Goal: Information Seeking & Learning: Check status

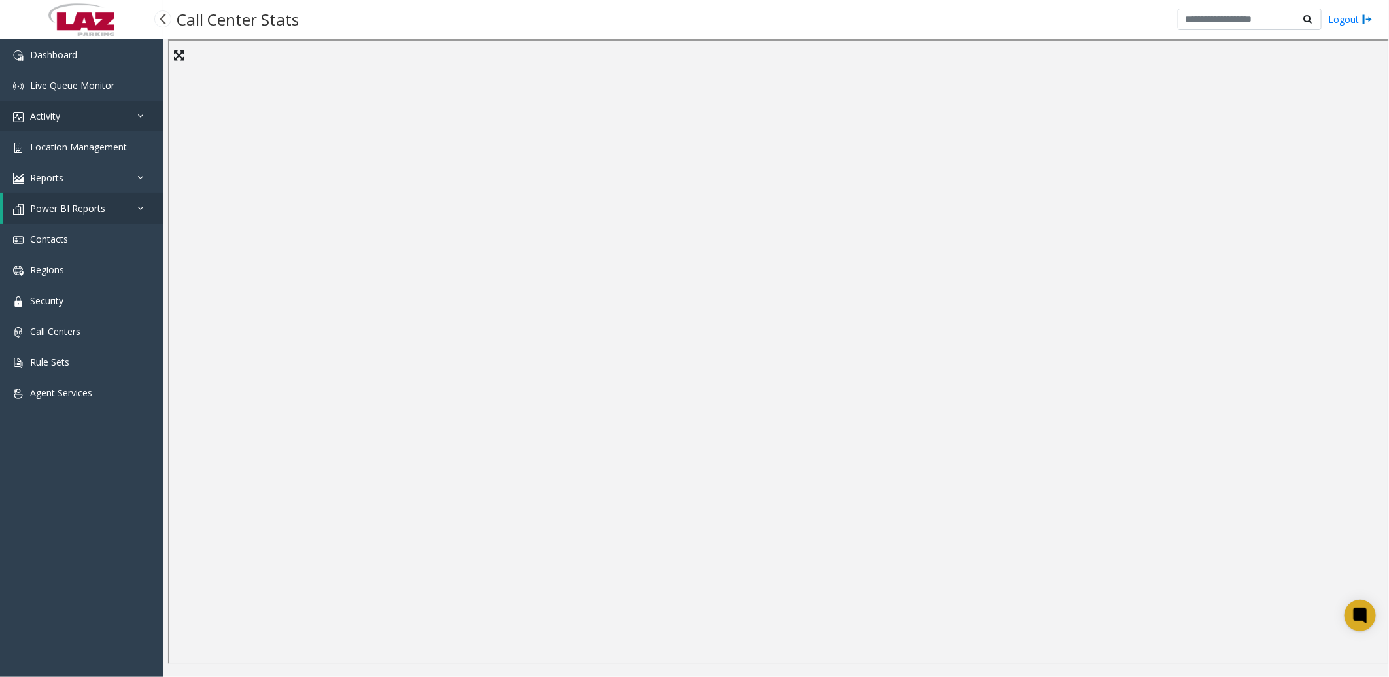
click at [84, 120] on link "Activity" at bounding box center [82, 116] width 164 height 31
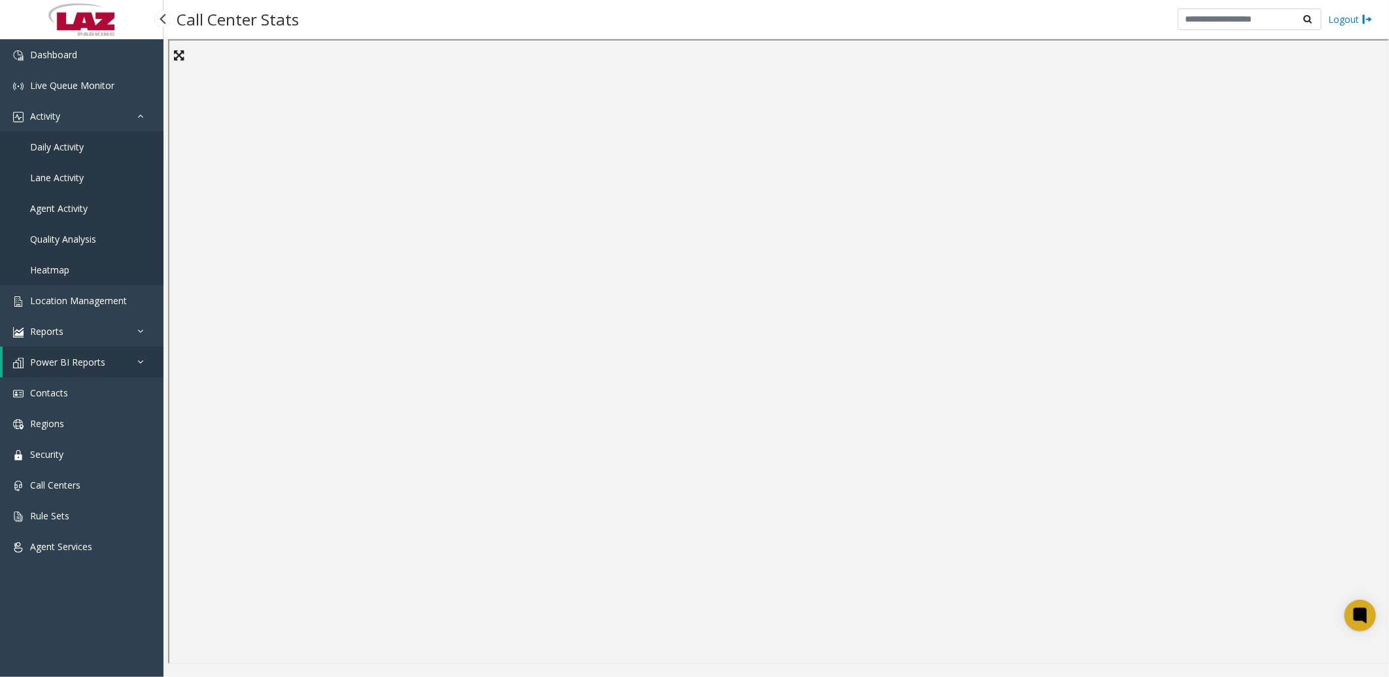
click at [83, 139] on link "Daily Activity" at bounding box center [82, 146] width 164 height 31
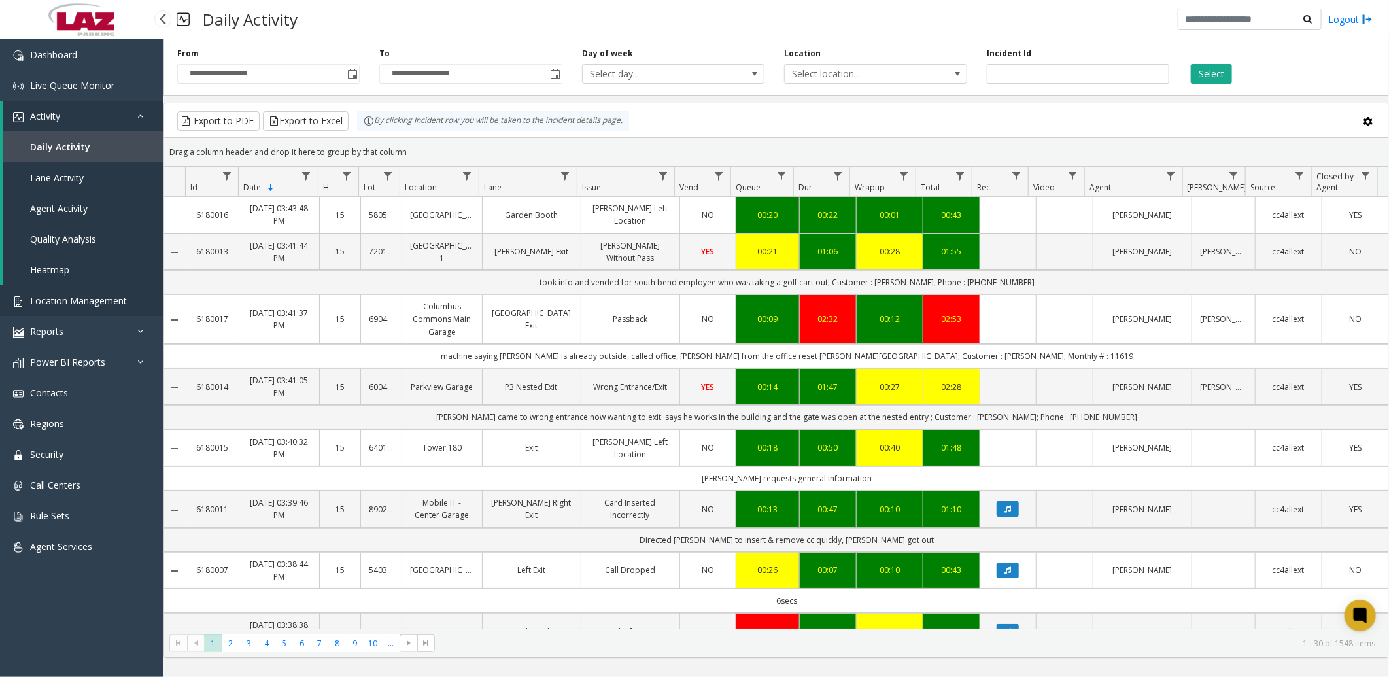
click at [78, 302] on span "Location Management" at bounding box center [78, 300] width 97 height 12
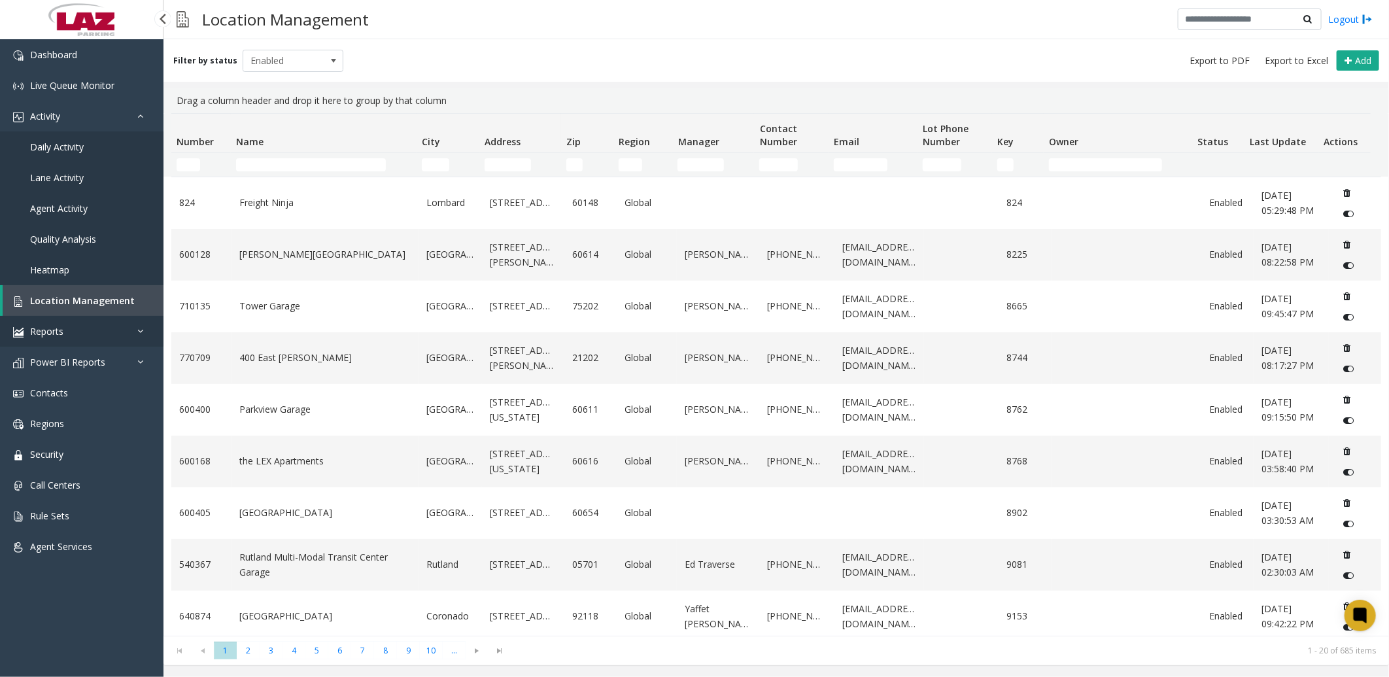
click at [90, 332] on link "Reports" at bounding box center [82, 331] width 164 height 31
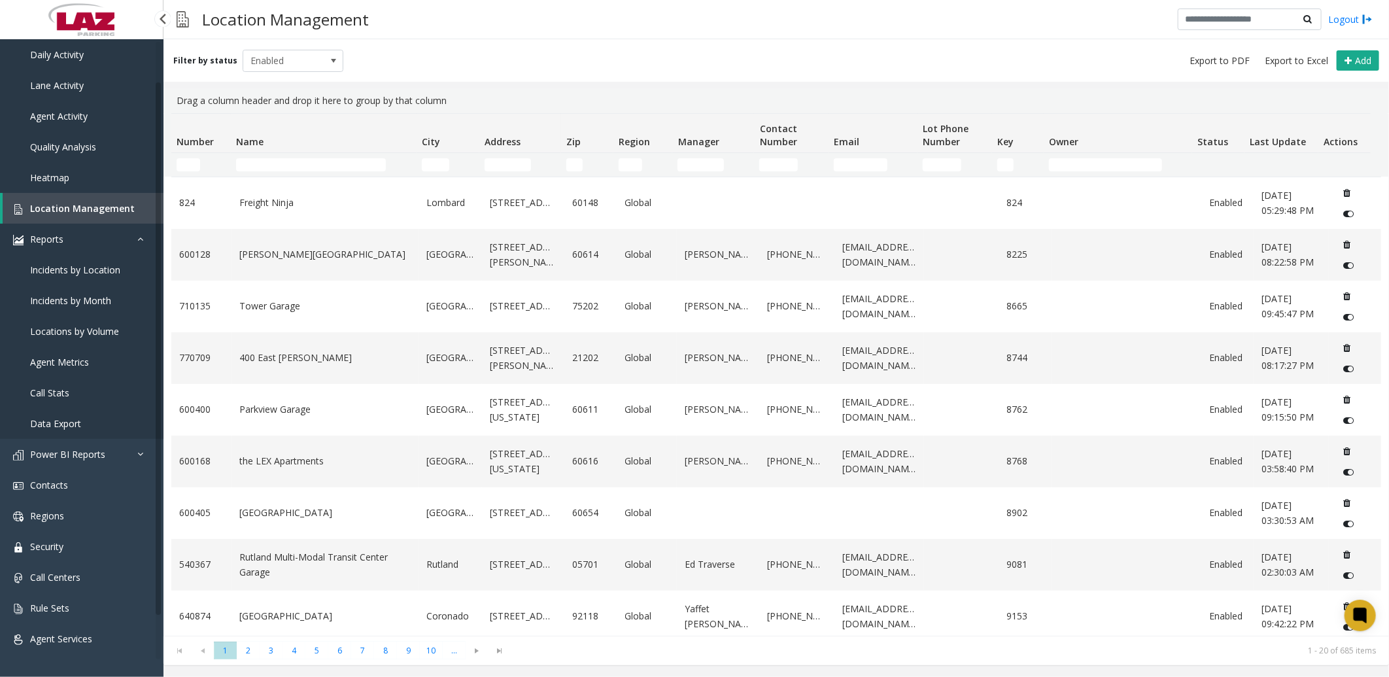
scroll to position [94, 0]
click at [112, 448] on link "Power BI Reports" at bounding box center [82, 453] width 164 height 31
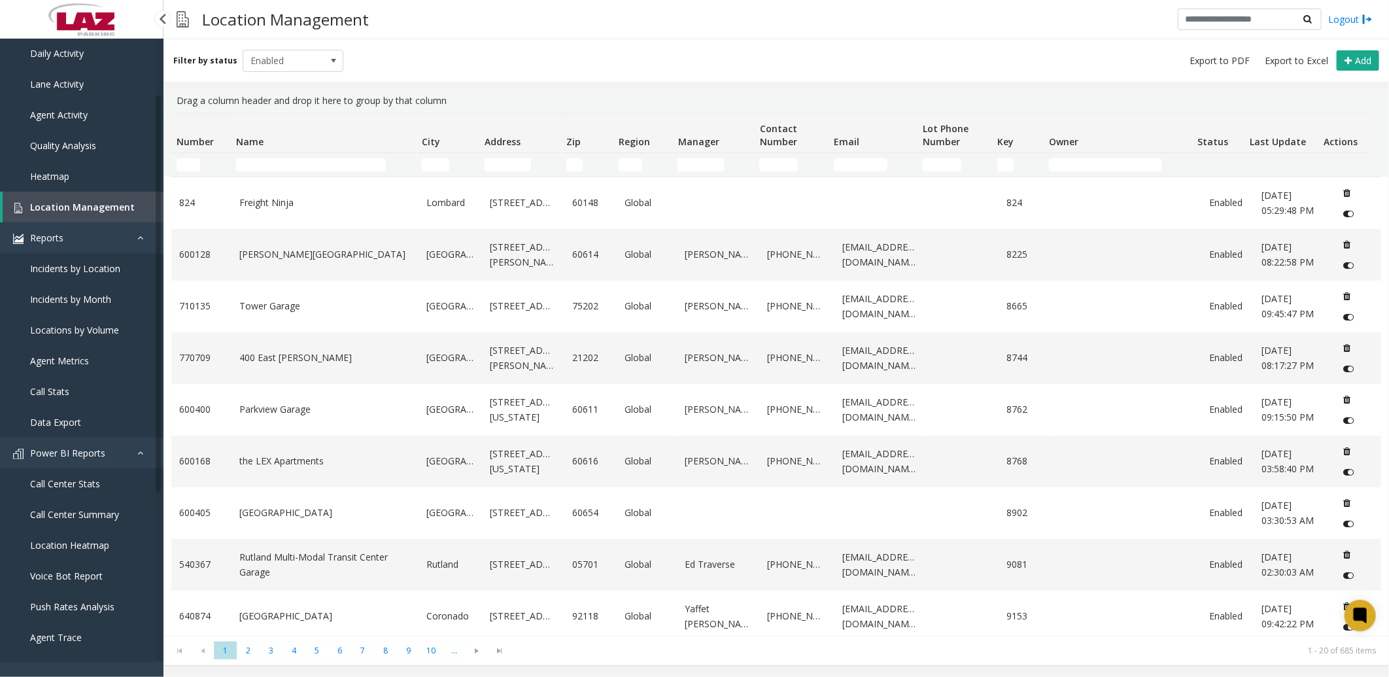
click at [95, 485] on span "Call Center Stats" at bounding box center [65, 484] width 70 height 12
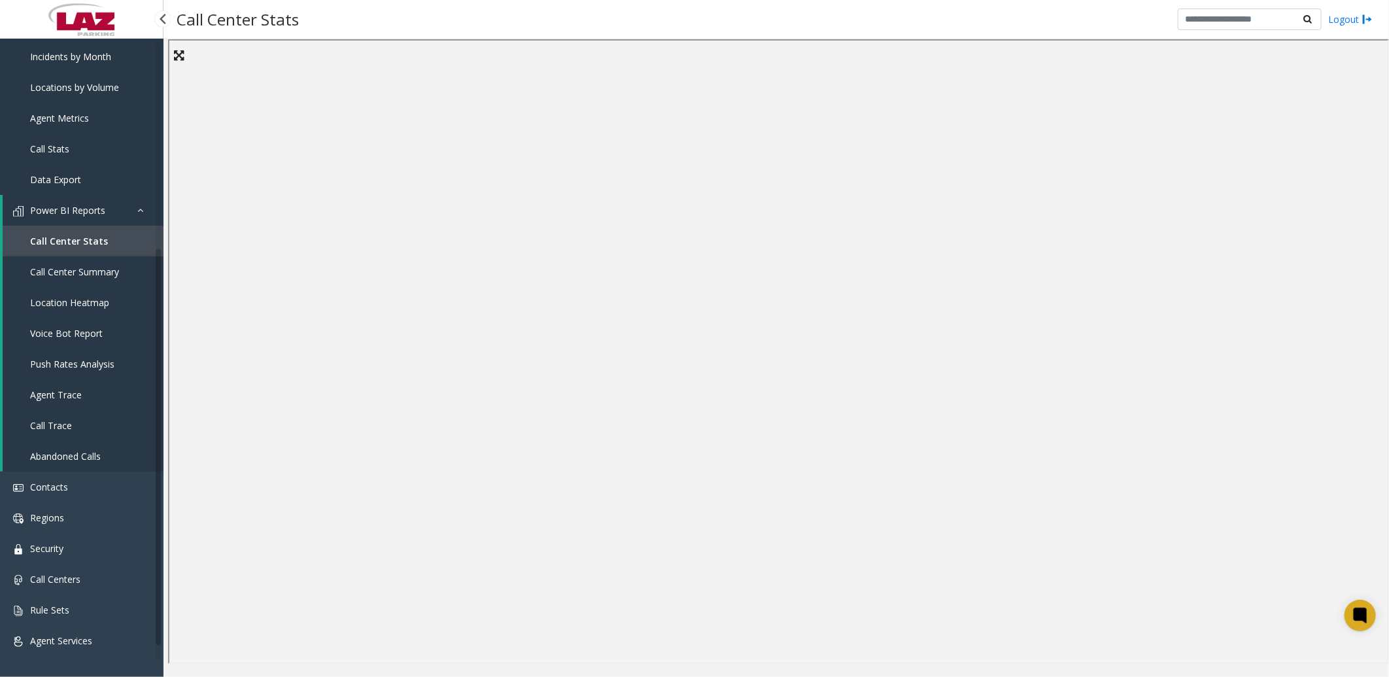
scroll to position [339, 0]
click at [81, 449] on span "Abandoned Calls" at bounding box center [65, 453] width 71 height 12
click at [94, 460] on link "Abandoned Calls" at bounding box center [83, 453] width 161 height 31
click at [61, 383] on link "Agent Trace" at bounding box center [83, 392] width 161 height 31
click at [60, 419] on span "Call Trace" at bounding box center [51, 423] width 42 height 12
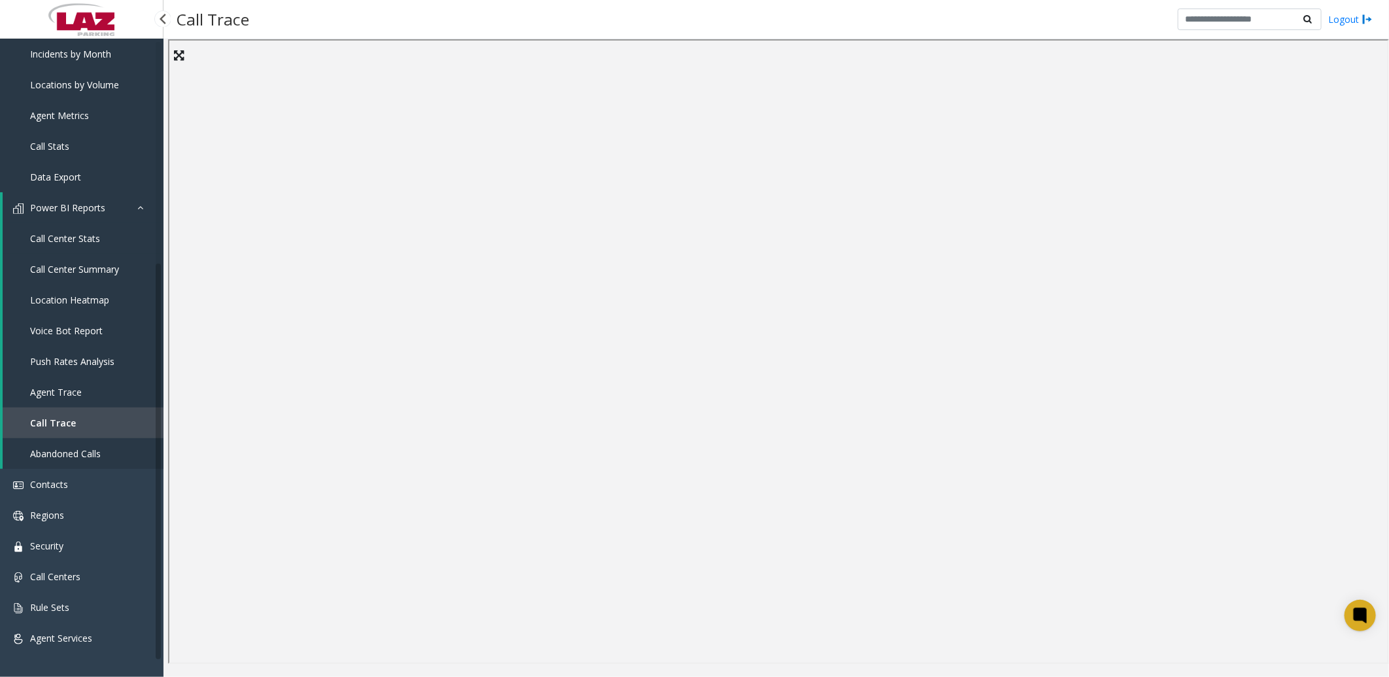
click at [52, 229] on link "Call Center Stats" at bounding box center [83, 238] width 161 height 31
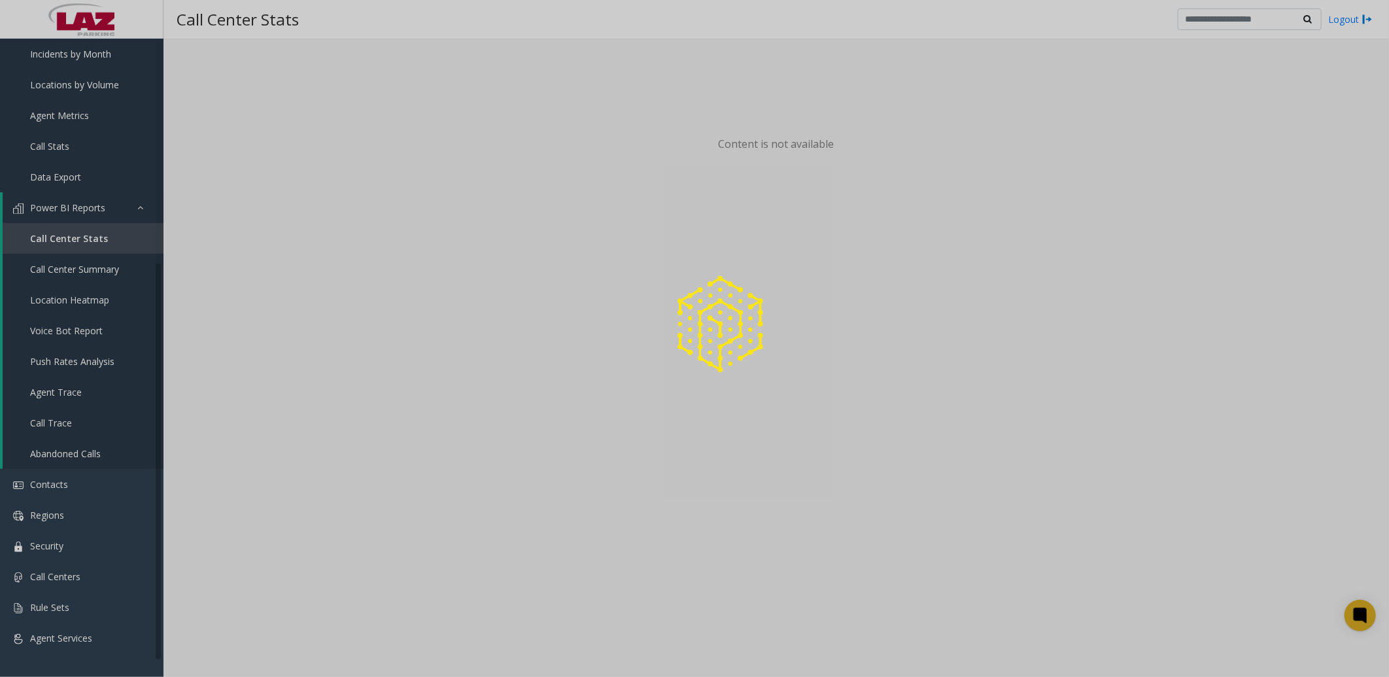
click at [75, 210] on div at bounding box center [694, 338] width 1389 height 677
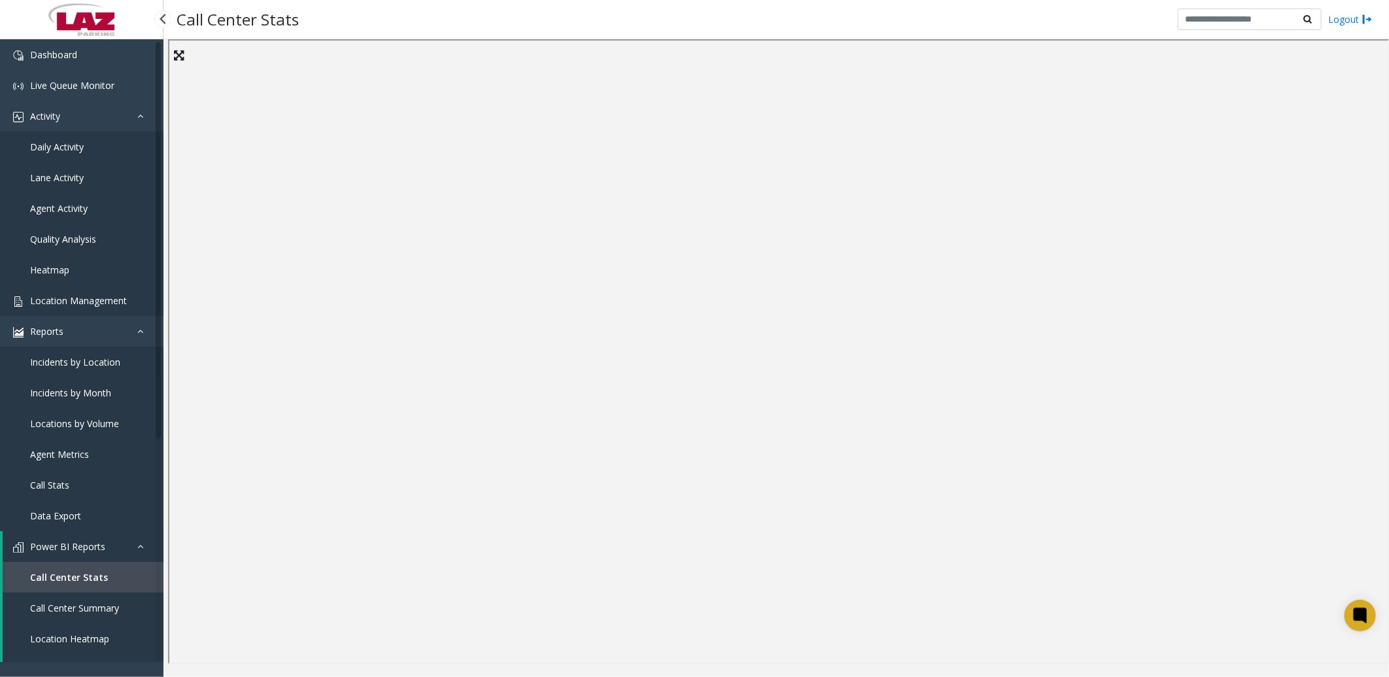
click at [78, 299] on span "Location Management" at bounding box center [78, 300] width 97 height 12
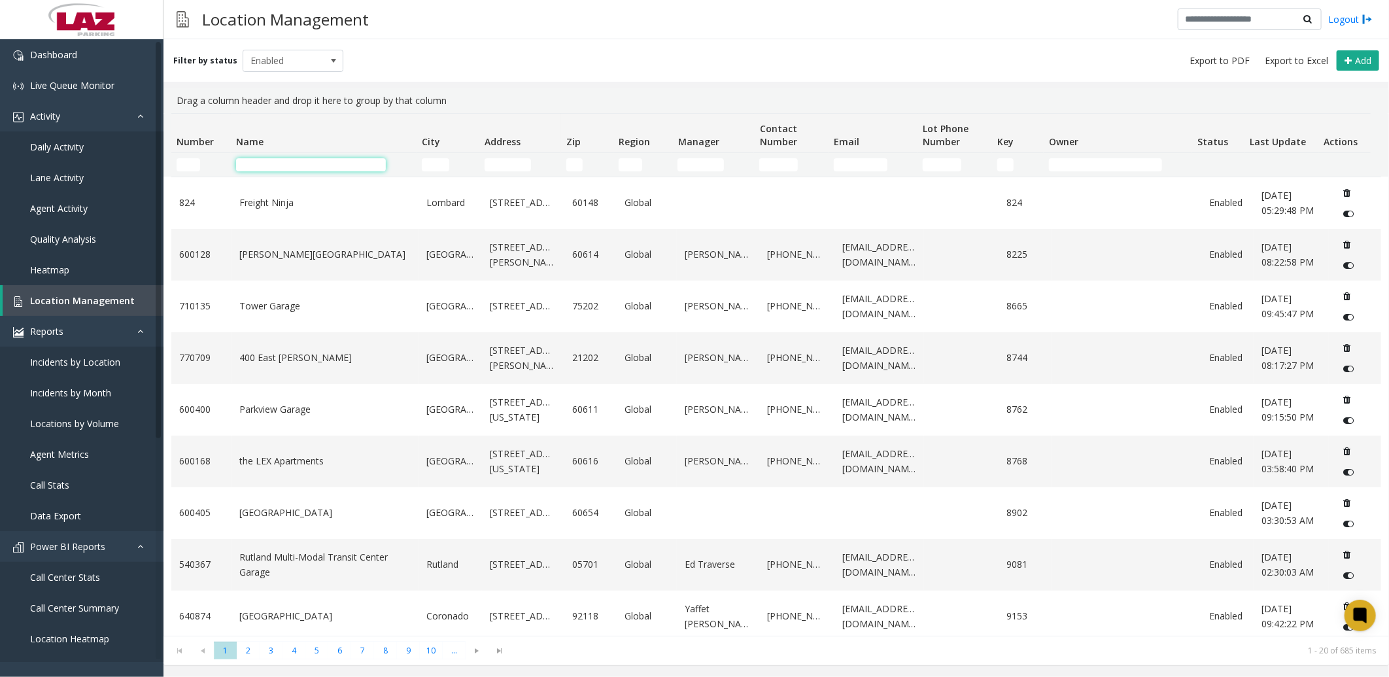
click at [309, 165] on input "Name Filter" at bounding box center [311, 164] width 150 height 13
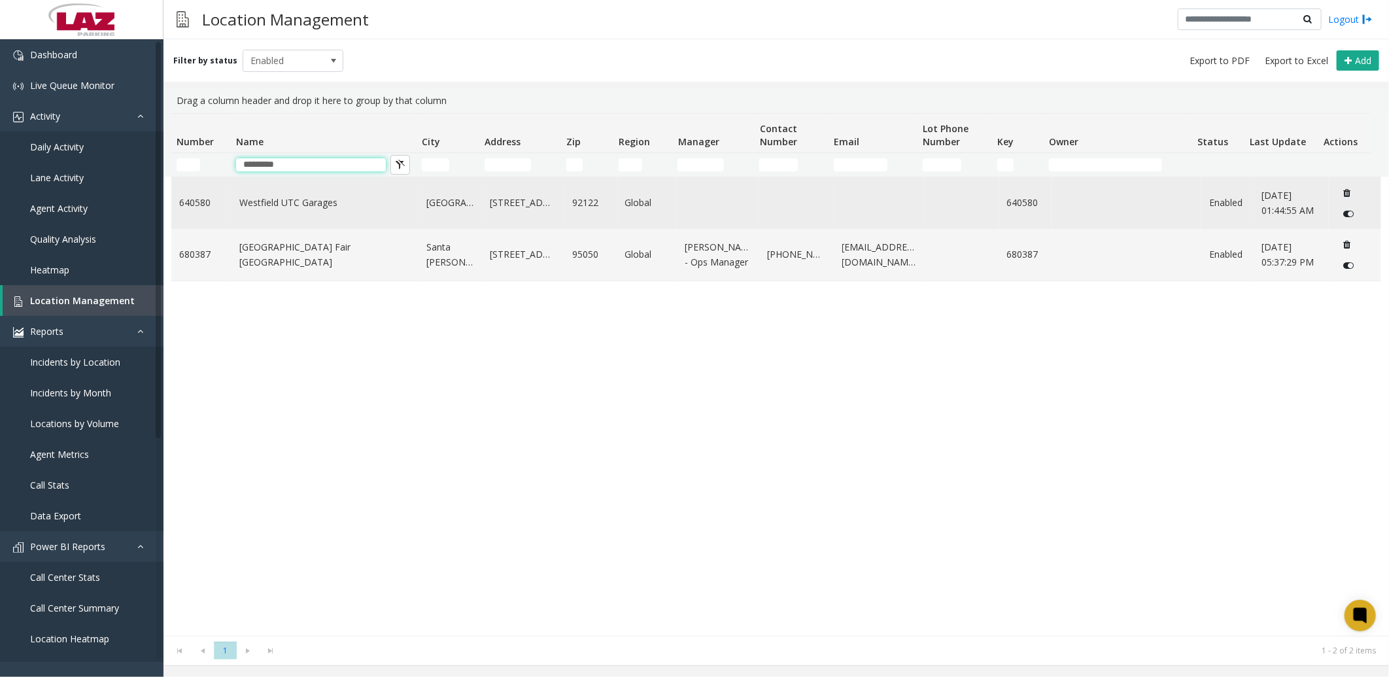
type input "*********"
click at [332, 207] on link "Westfield UTC Garages" at bounding box center [324, 203] width 171 height 14
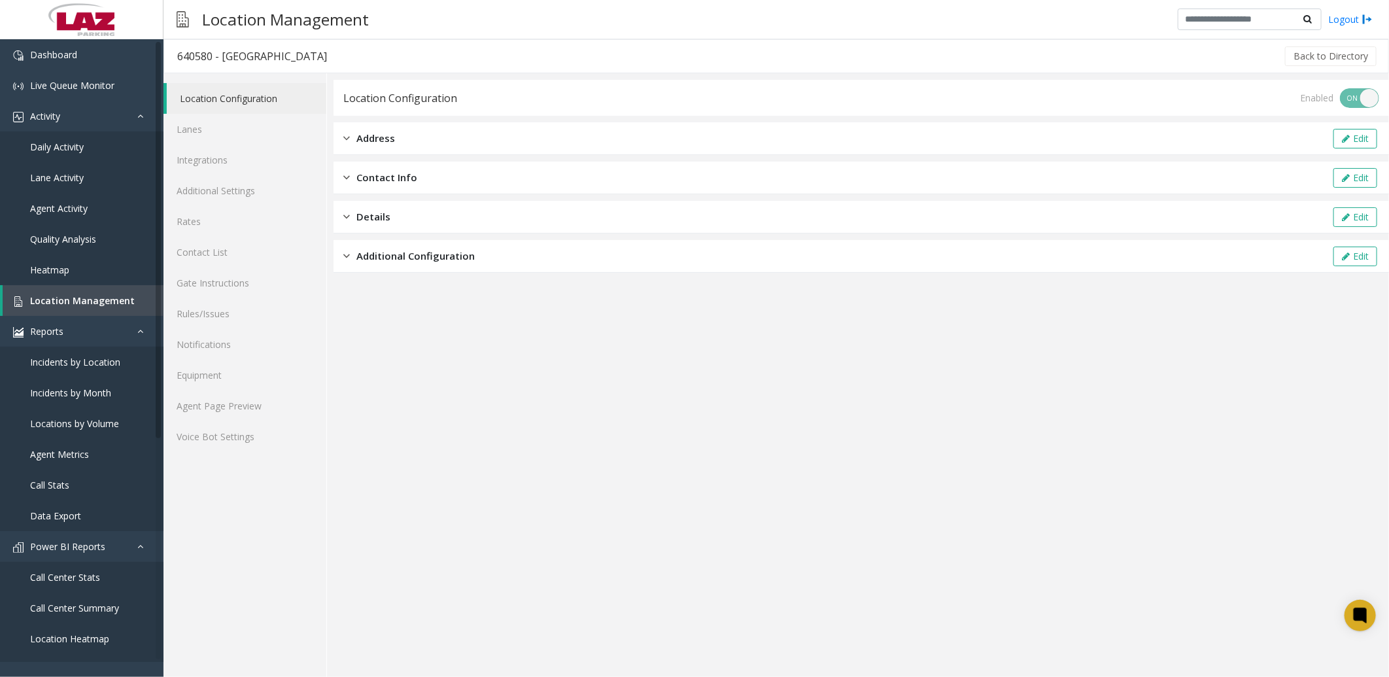
click at [237, 90] on link "Location Configuration" at bounding box center [247, 98] width 160 height 31
click at [224, 190] on link "Additional Settings" at bounding box center [245, 190] width 163 height 31
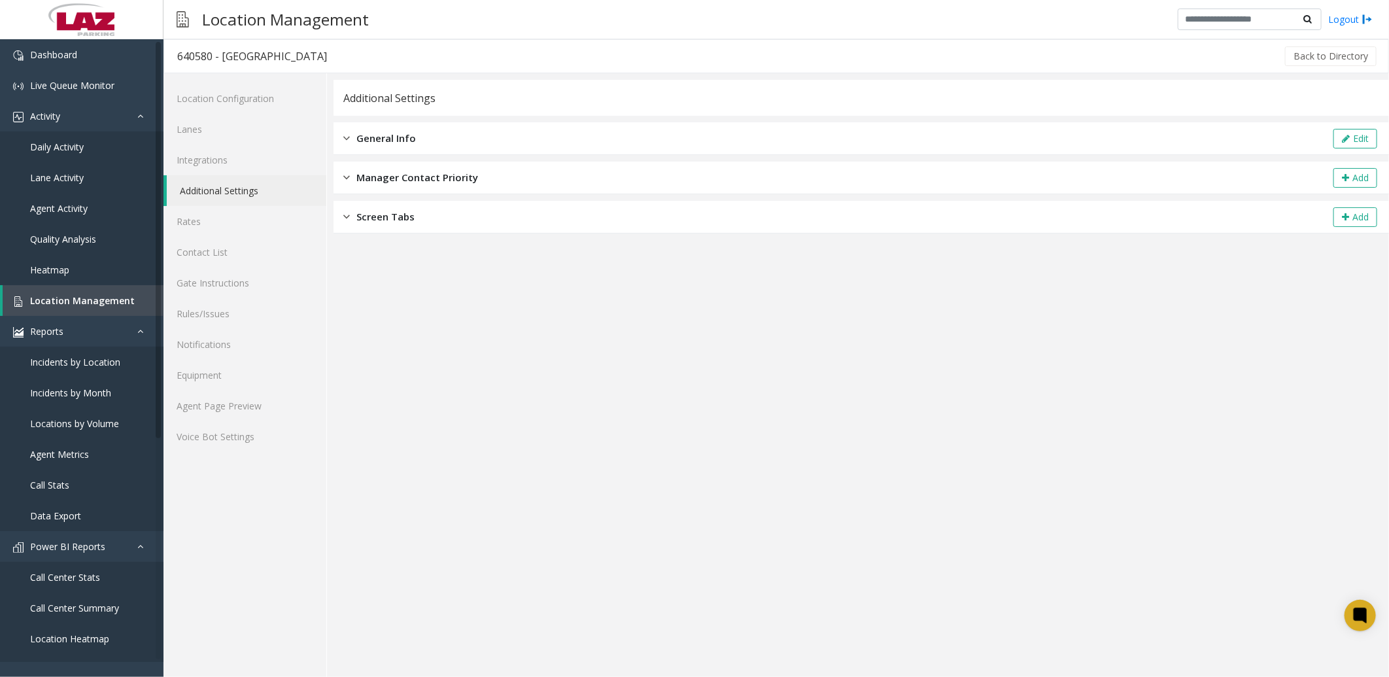
click at [370, 132] on span "General Info" at bounding box center [387, 138] width 60 height 15
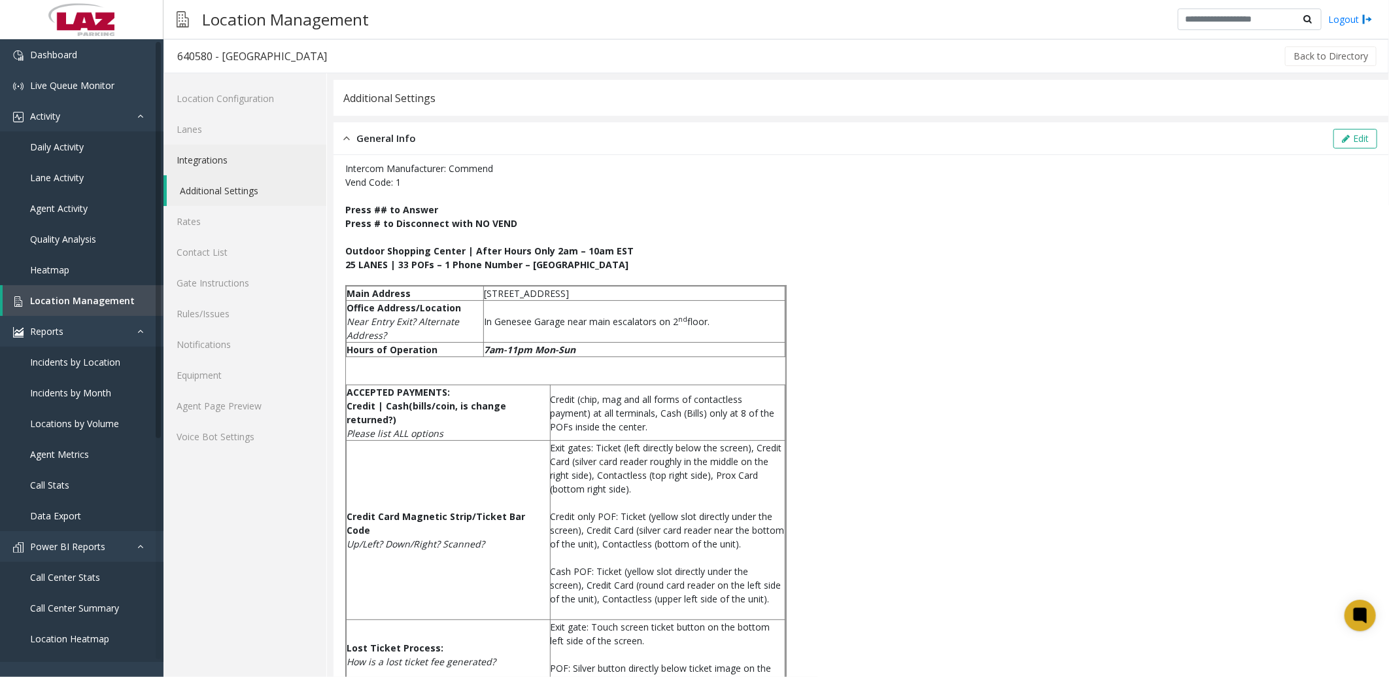
click at [206, 152] on link "Integrations" at bounding box center [245, 160] width 163 height 31
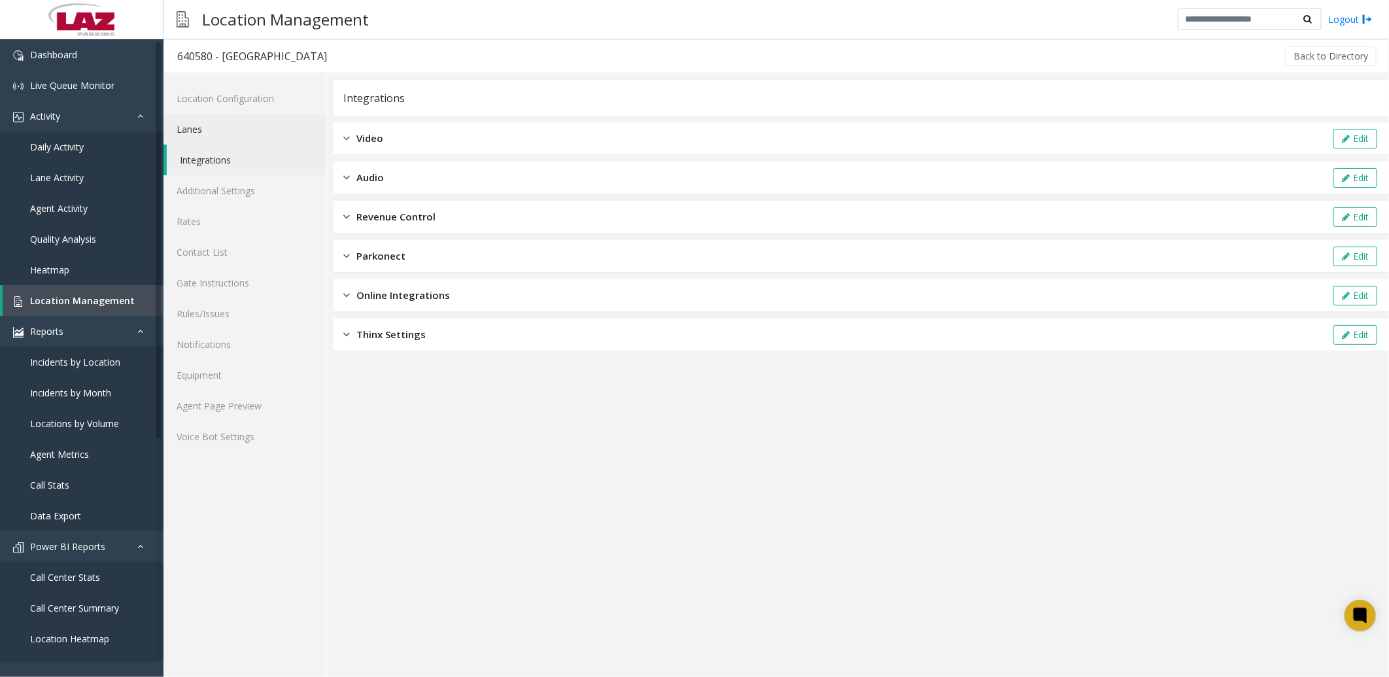
click at [201, 129] on link "Lanes" at bounding box center [245, 129] width 163 height 31
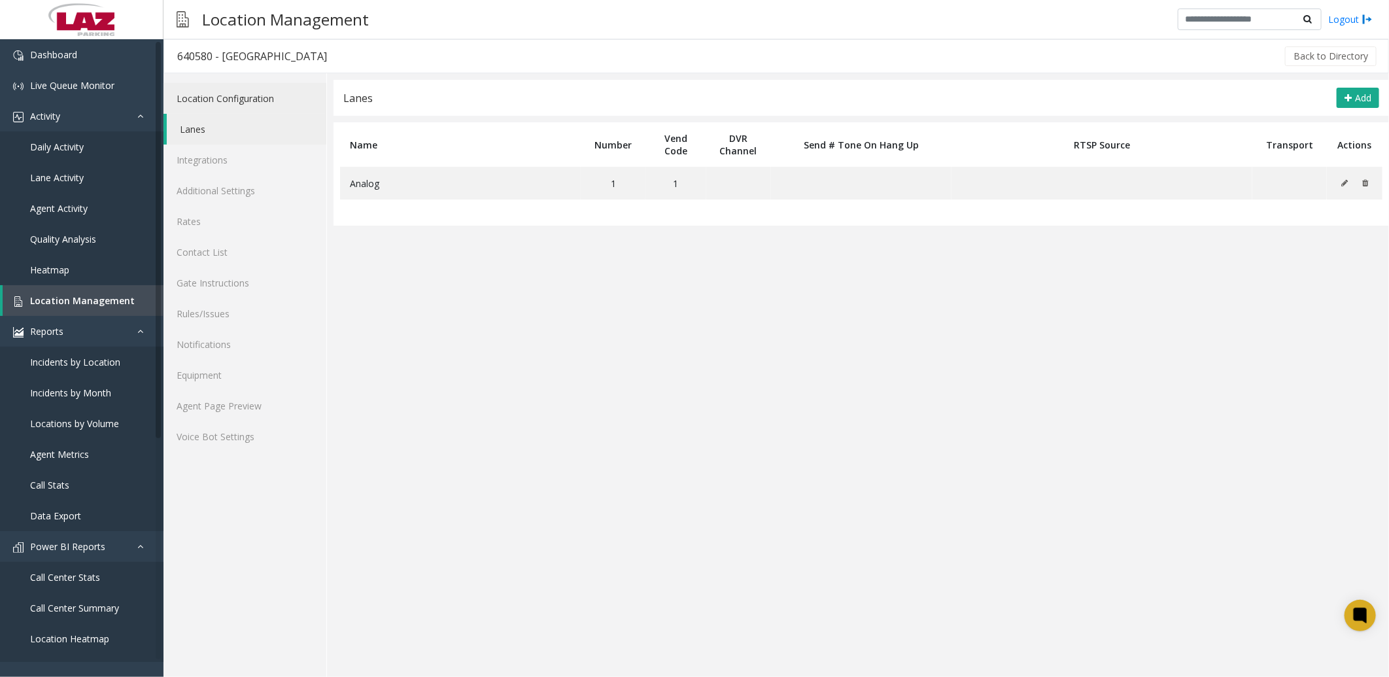
click at [220, 96] on link "Location Configuration" at bounding box center [245, 98] width 163 height 31
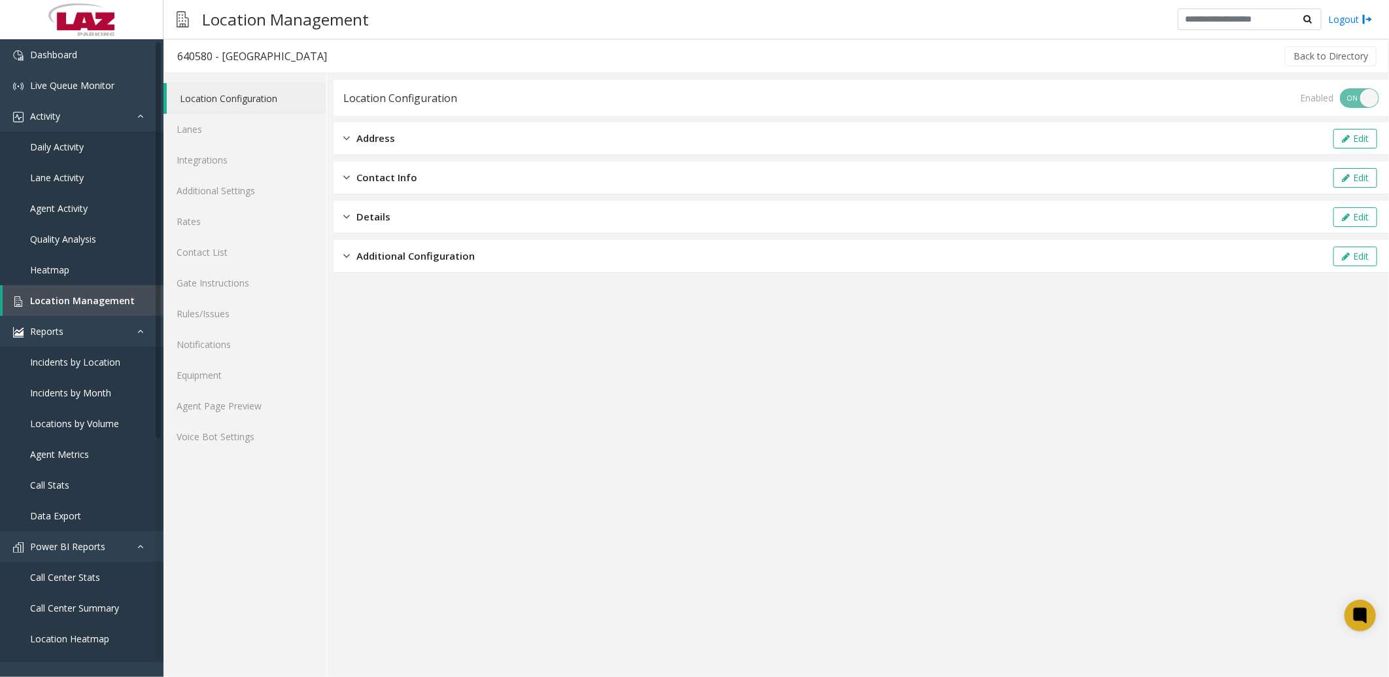
click at [406, 252] on span "Additional Configuration" at bounding box center [416, 256] width 118 height 15
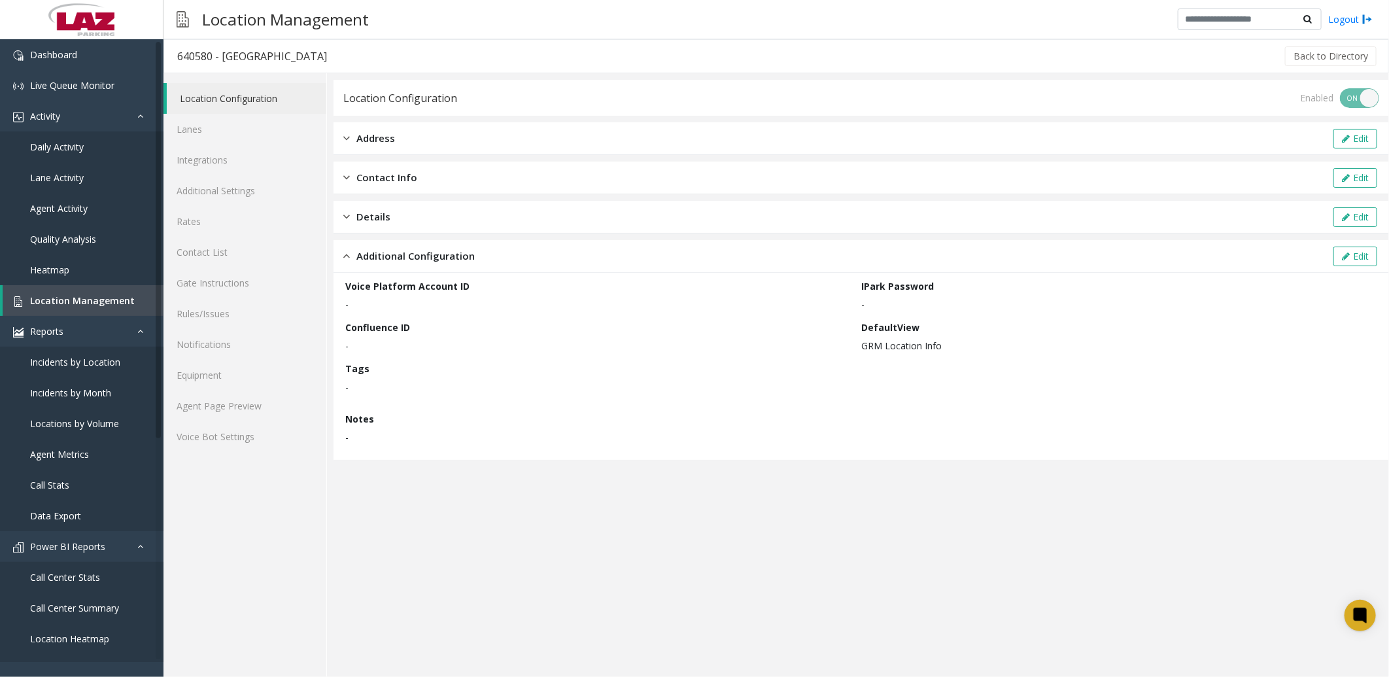
click at [388, 213] on span "Details" at bounding box center [374, 216] width 34 height 15
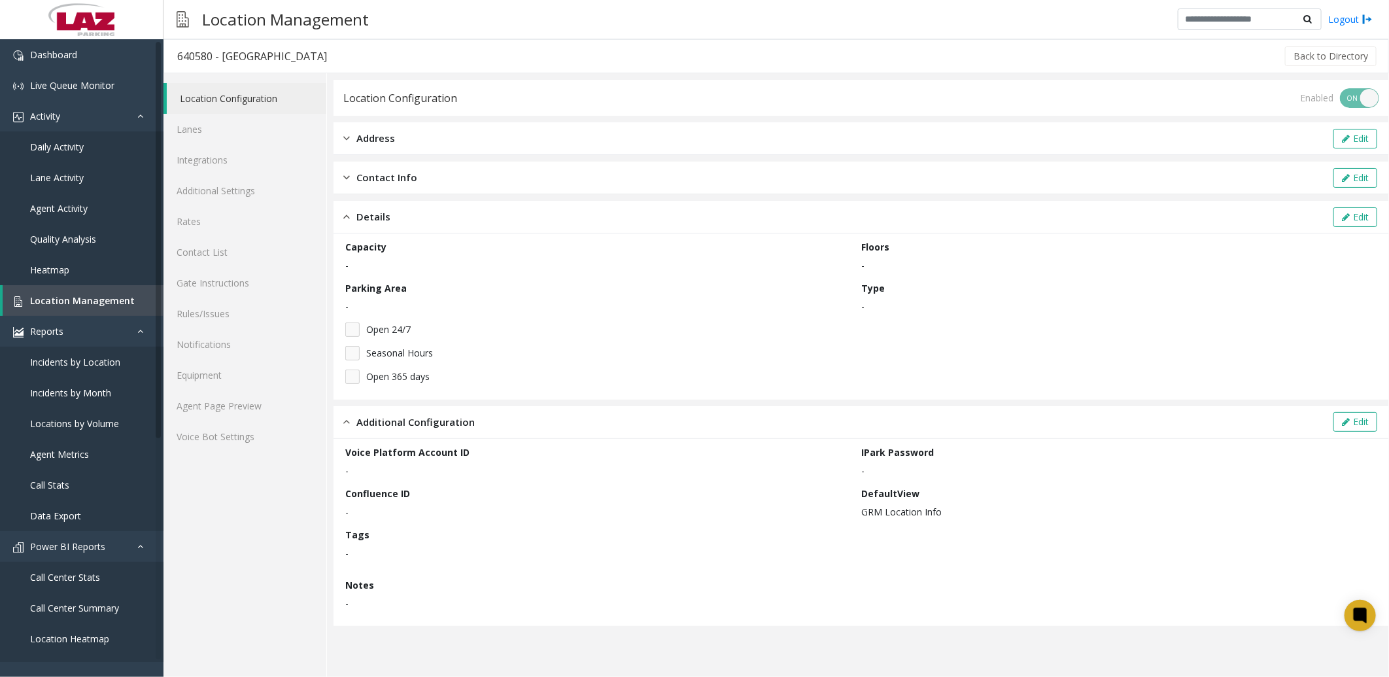
click at [371, 140] on span "Address" at bounding box center [376, 138] width 39 height 15
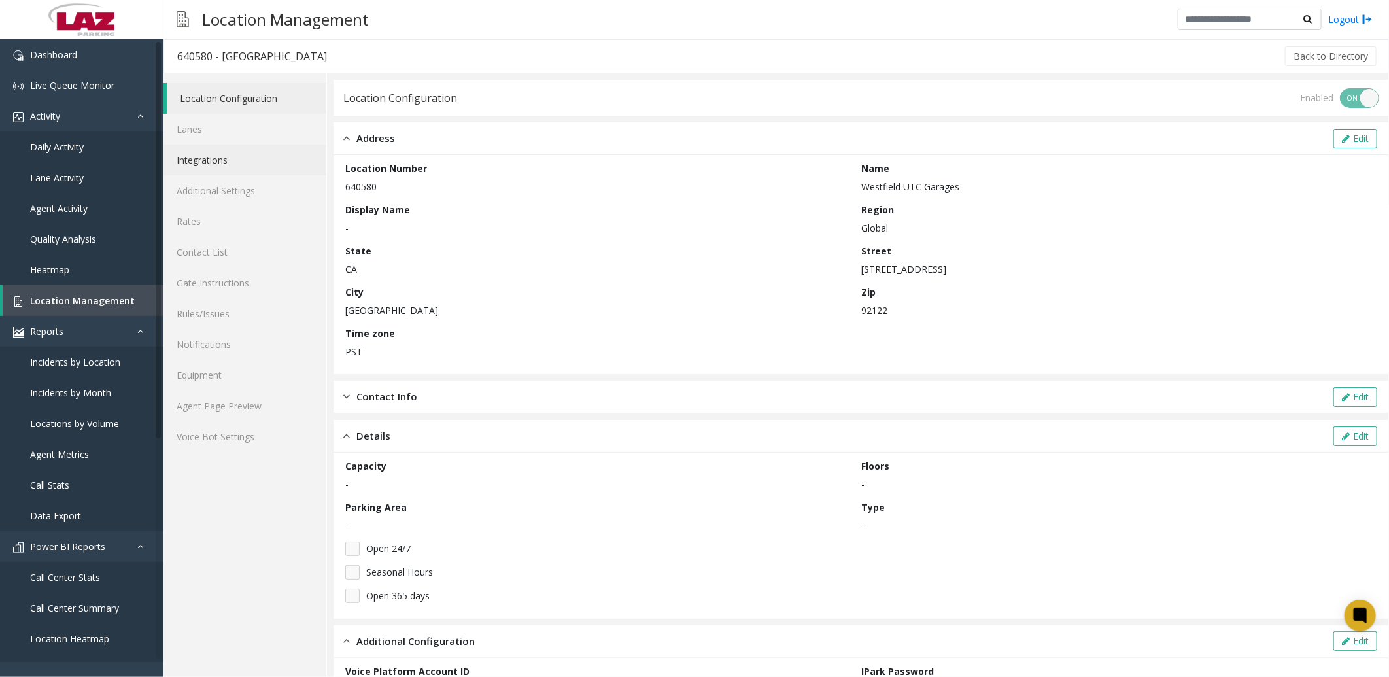
click at [205, 150] on link "Integrations" at bounding box center [245, 160] width 163 height 31
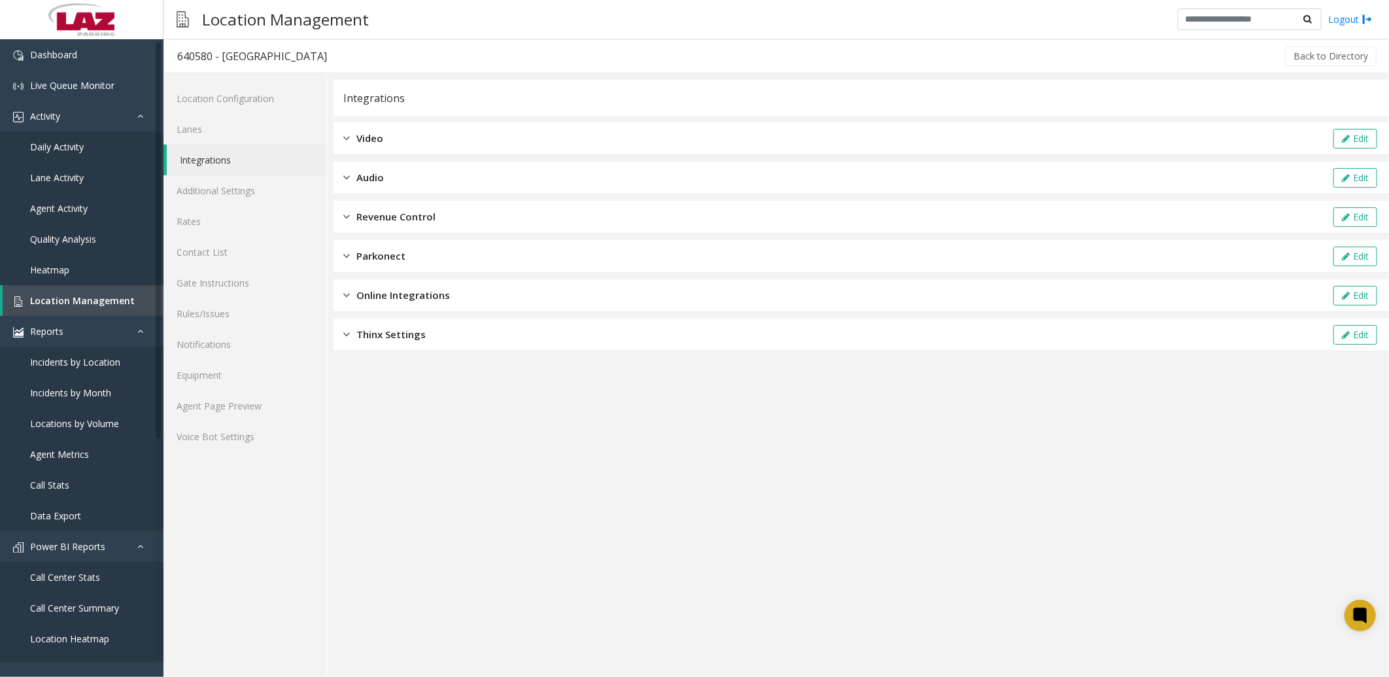
click at [372, 290] on span "Online Integrations" at bounding box center [404, 295] width 94 height 15
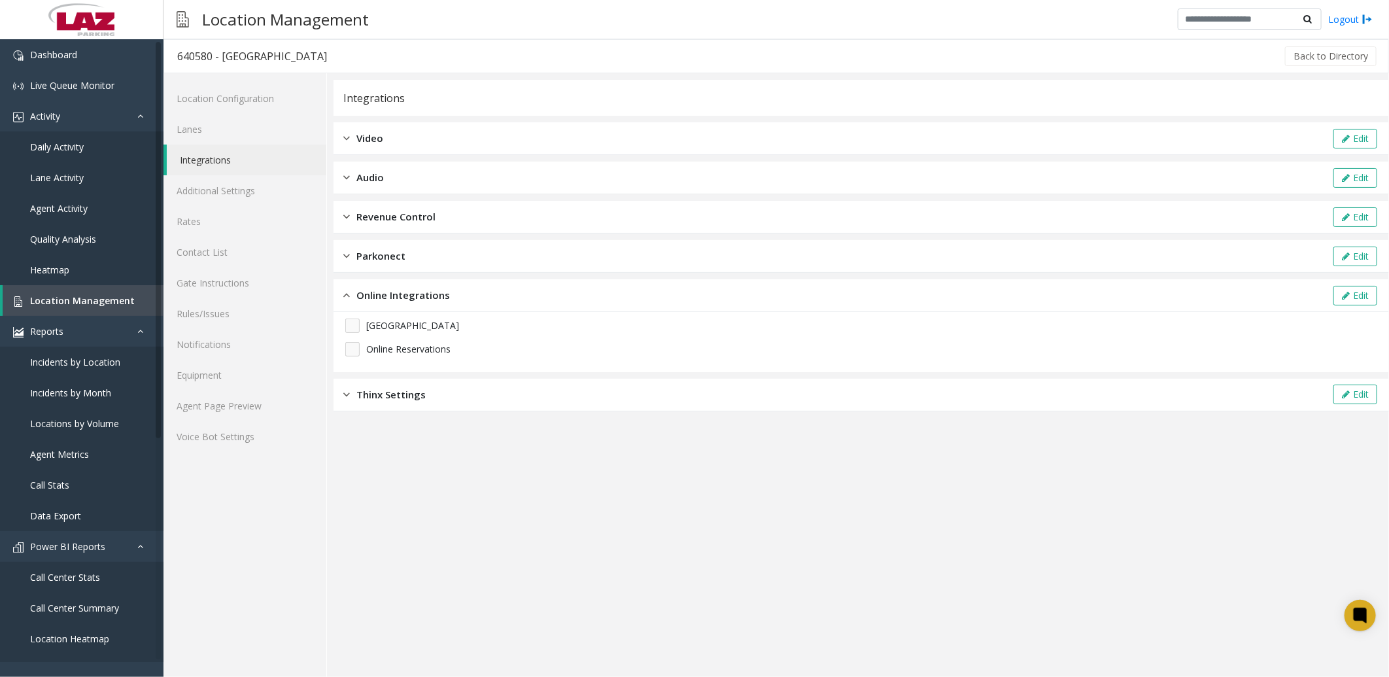
click at [373, 390] on span "Thinx Settings" at bounding box center [391, 394] width 69 height 15
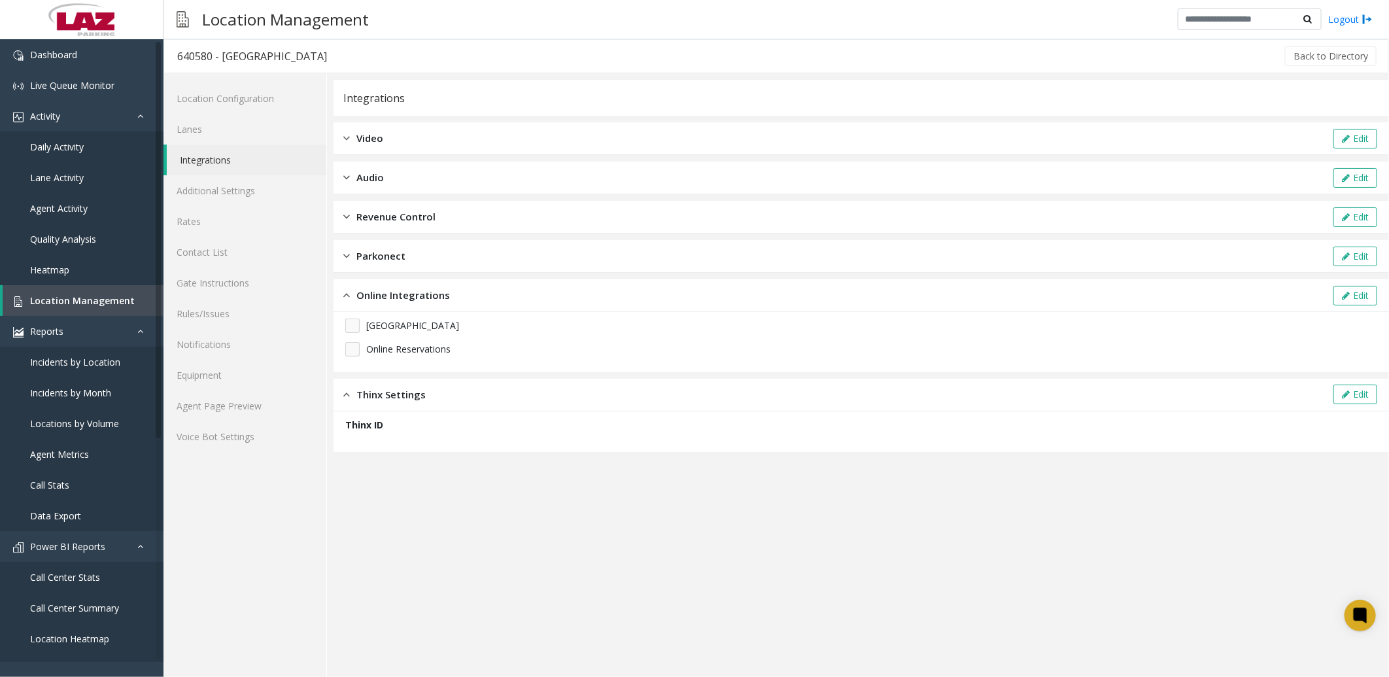
click at [380, 244] on div "Parkonect Edit" at bounding box center [862, 256] width 1056 height 33
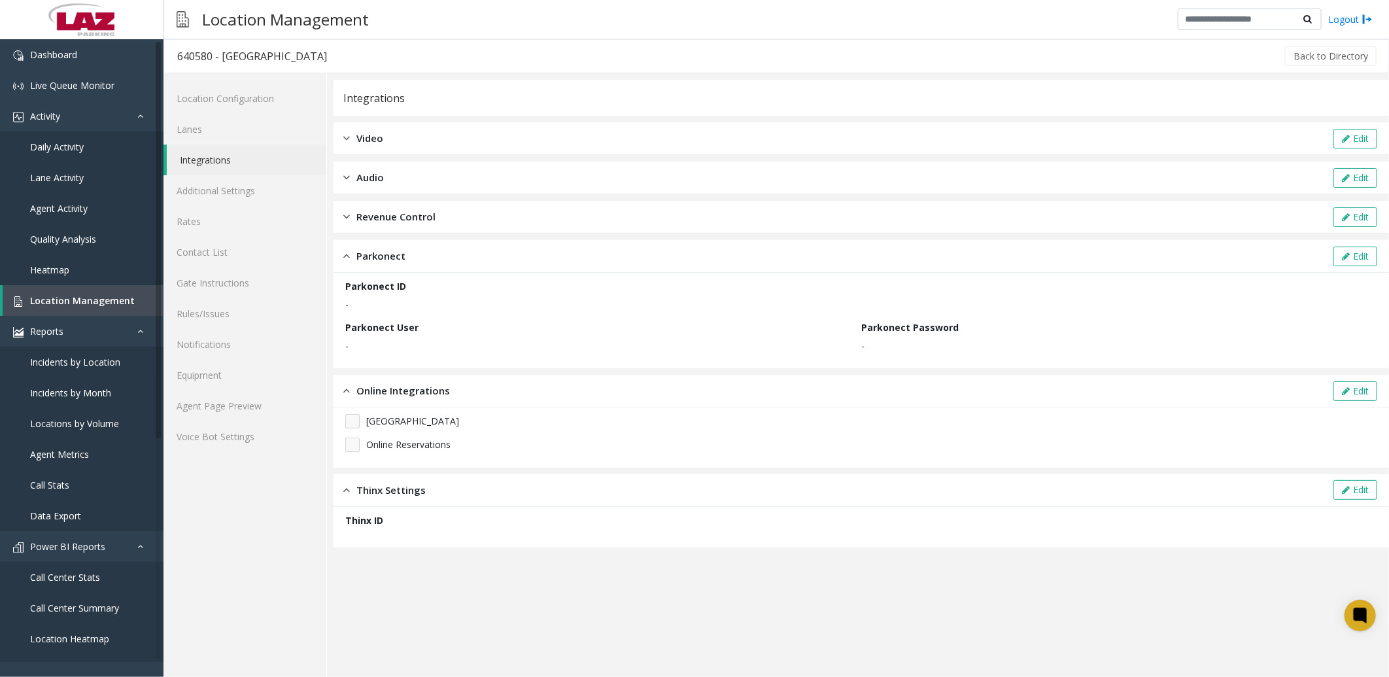
click at [389, 212] on span "Revenue Control" at bounding box center [396, 216] width 79 height 15
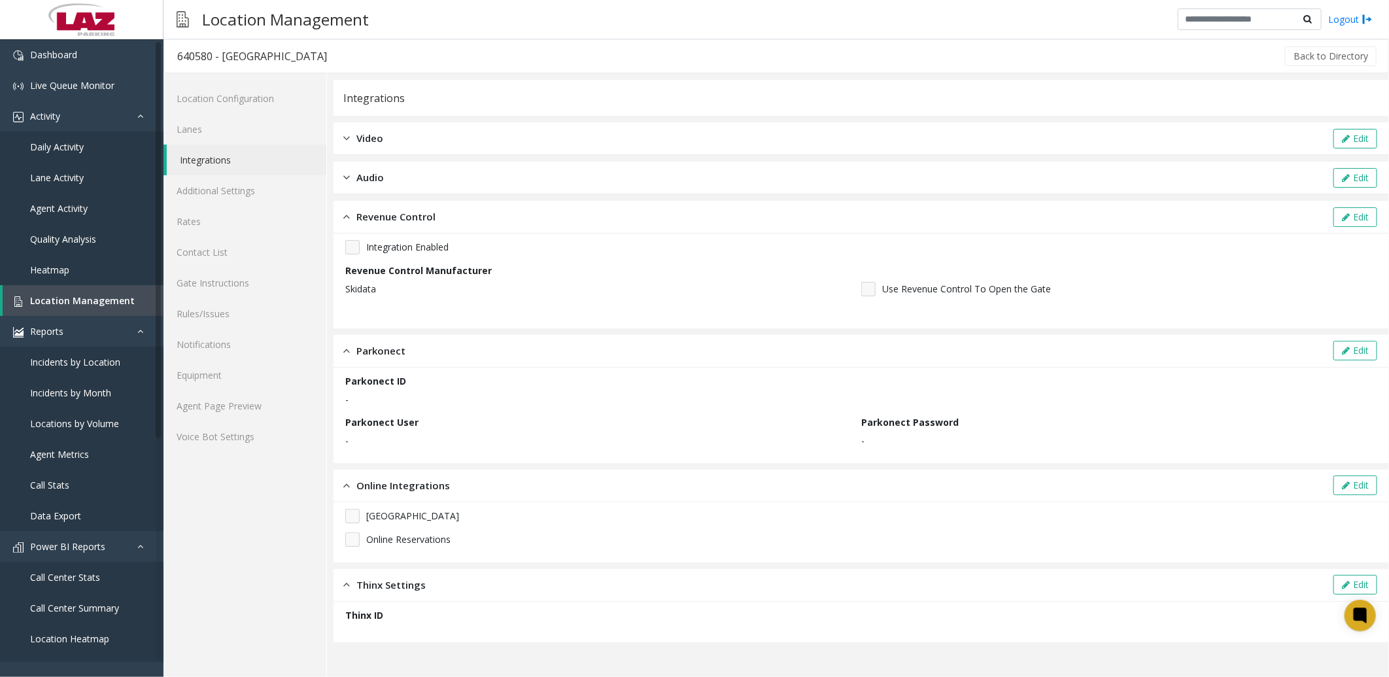
click at [371, 175] on span "Audio" at bounding box center [370, 177] width 27 height 15
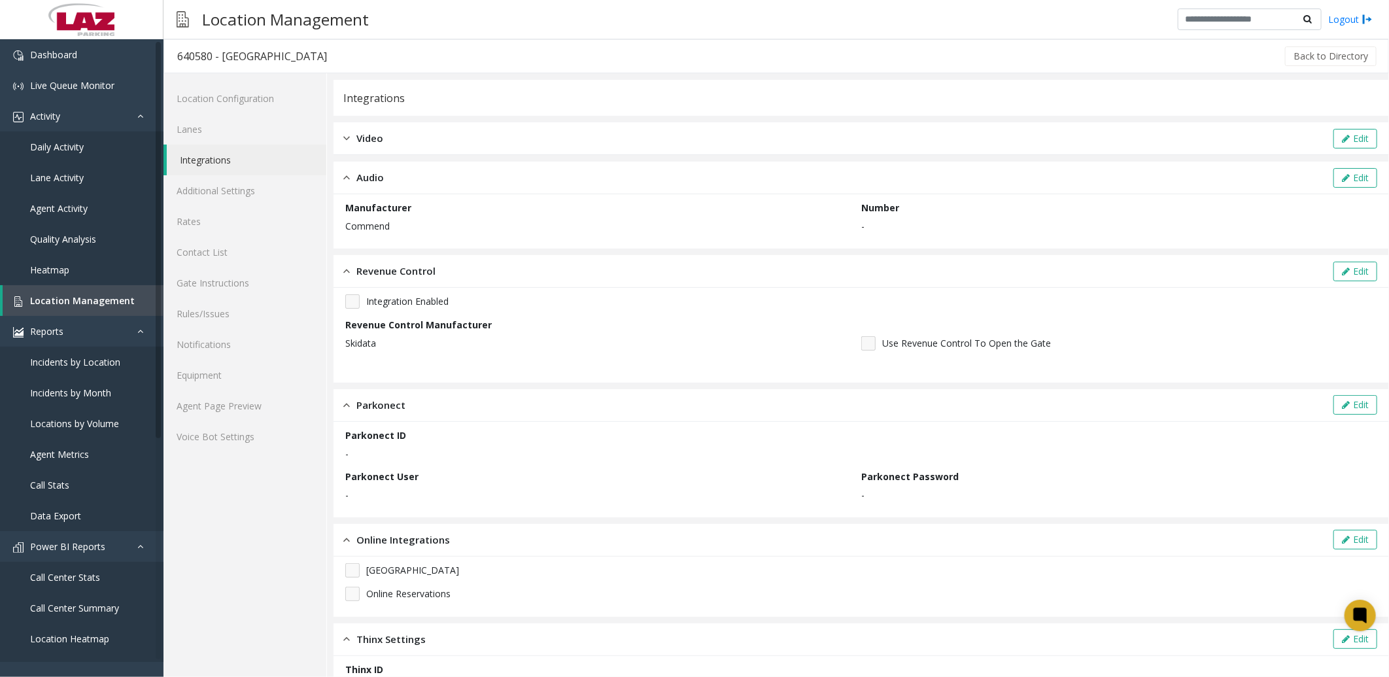
click at [364, 137] on span "Video" at bounding box center [370, 138] width 27 height 15
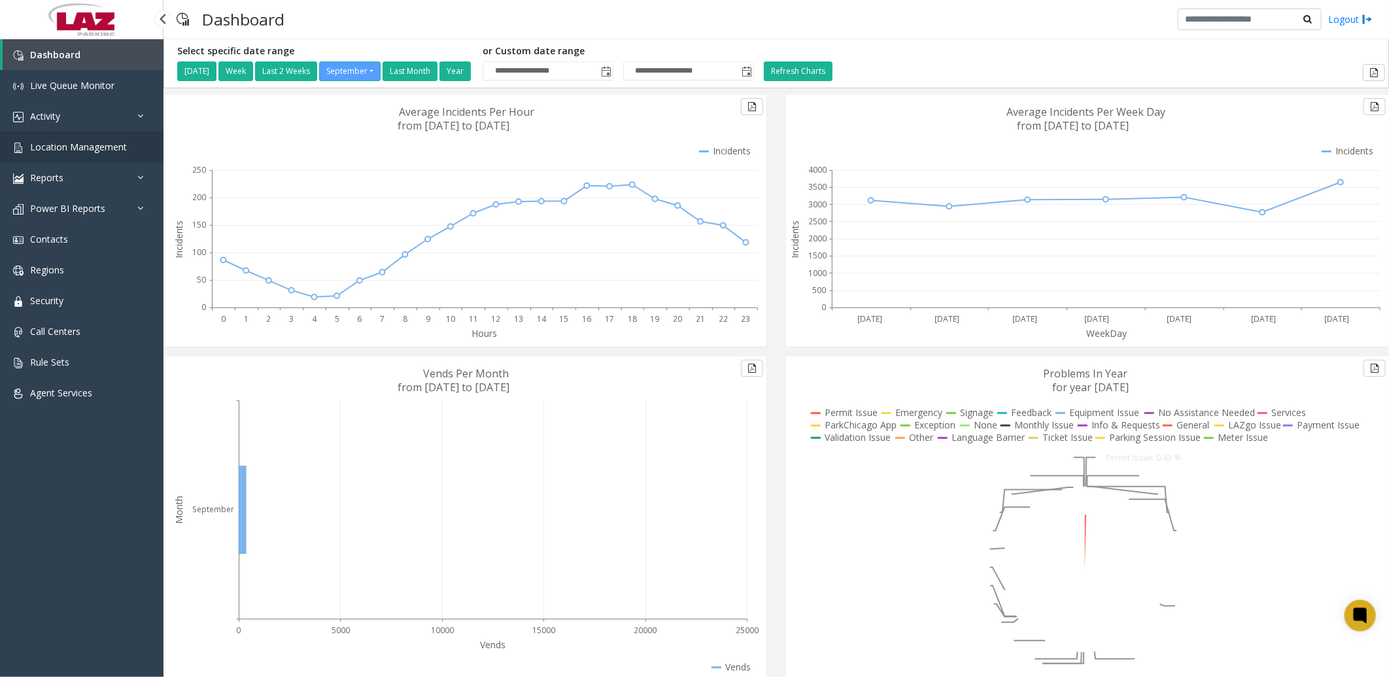
click at [90, 147] on span "Location Management" at bounding box center [78, 147] width 97 height 12
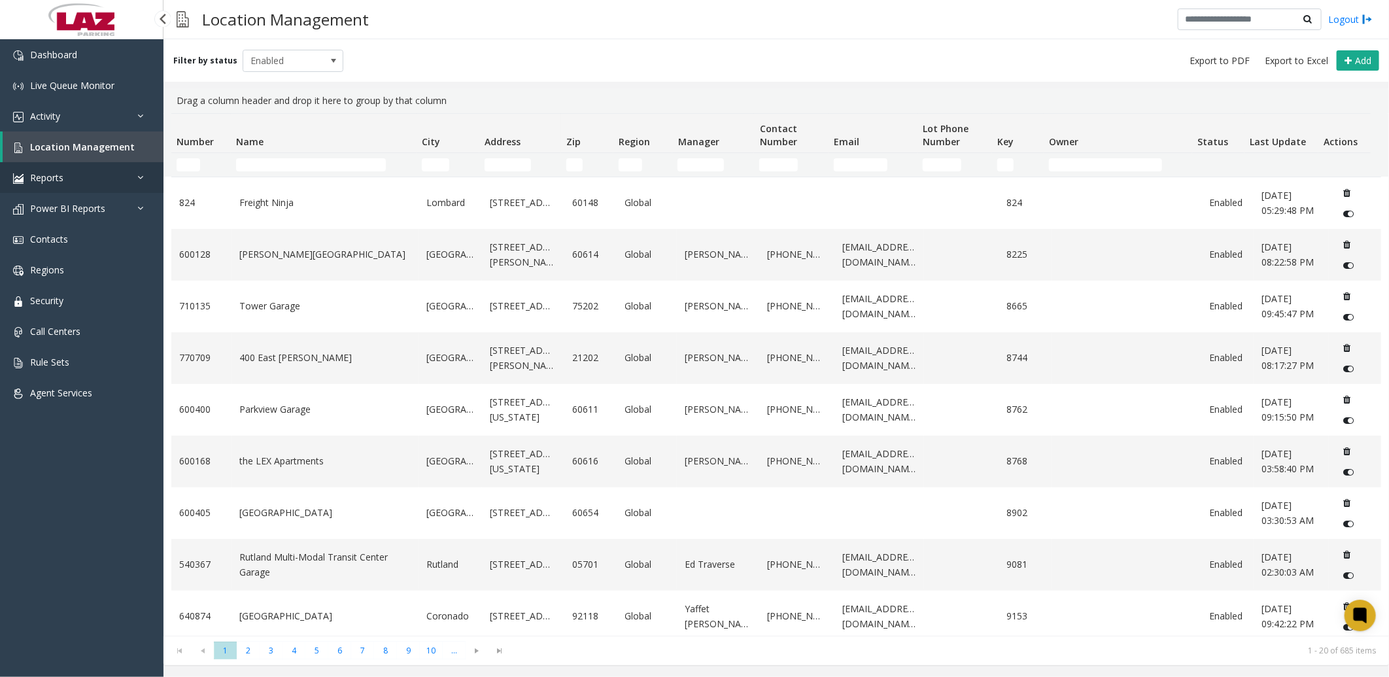
click at [54, 171] on span "Reports" at bounding box center [46, 177] width 33 height 12
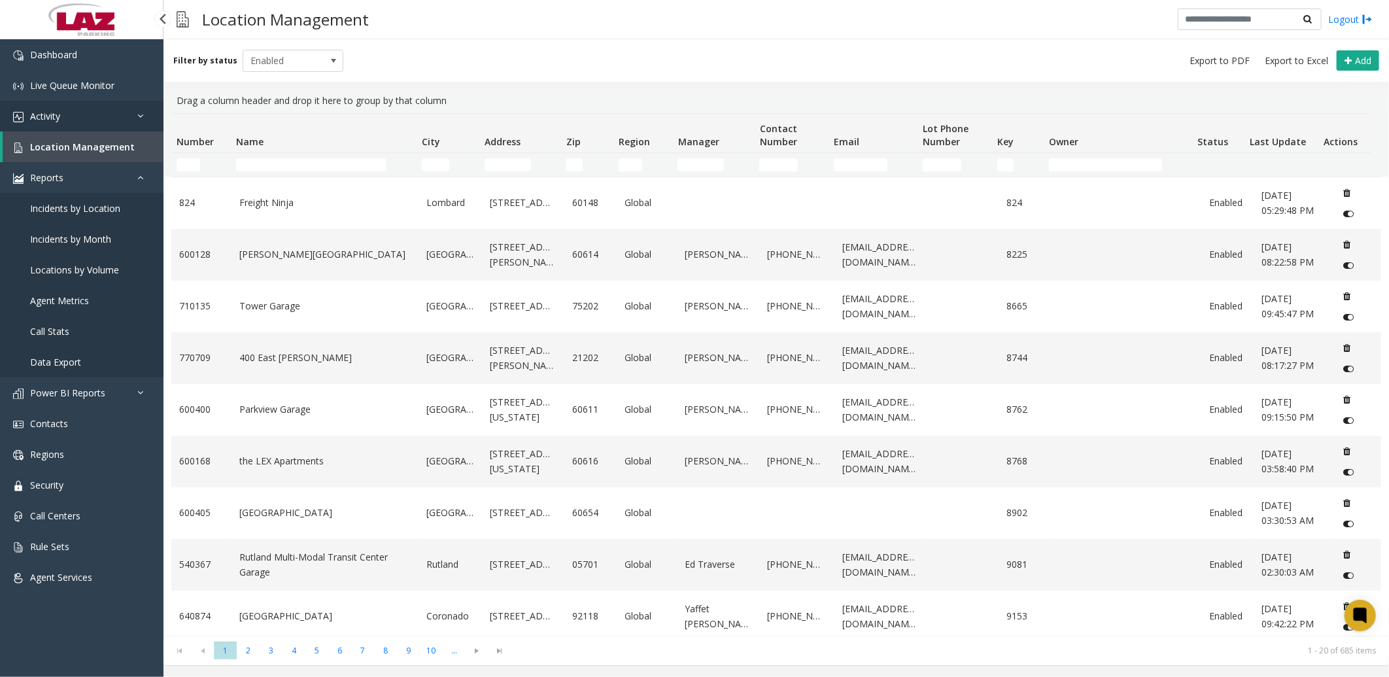
click at [59, 113] on span "Activity" at bounding box center [45, 116] width 30 height 12
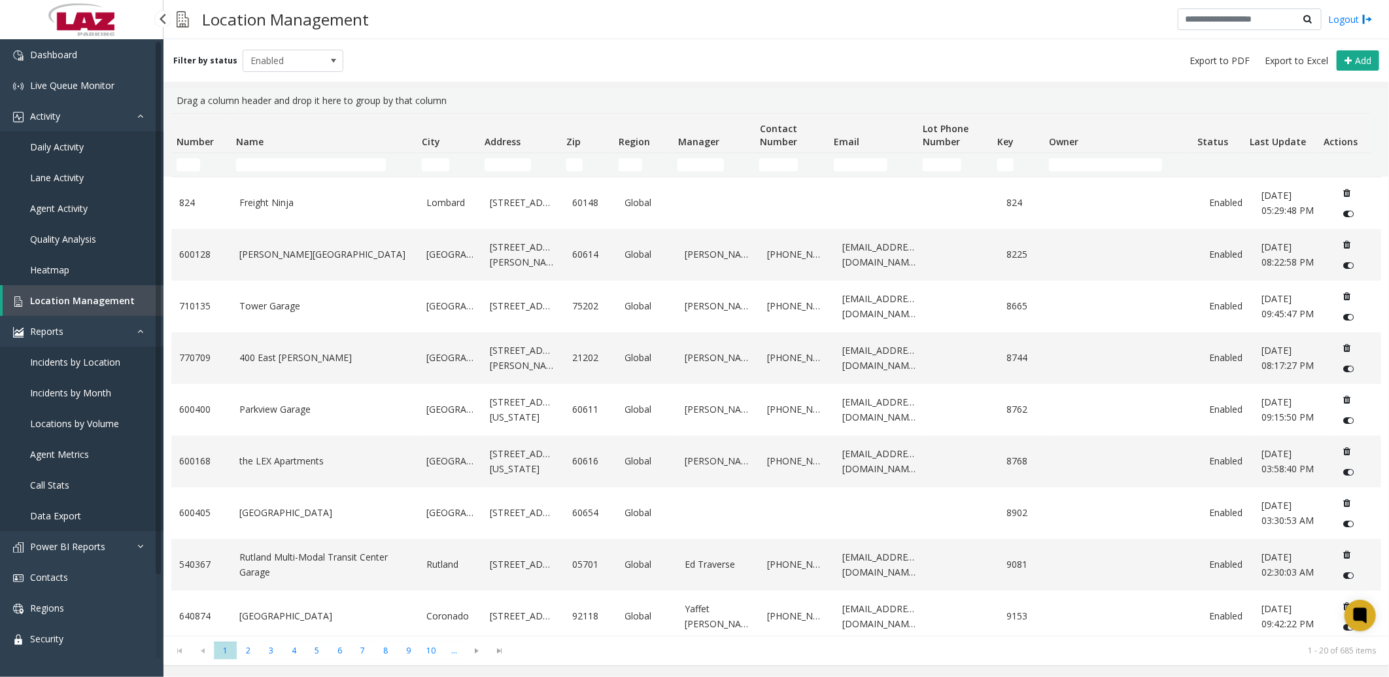
click at [56, 141] on span "Daily Activity" at bounding box center [57, 147] width 54 height 12
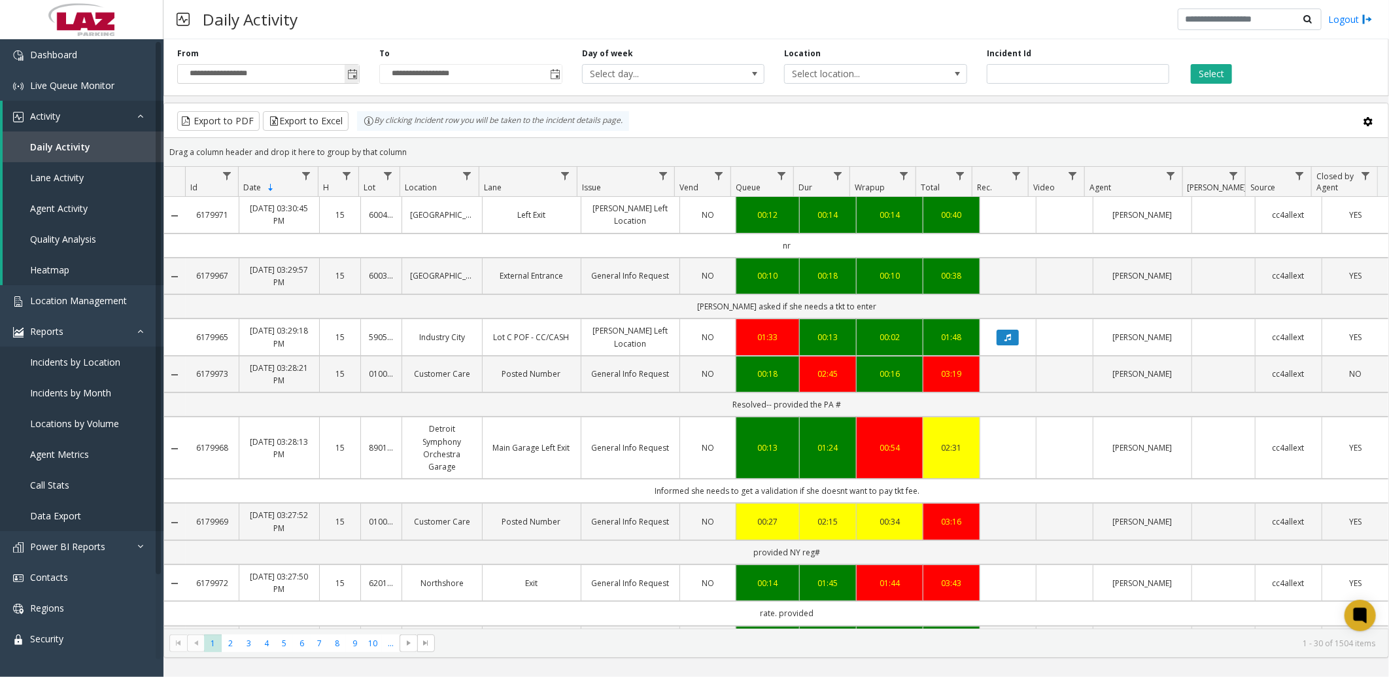
click at [349, 73] on span "Toggle popup" at bounding box center [352, 74] width 10 height 10
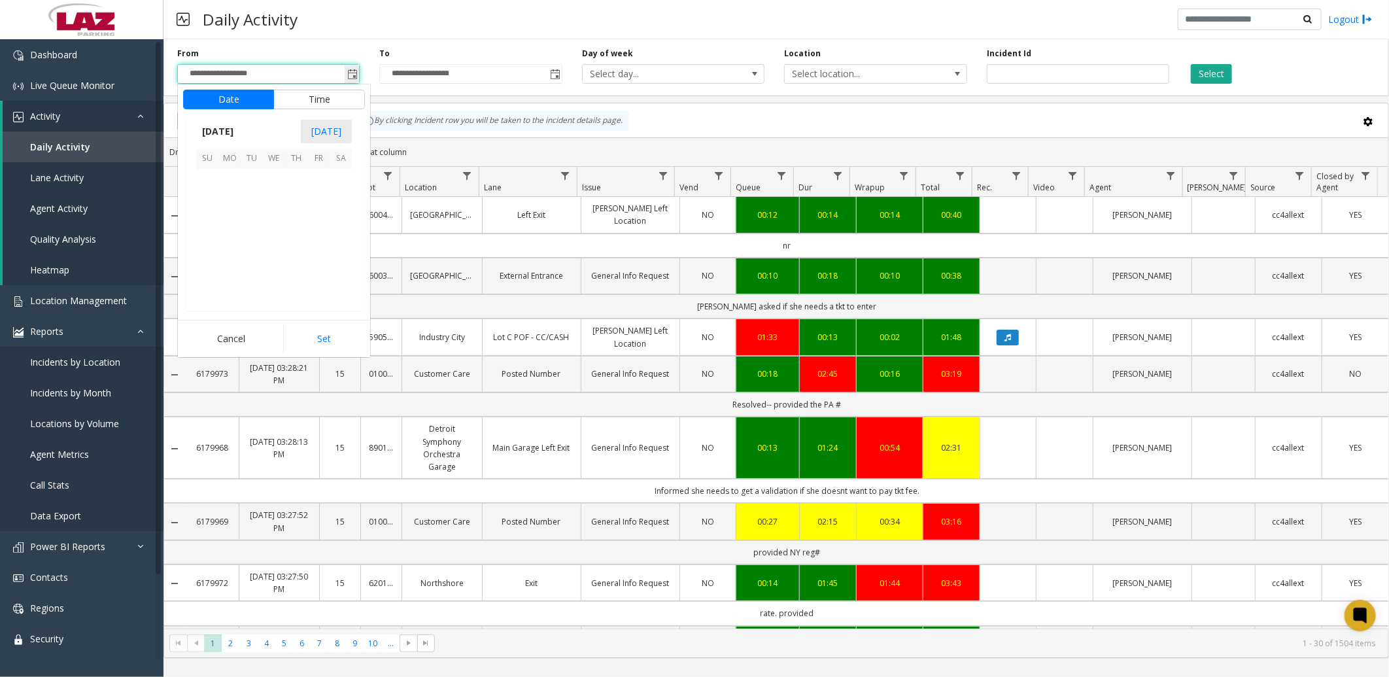
scroll to position [234722, 0]
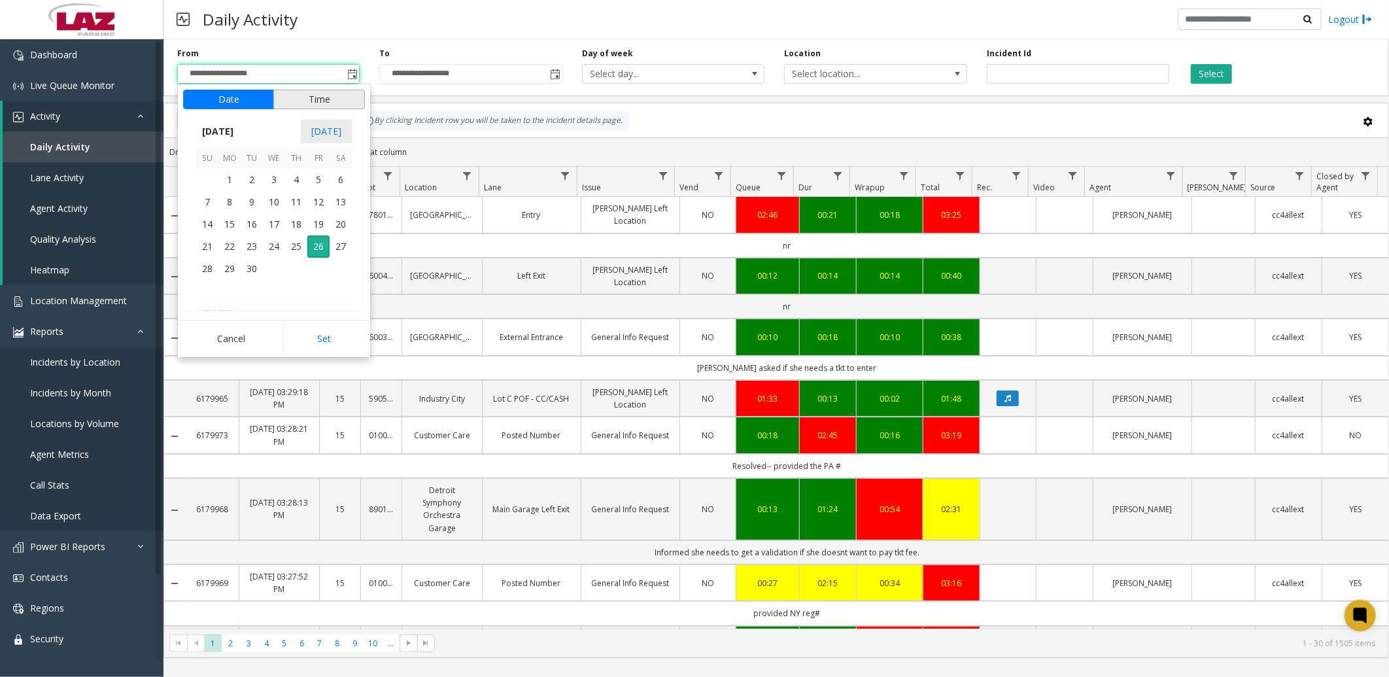
click at [305, 101] on button "Time" at bounding box center [319, 100] width 92 height 20
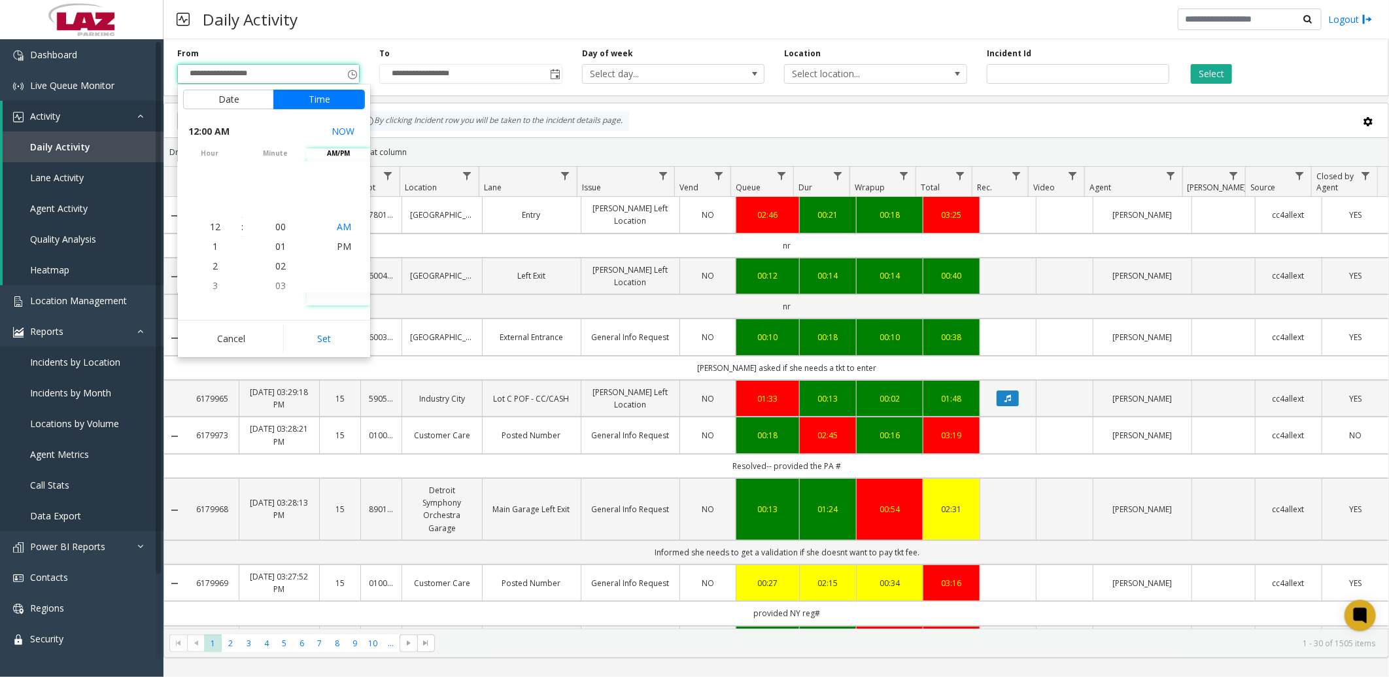
click at [338, 226] on span "AM" at bounding box center [344, 226] width 14 height 12
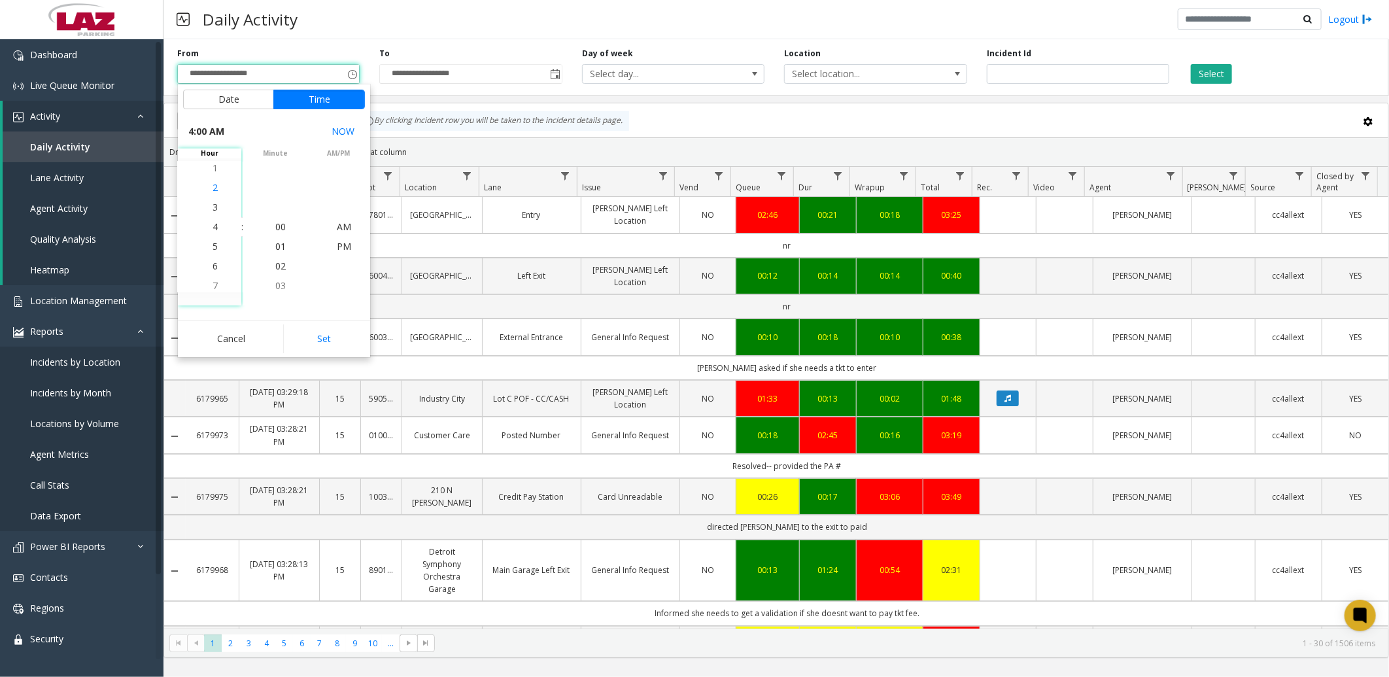
click at [213, 190] on span "2" at bounding box center [215, 187] width 5 height 12
click at [330, 343] on button "Set" at bounding box center [324, 338] width 82 height 29
type input "**********"
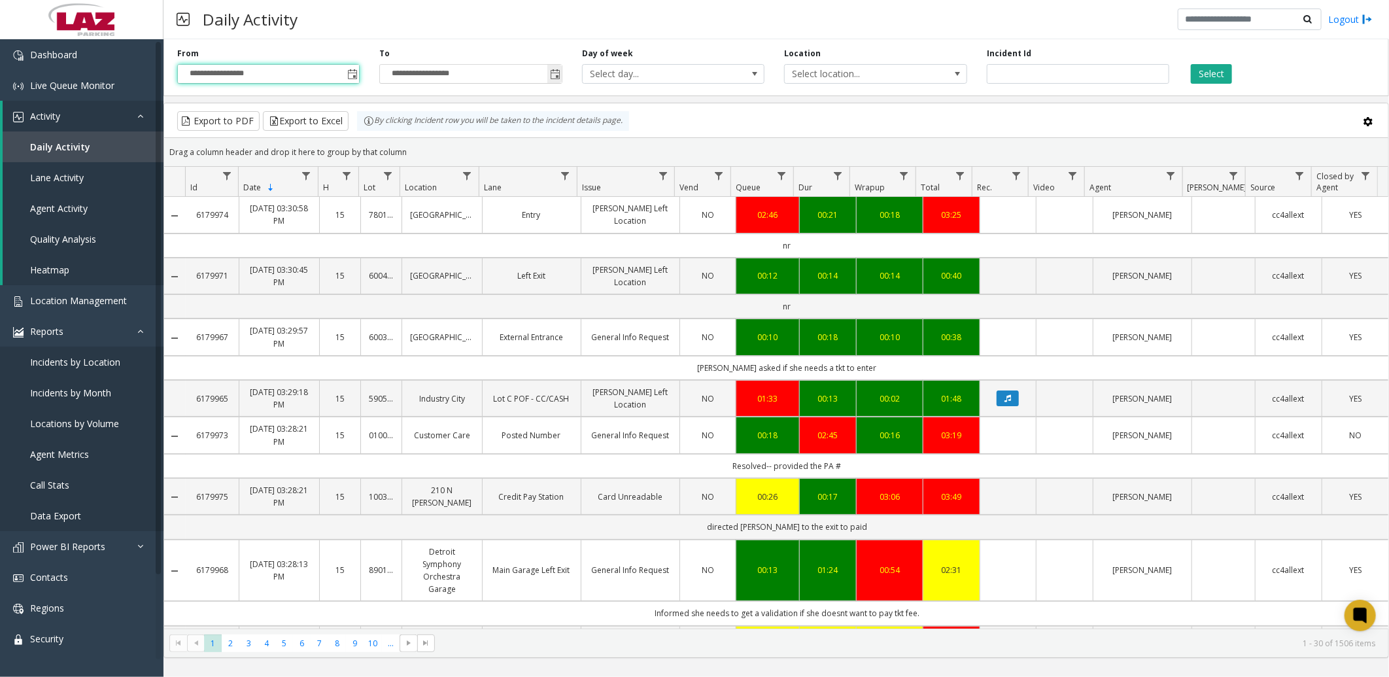
click at [557, 72] on span "Toggle popup" at bounding box center [555, 74] width 10 height 10
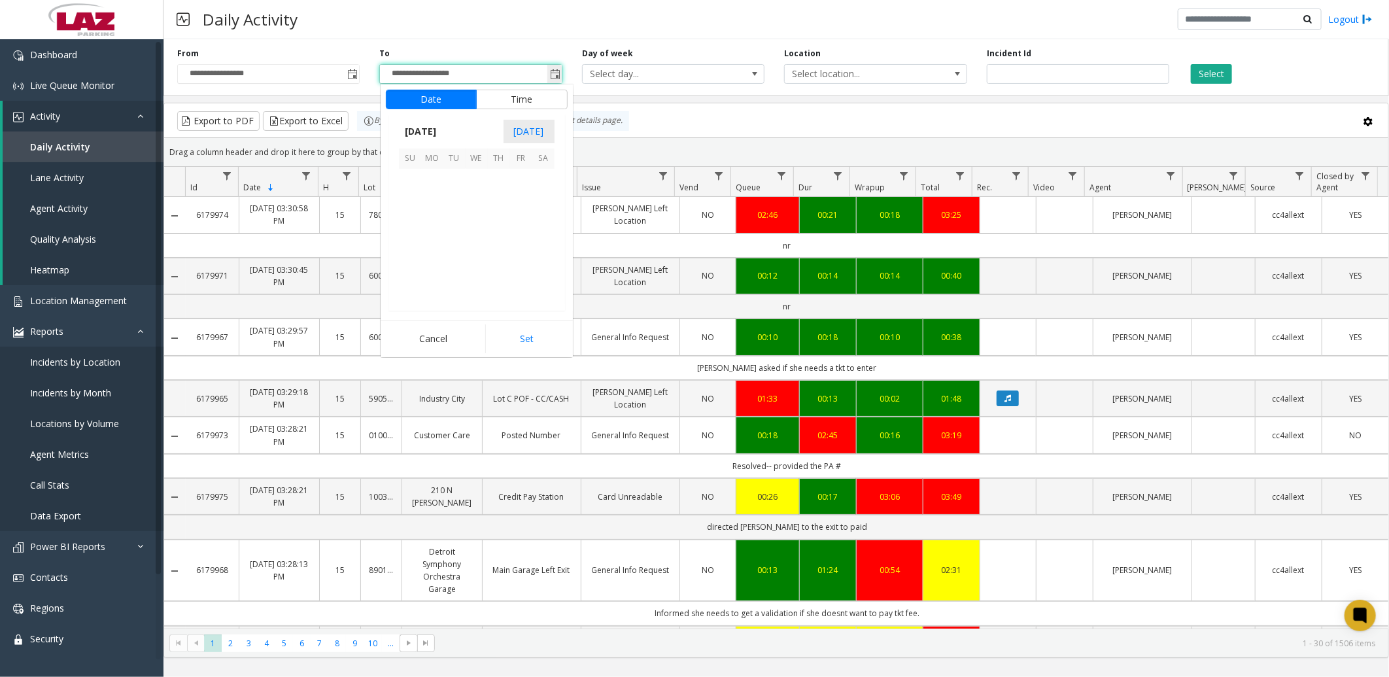
scroll to position [20, 0]
click at [528, 100] on button "Time" at bounding box center [522, 100] width 92 height 20
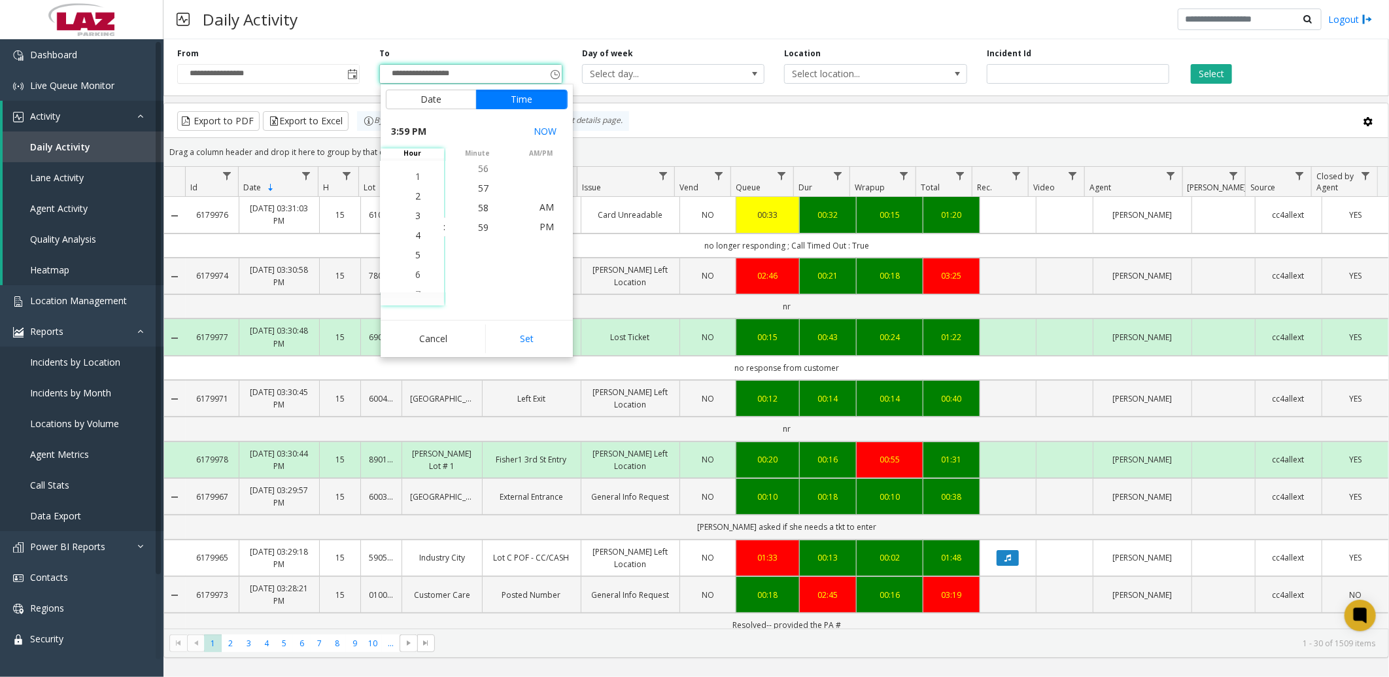
scroll to position [294, 0]
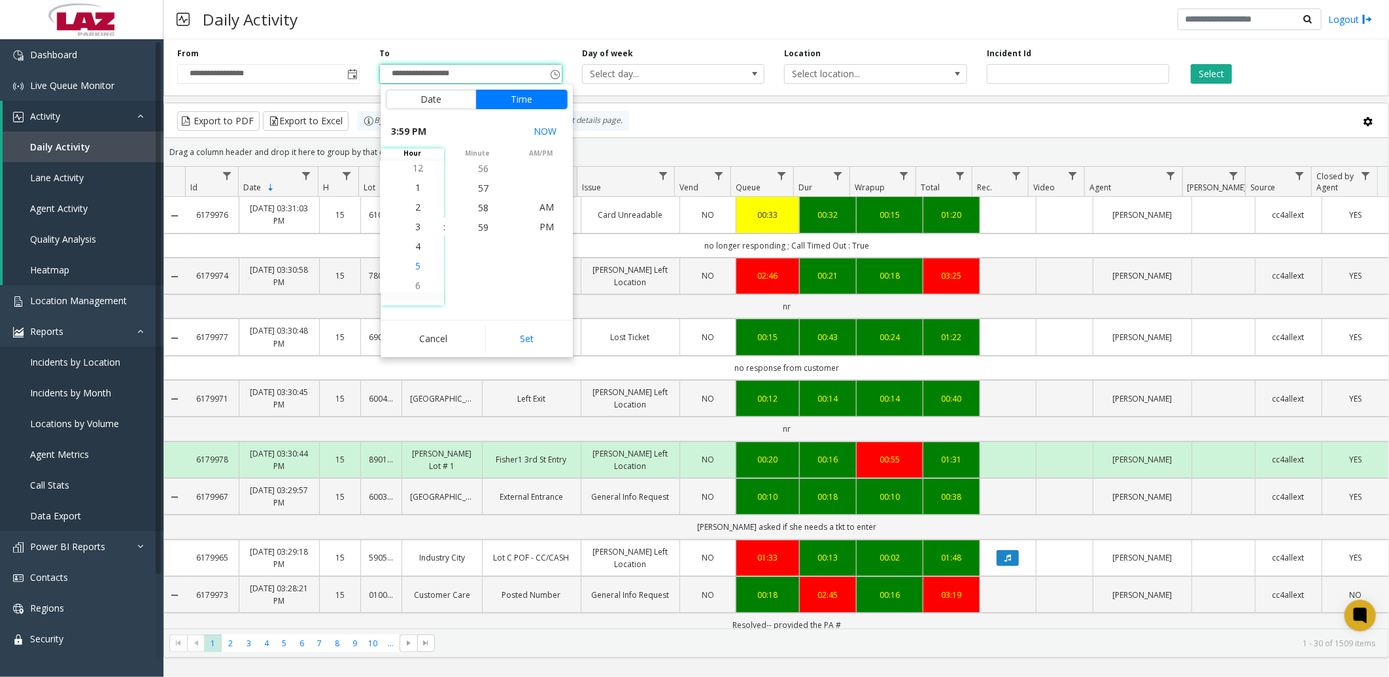
click at [415, 266] on span "5" at bounding box center [417, 266] width 5 height 12
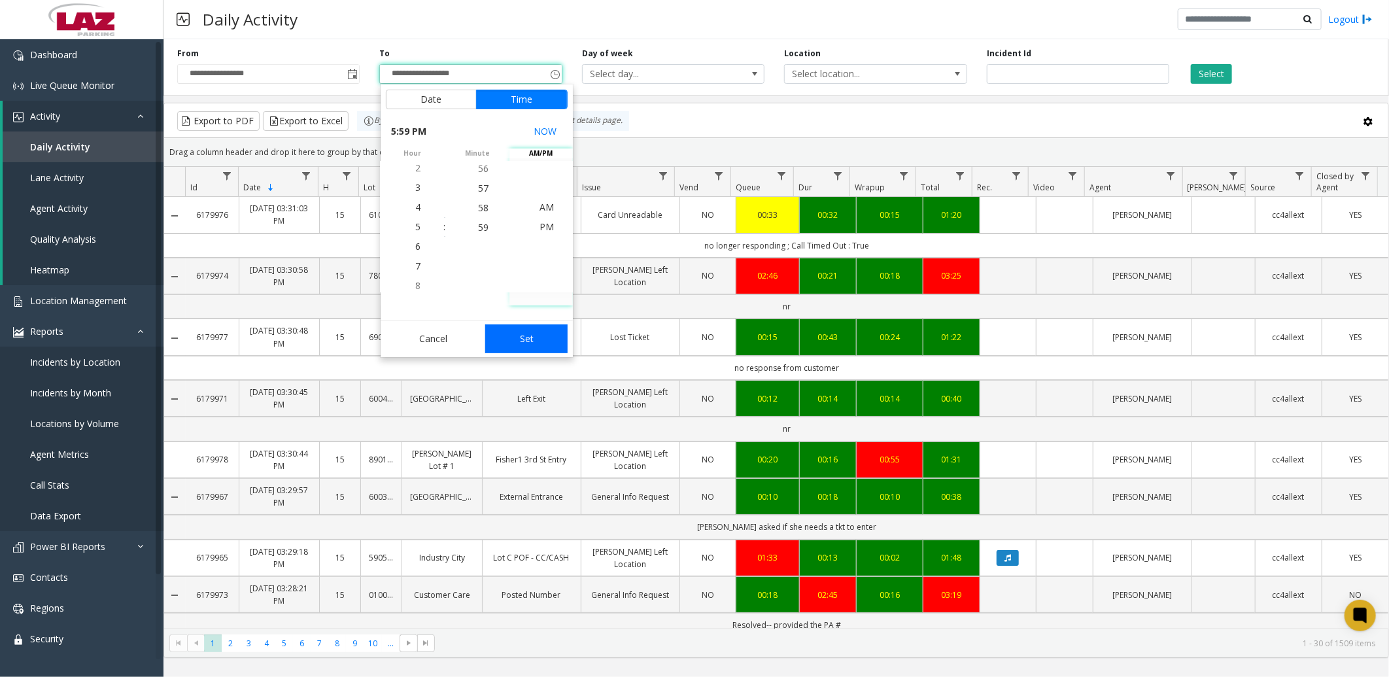
click at [532, 343] on button "Set" at bounding box center [526, 338] width 82 height 29
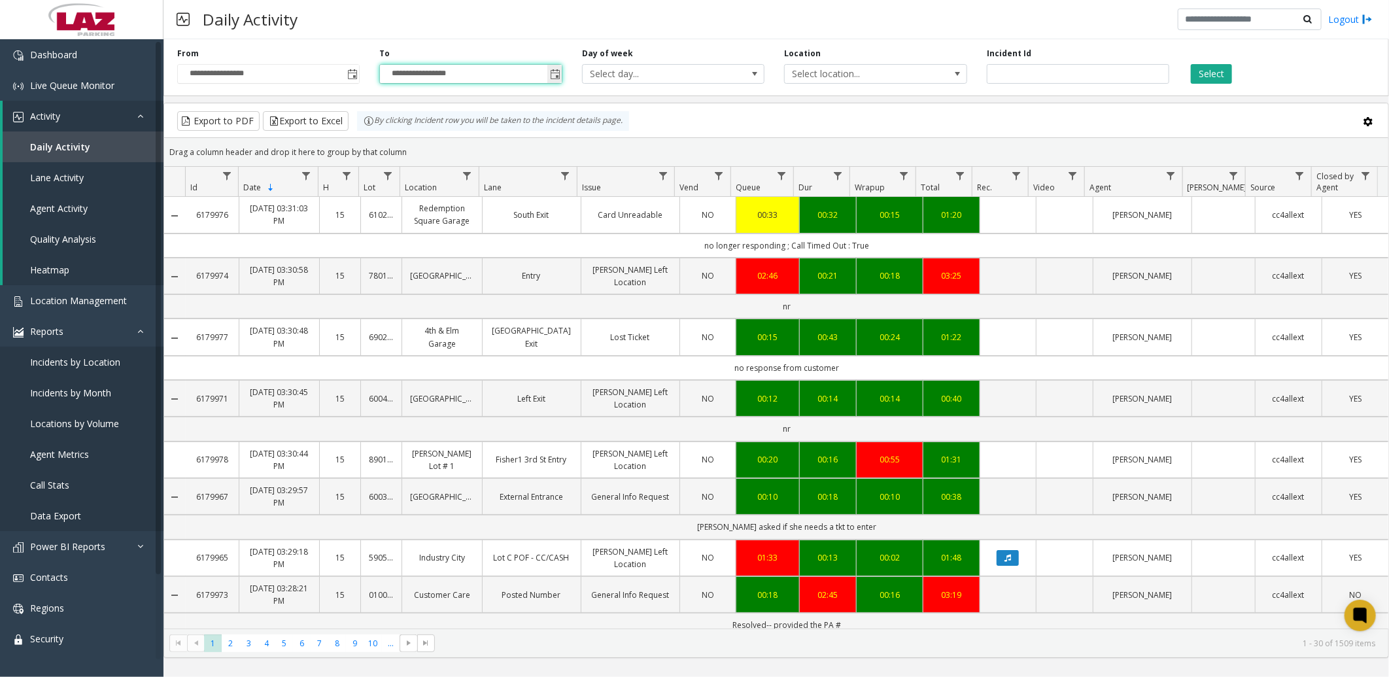
click at [548, 77] on span "Toggle popup" at bounding box center [555, 73] width 14 height 21
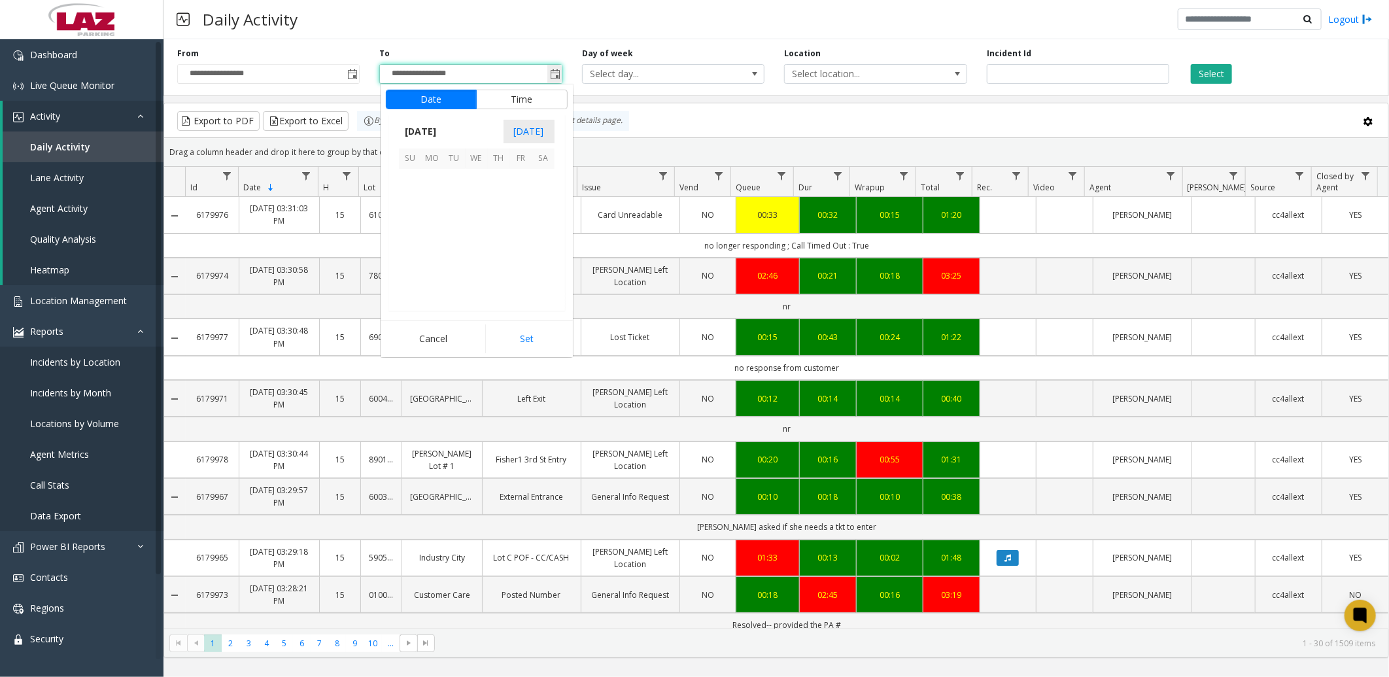
scroll to position [20, 0]
click at [536, 101] on button "Time" at bounding box center [522, 100] width 92 height 20
click at [543, 207] on span "AM" at bounding box center [547, 207] width 14 height 12
click at [415, 207] on span "4" at bounding box center [417, 207] width 5 height 12
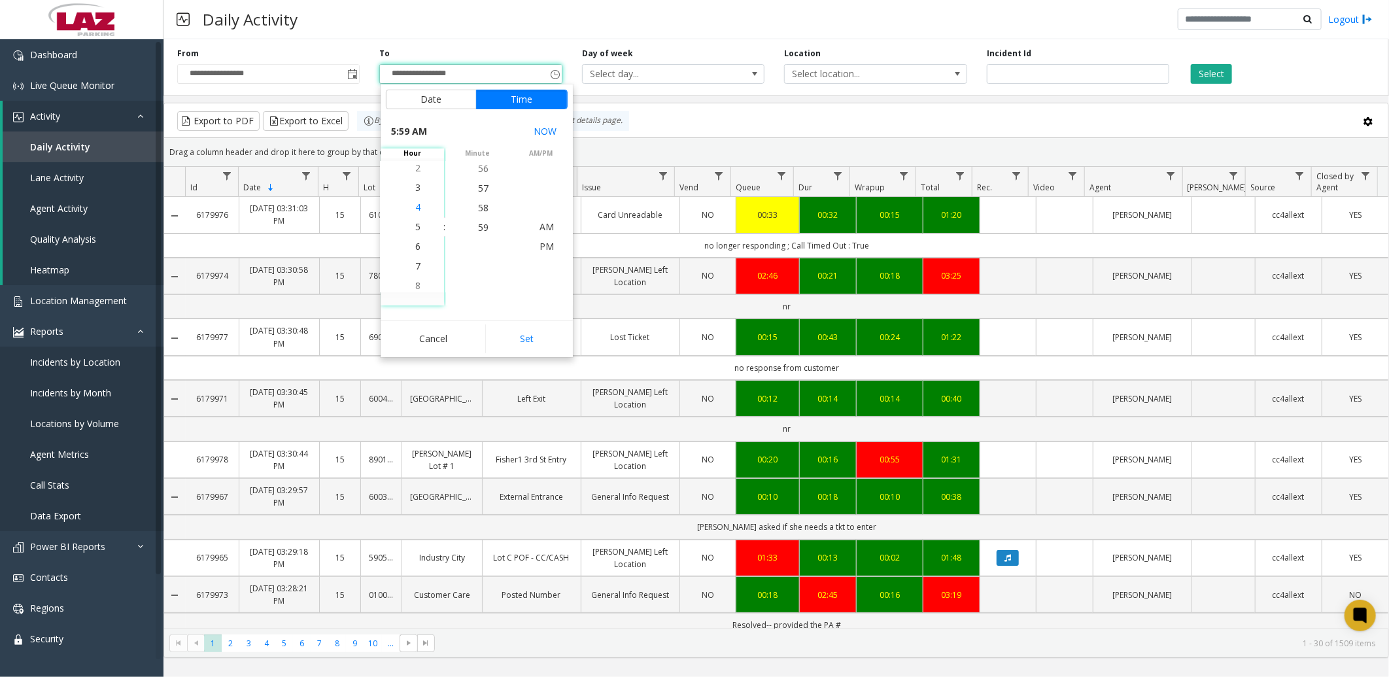
scroll to position [78, 0]
click at [534, 335] on button "Set" at bounding box center [526, 338] width 82 height 29
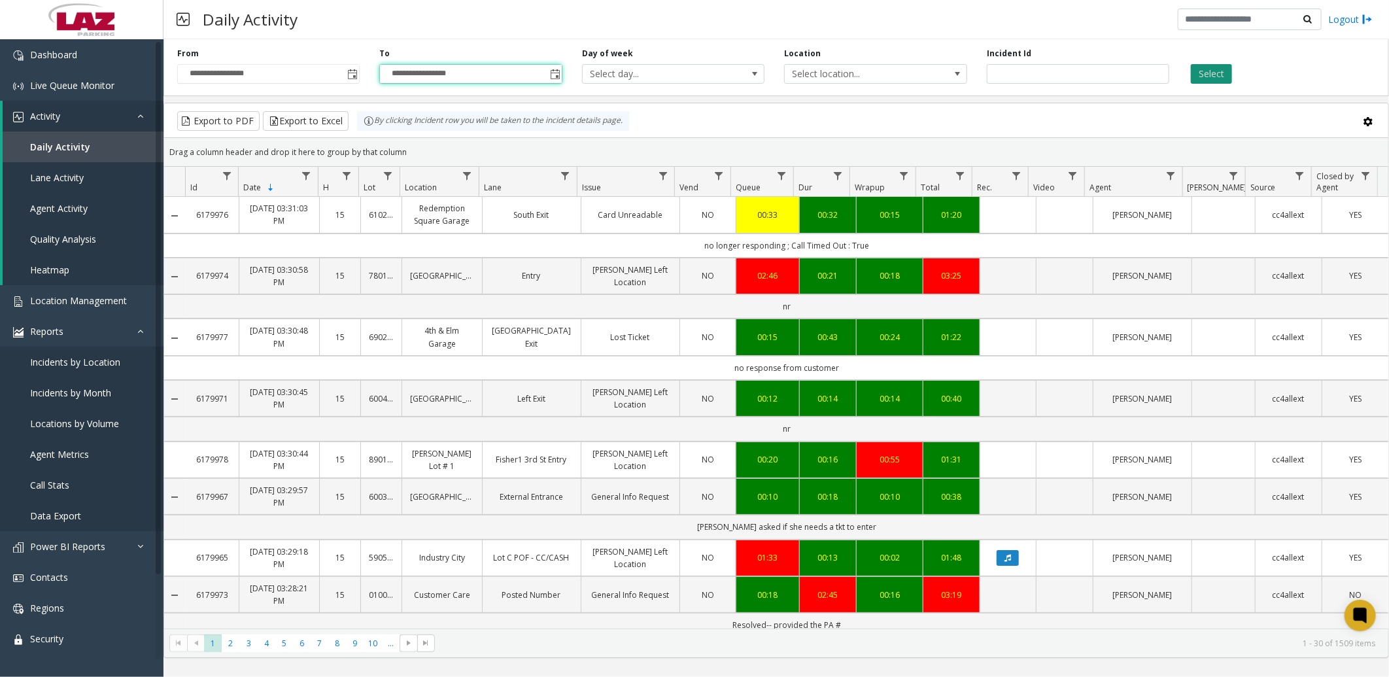
click at [1202, 74] on button "Select" at bounding box center [1211, 74] width 41 height 20
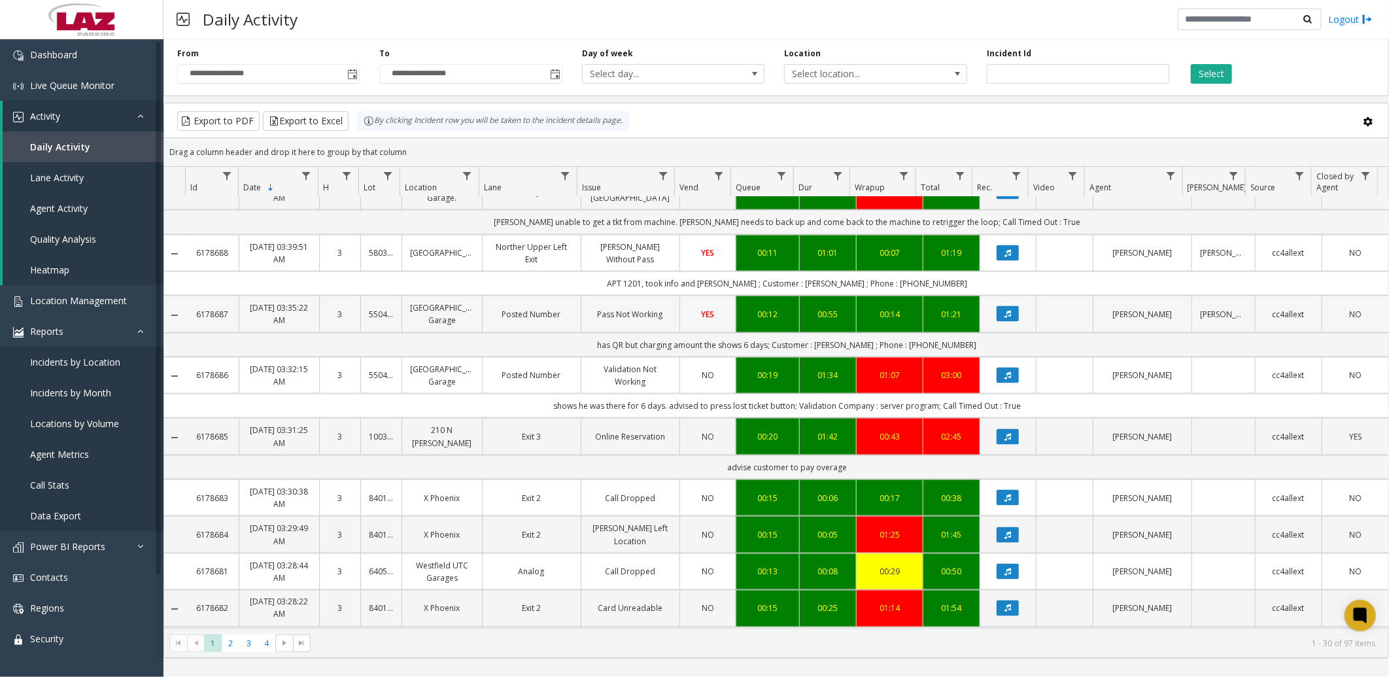
scroll to position [1192, 0]
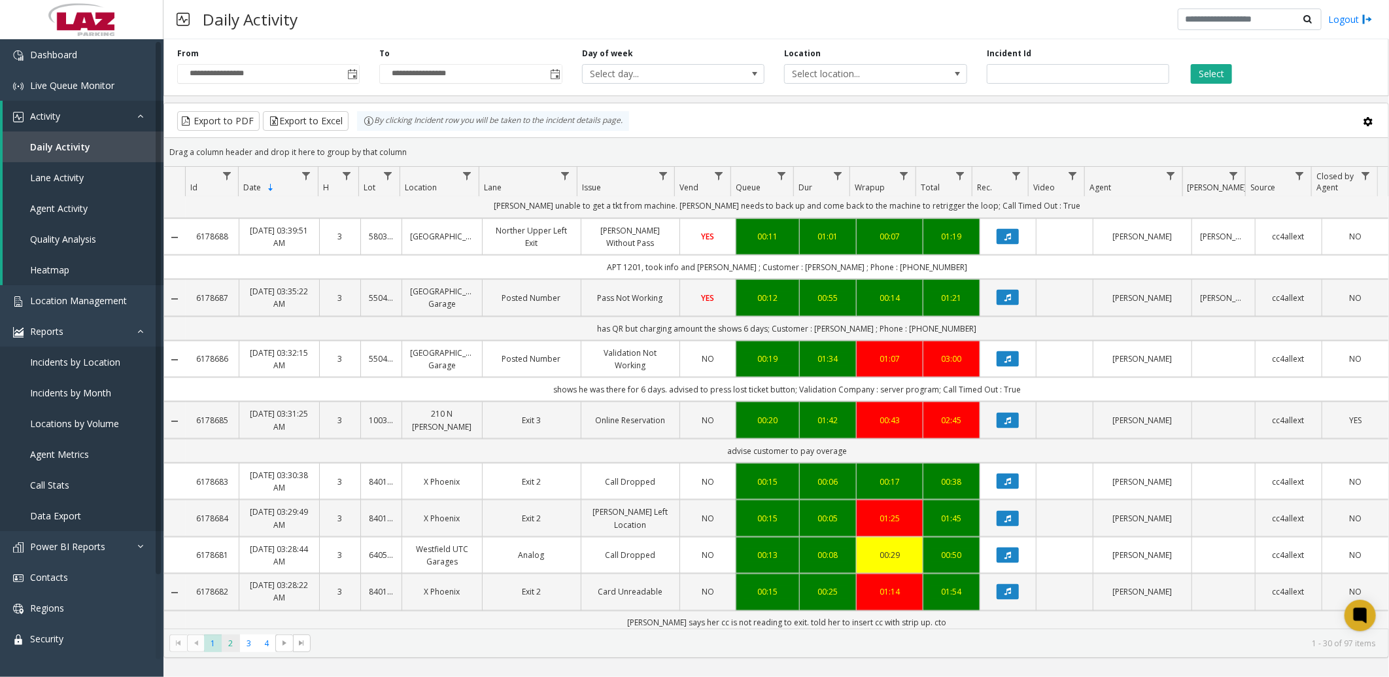
click at [230, 642] on span "2" at bounding box center [231, 644] width 18 height 18
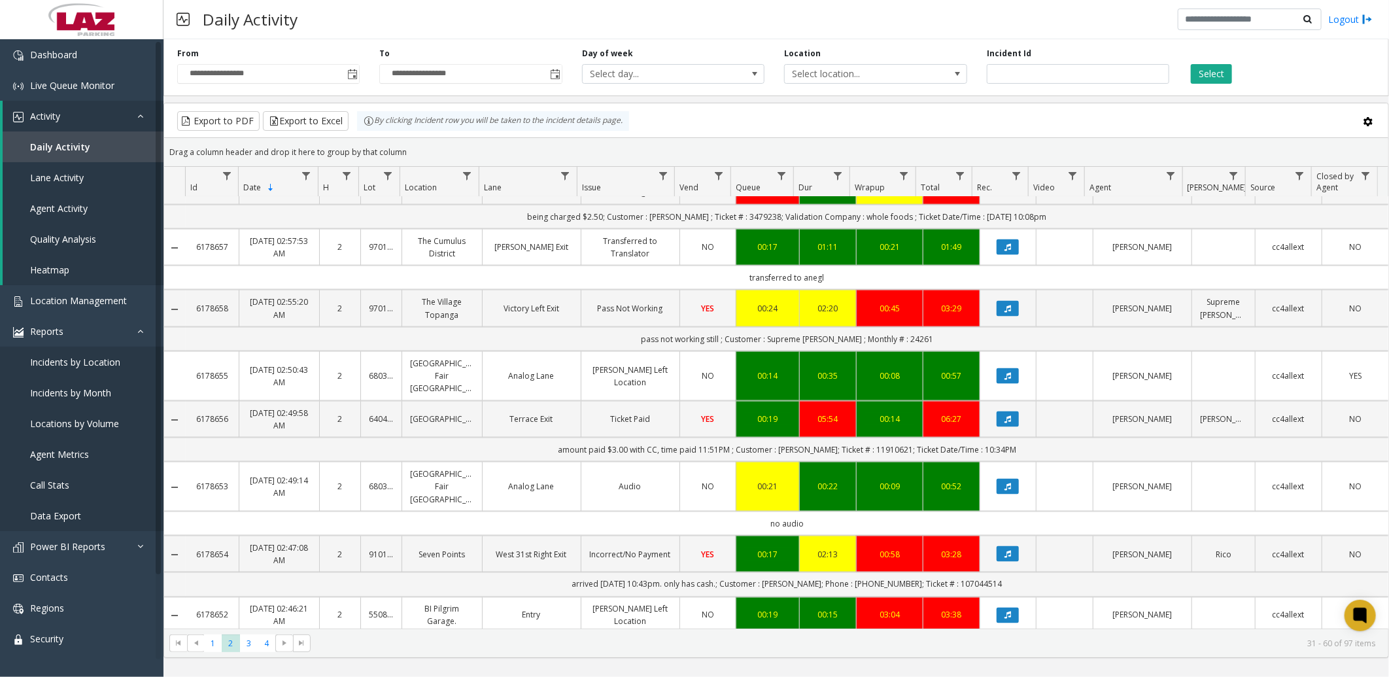
scroll to position [1228, 0]
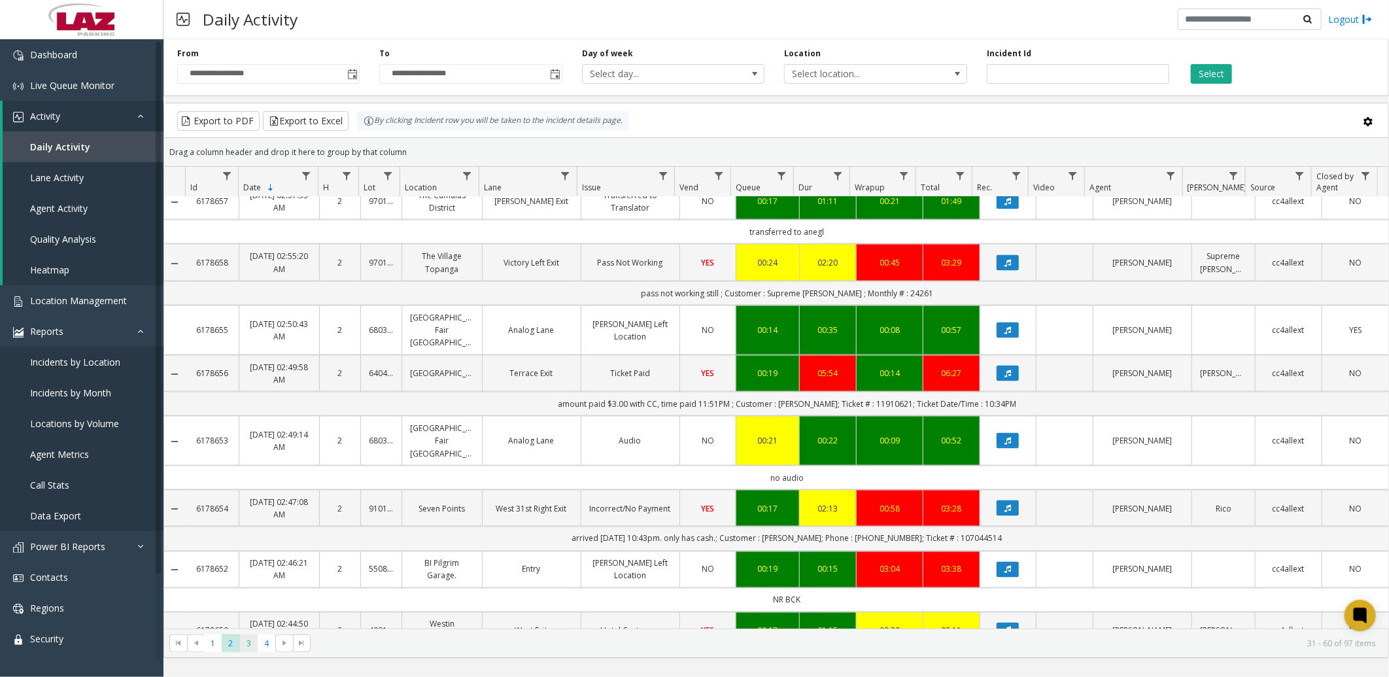
click at [251, 644] on span "3" at bounding box center [249, 644] width 18 height 18
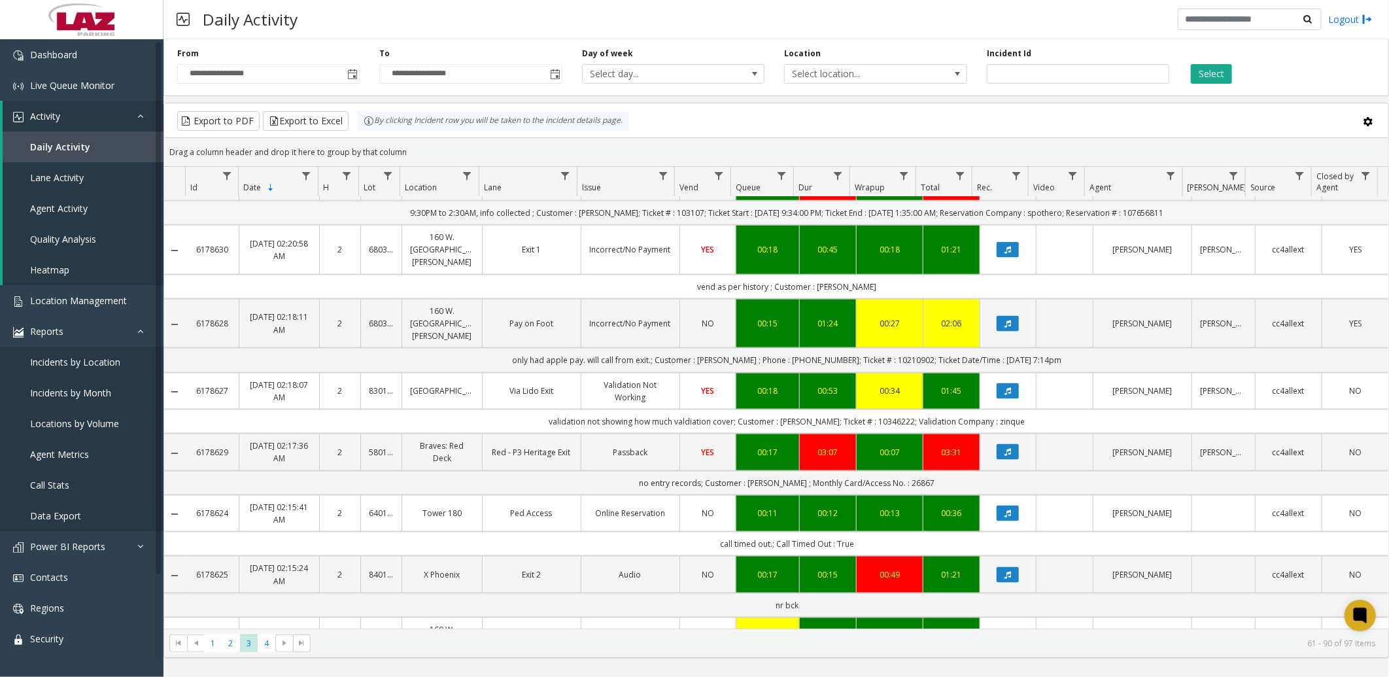
scroll to position [1302, 0]
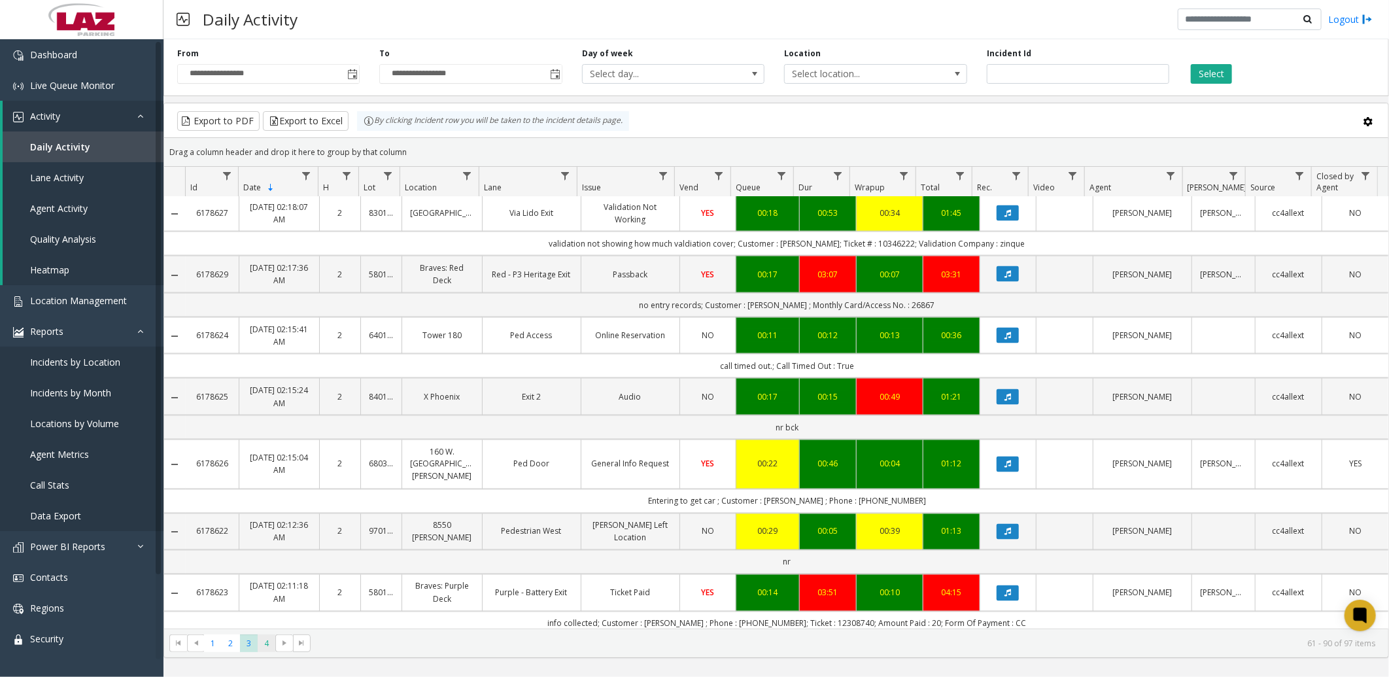
click at [264, 646] on span "4" at bounding box center [267, 644] width 18 height 18
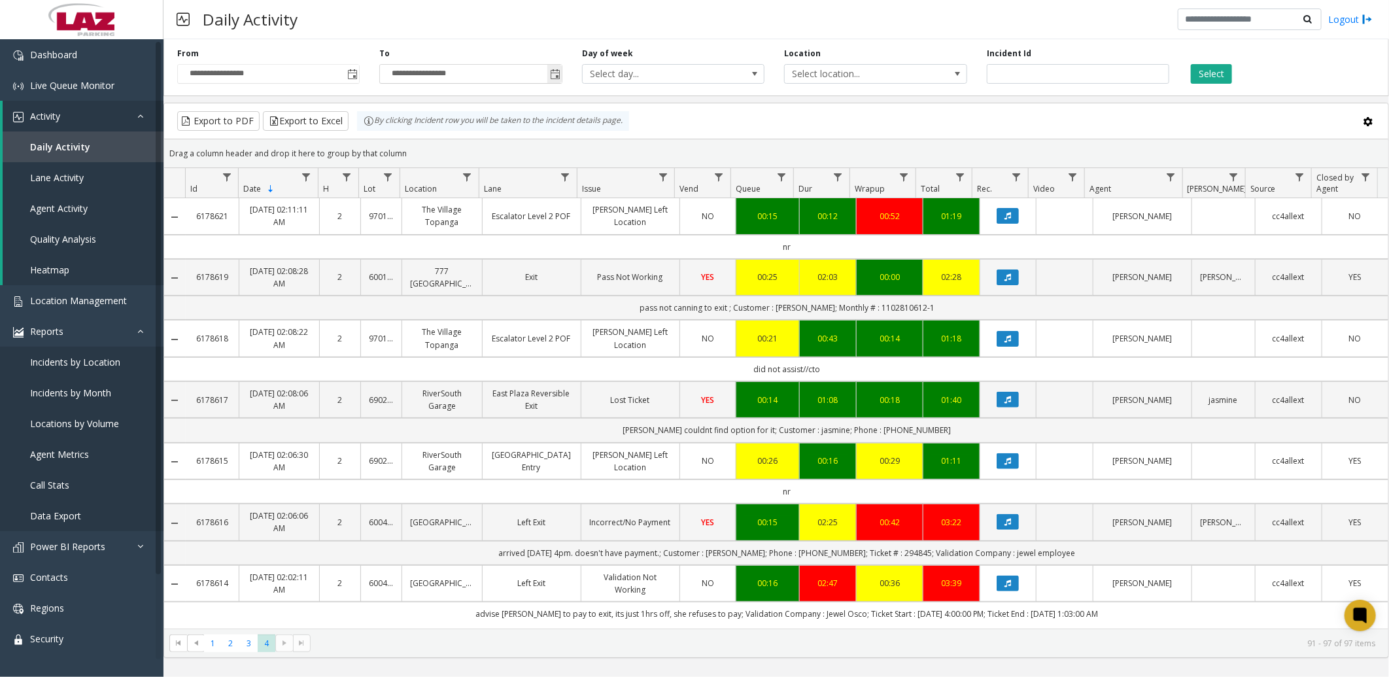
click at [554, 76] on span "Toggle popup" at bounding box center [555, 74] width 10 height 10
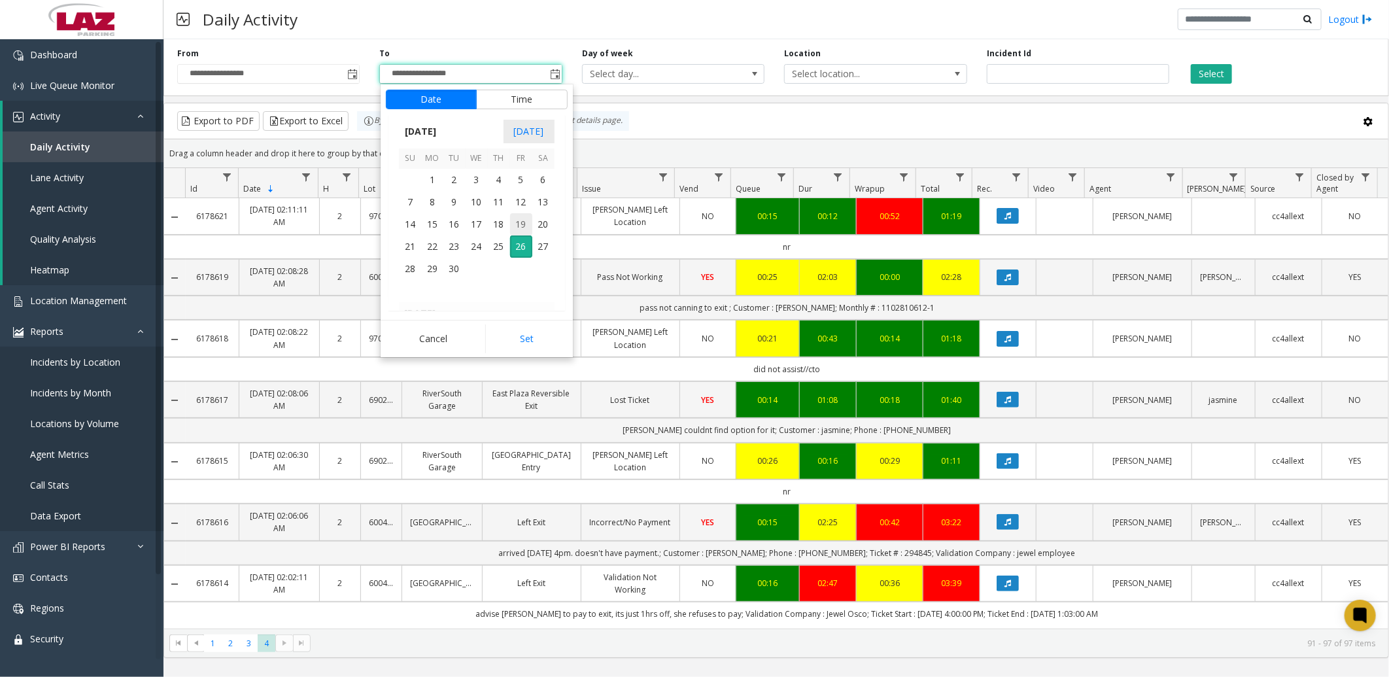
click at [520, 224] on span "19" at bounding box center [521, 224] width 22 height 22
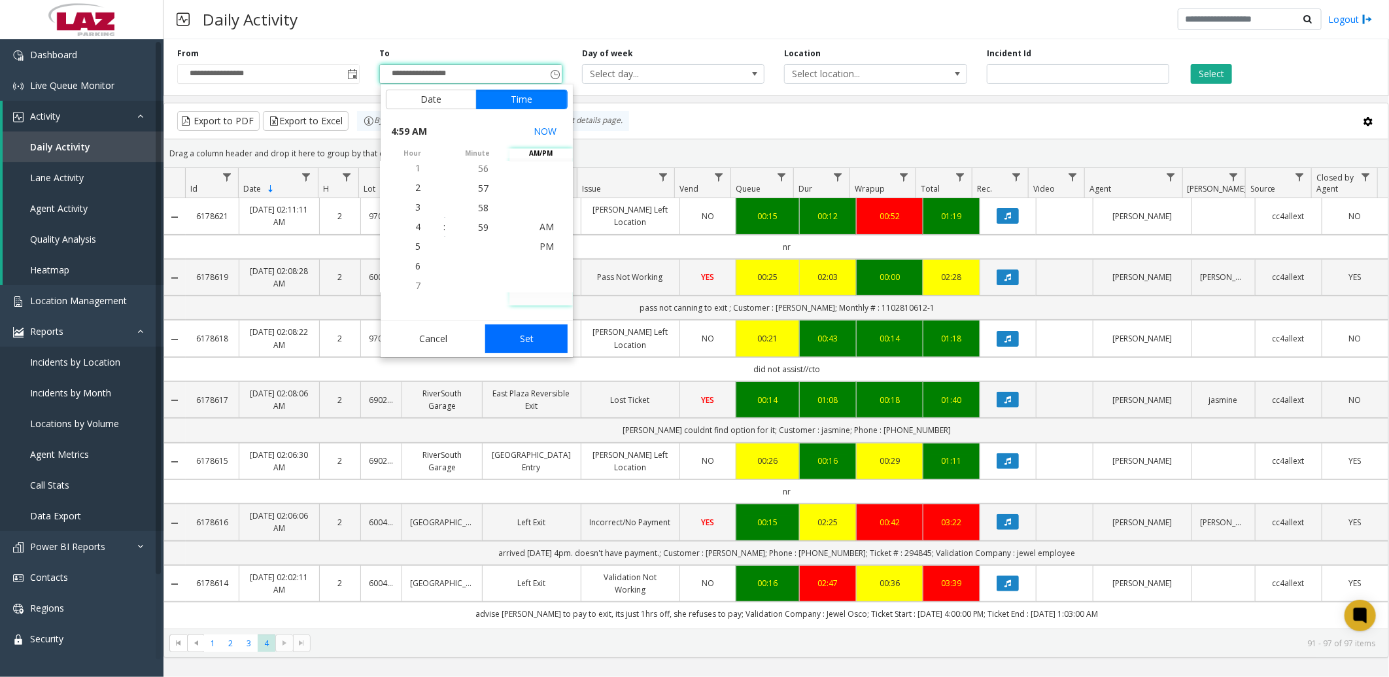
click at [527, 339] on button "Set" at bounding box center [526, 338] width 82 height 29
type input "**********"
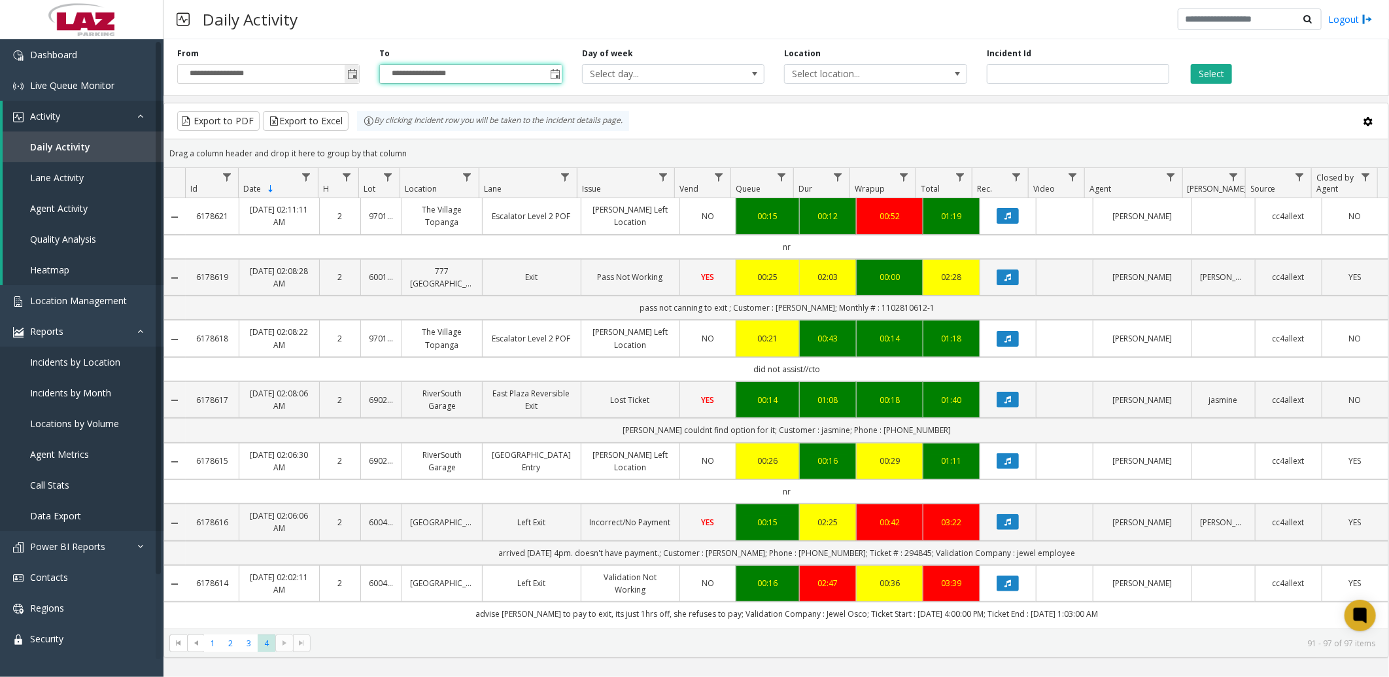
click at [357, 70] on span "Toggle popup" at bounding box center [352, 74] width 10 height 10
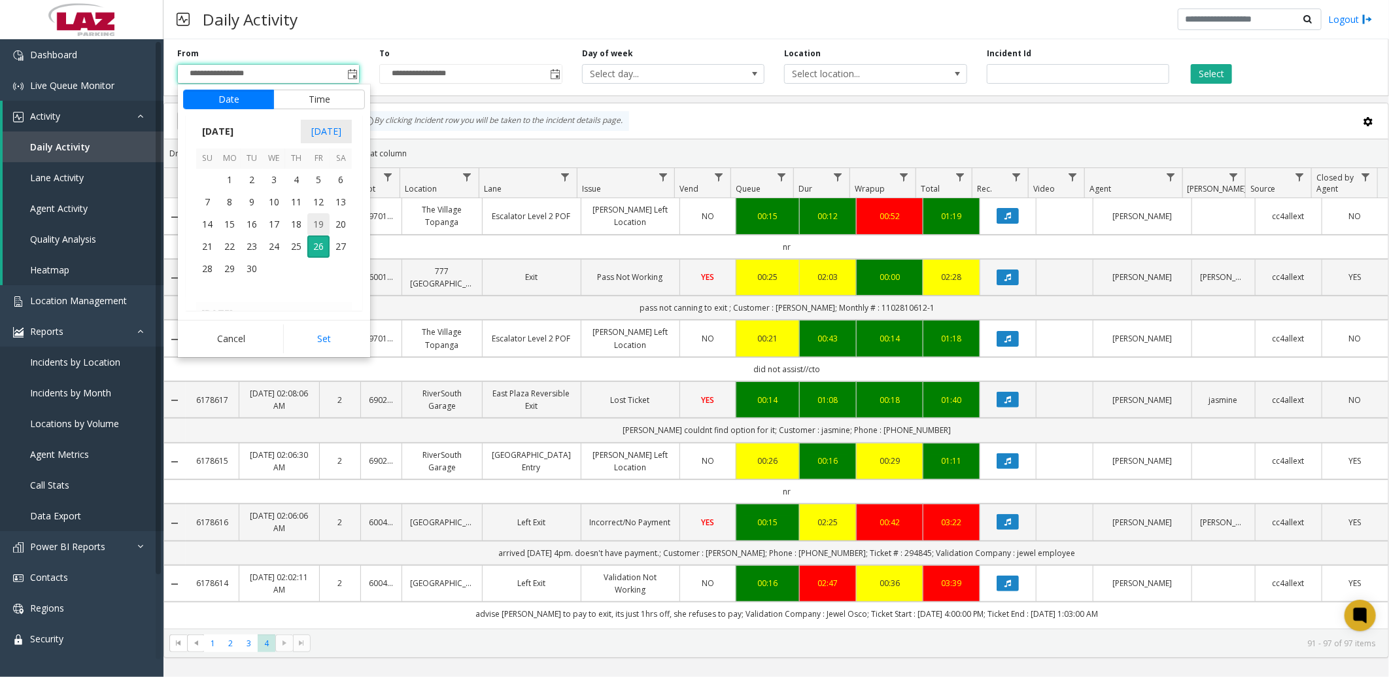
click at [321, 224] on span "19" at bounding box center [318, 224] width 22 height 22
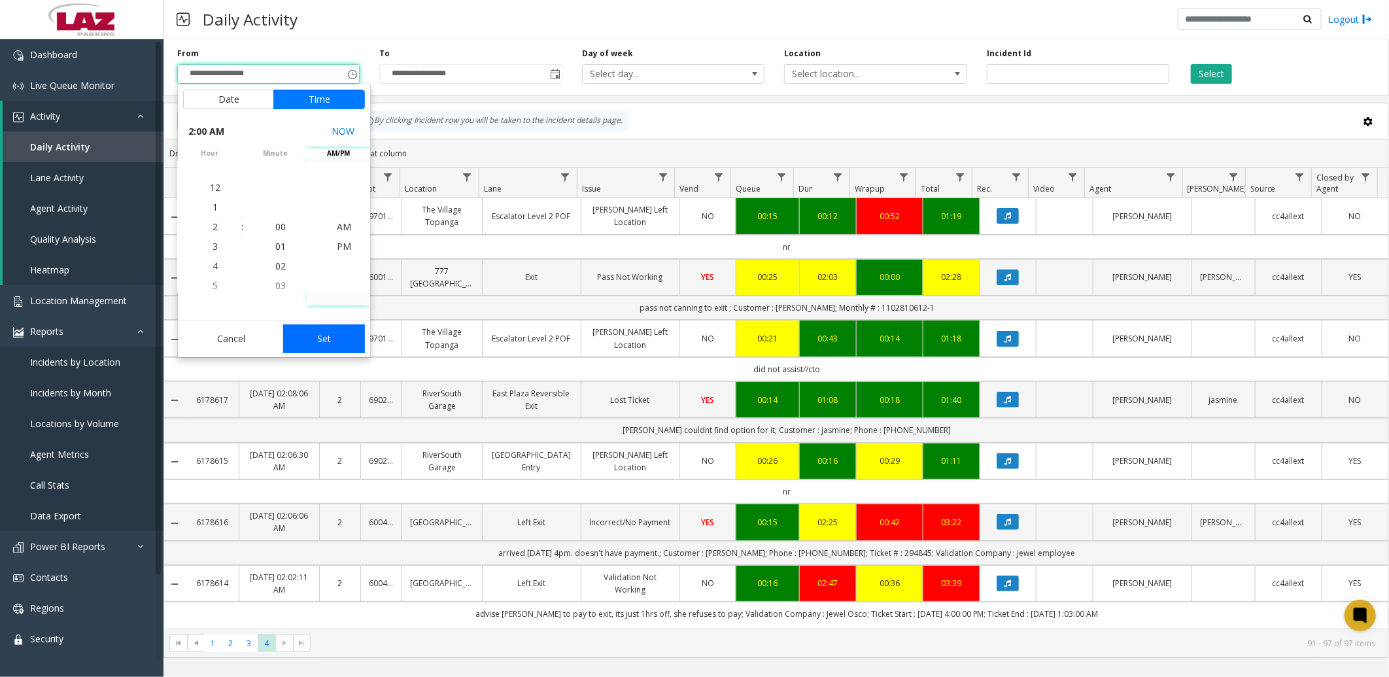
click at [343, 331] on button "Set" at bounding box center [324, 338] width 82 height 29
type input "**********"
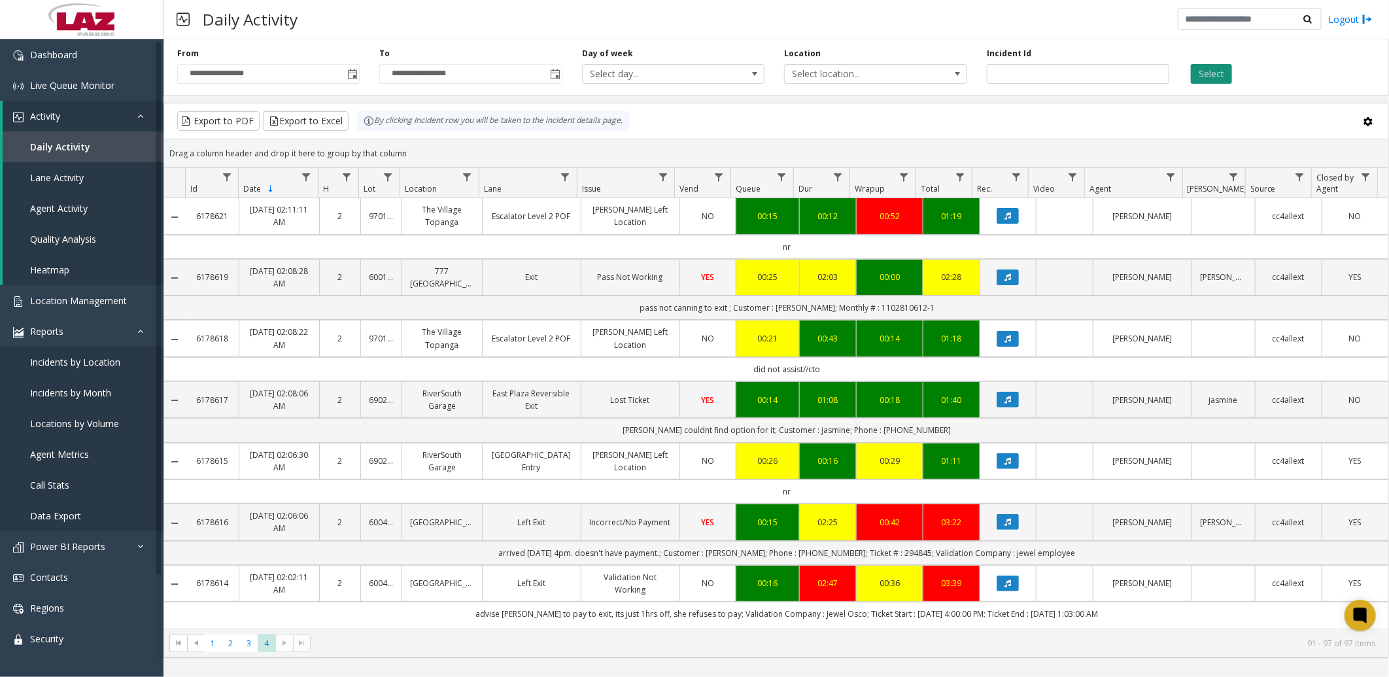
click at [1207, 73] on button "Select" at bounding box center [1211, 74] width 41 height 20
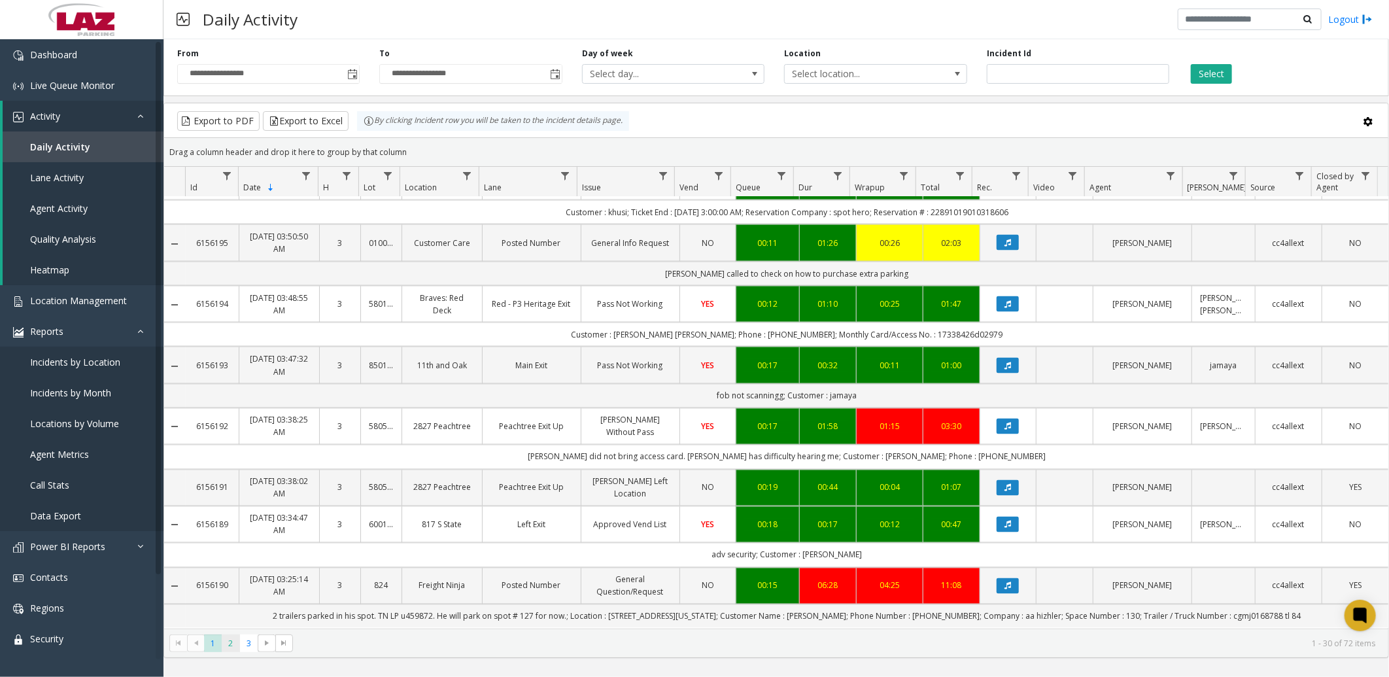
click at [237, 640] on span "2" at bounding box center [231, 644] width 18 height 18
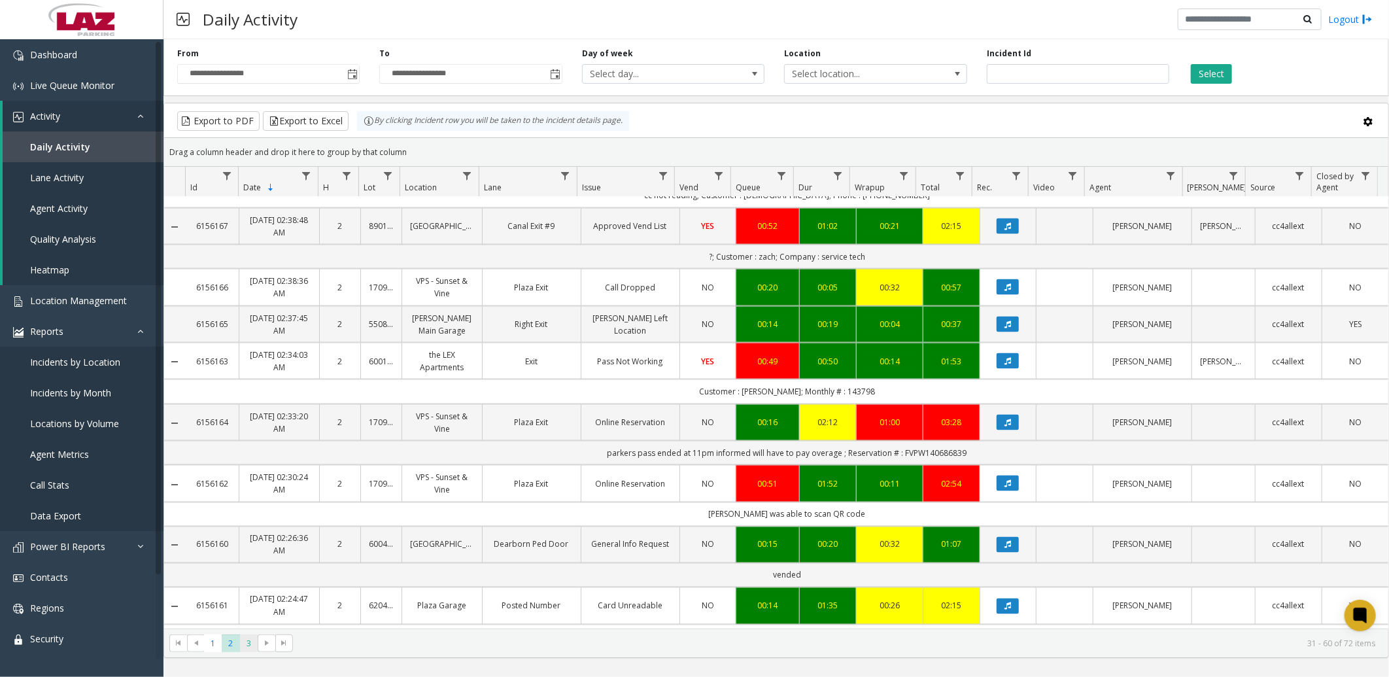
click at [253, 644] on span "3" at bounding box center [249, 644] width 18 height 18
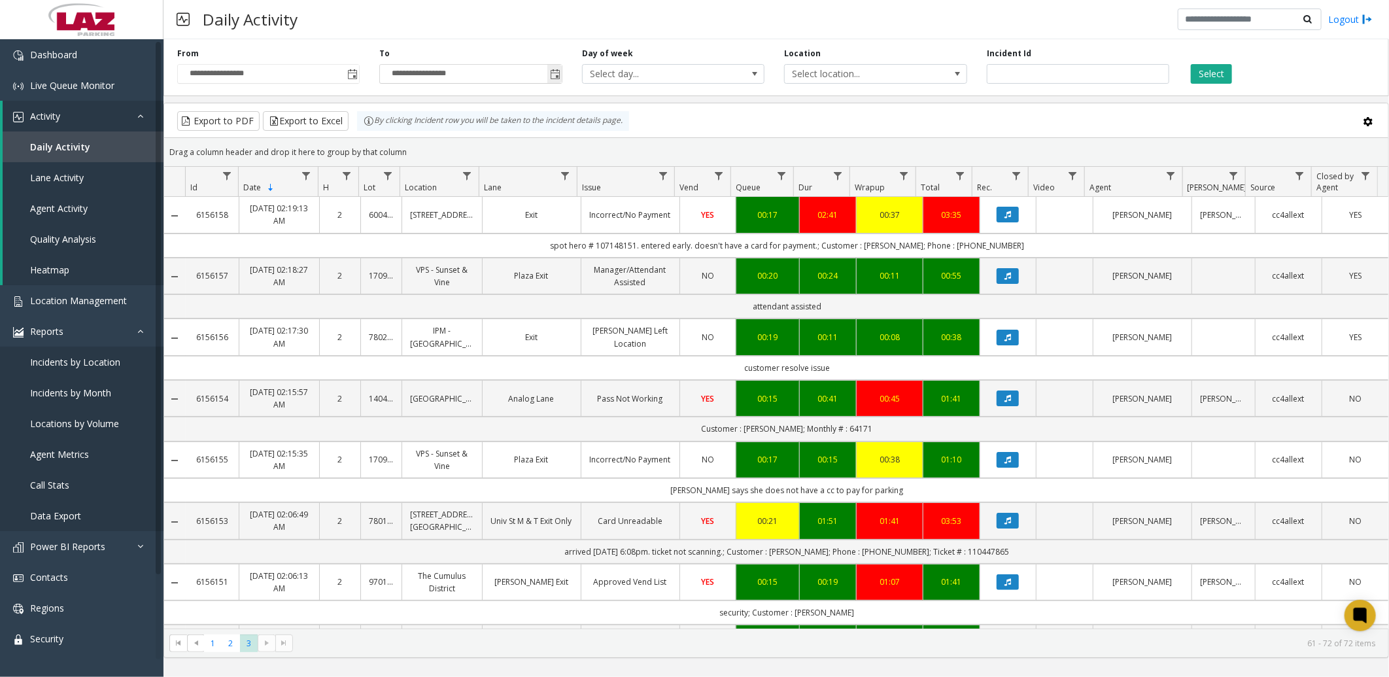
click at [550, 73] on span "Toggle popup" at bounding box center [555, 74] width 10 height 10
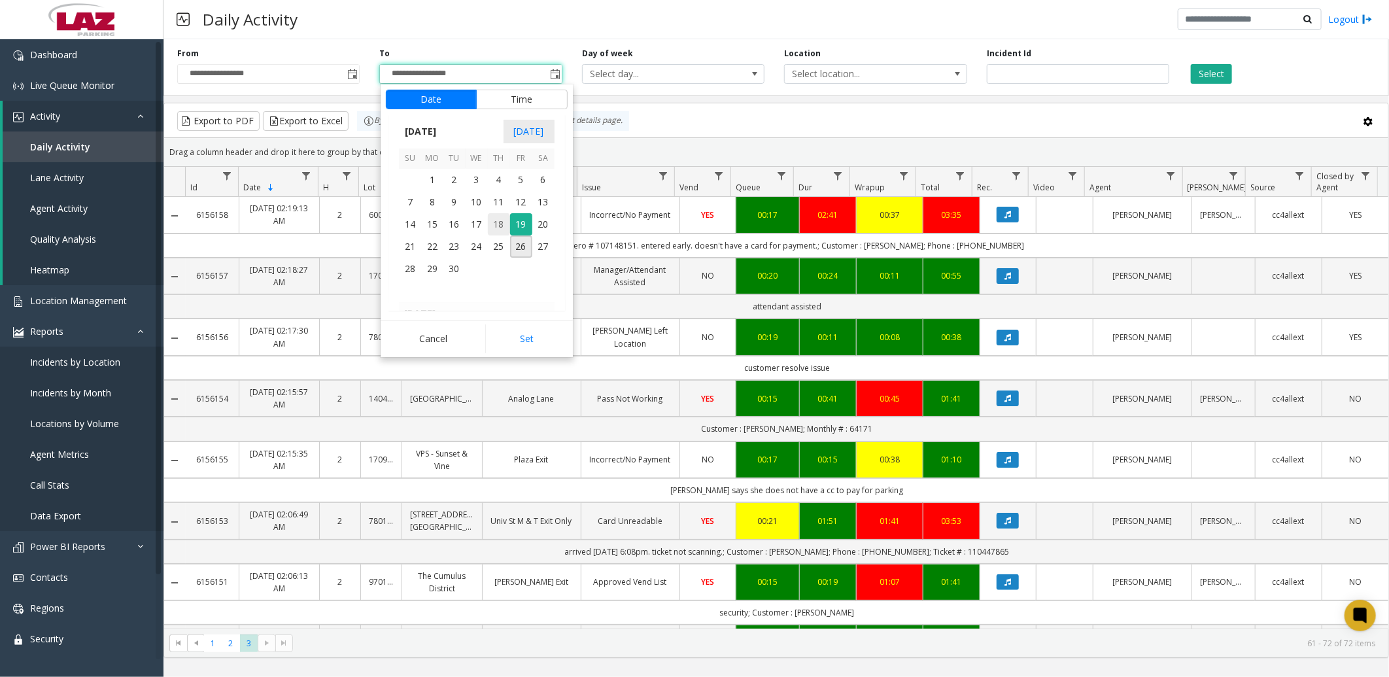
click at [506, 217] on span "18" at bounding box center [499, 224] width 22 height 22
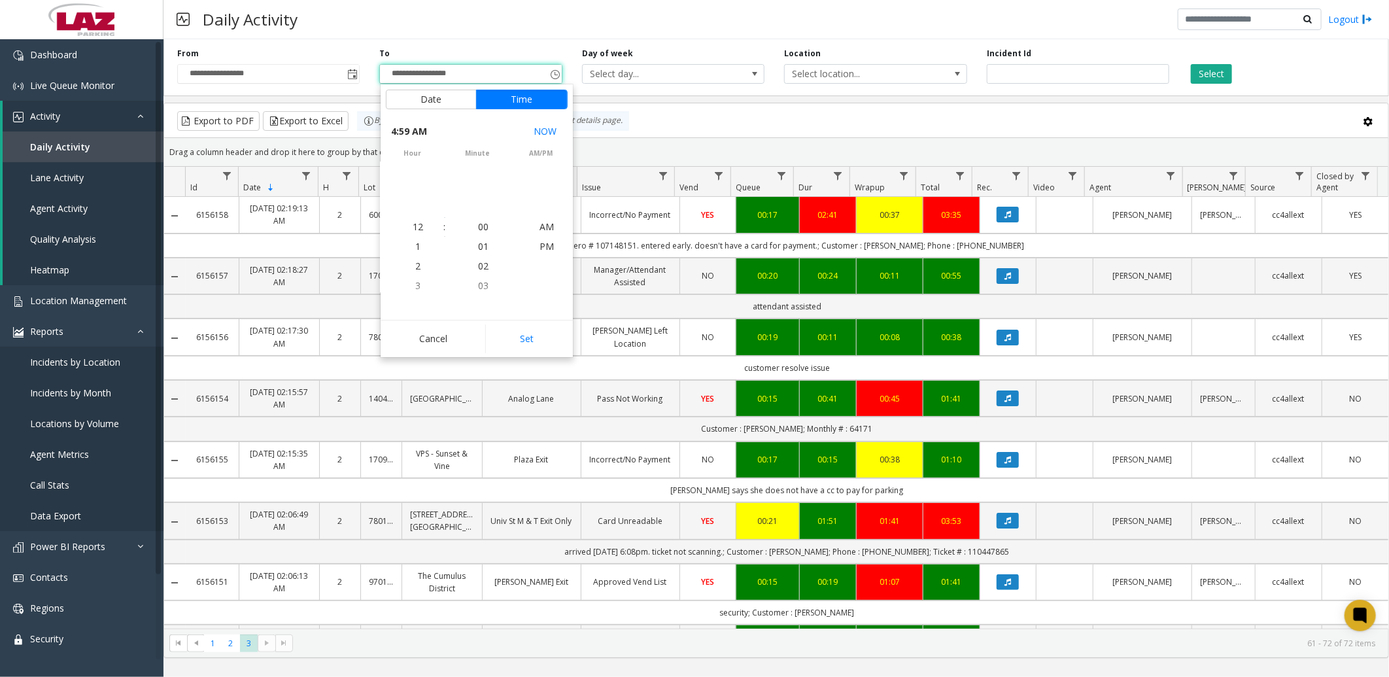
scroll to position [78, 0]
click at [522, 336] on button "Set" at bounding box center [526, 338] width 82 height 29
type input "**********"
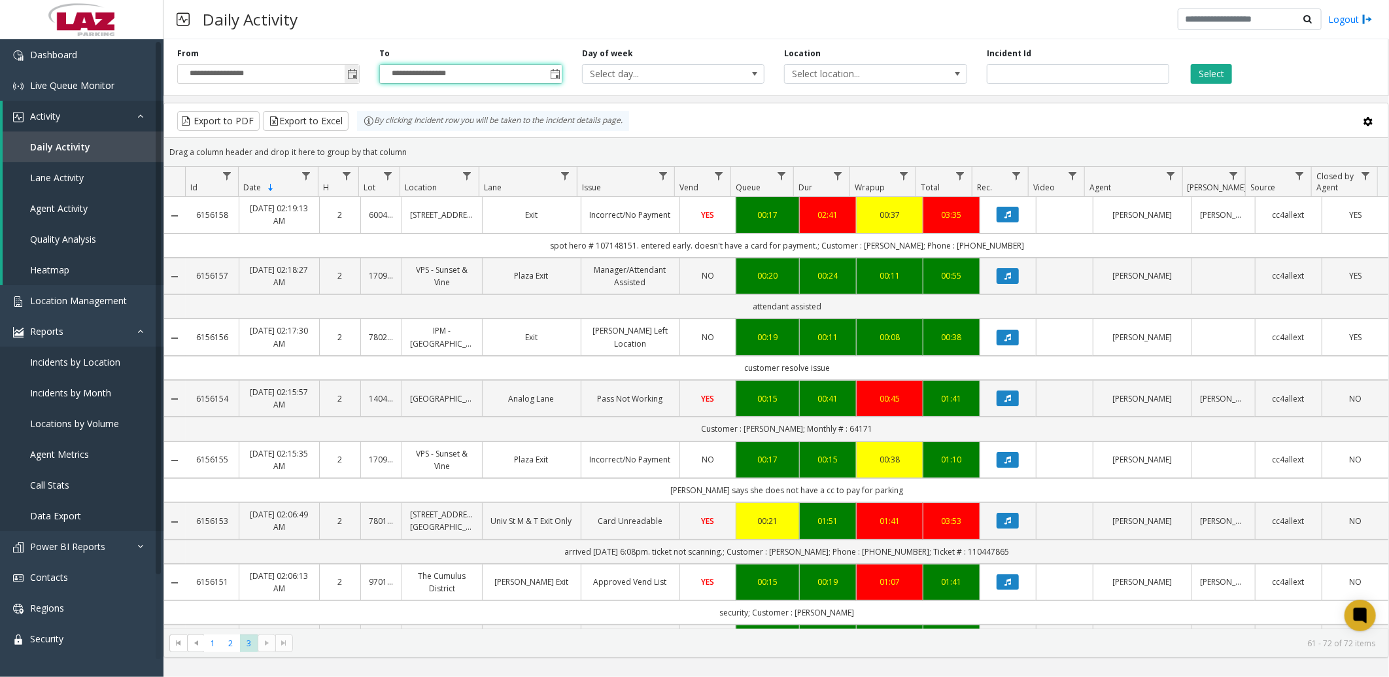
click at [351, 73] on span "Toggle popup" at bounding box center [352, 74] width 10 height 10
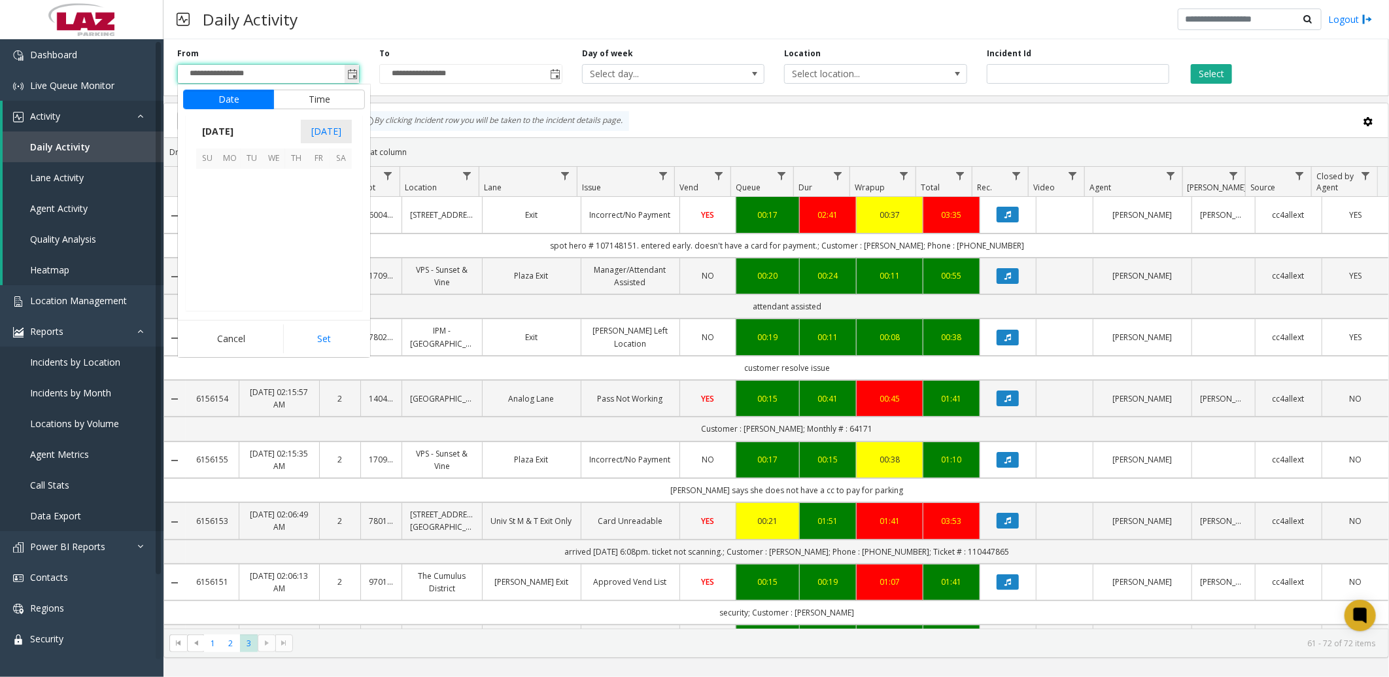
scroll to position [39, 0]
click at [290, 223] on span "18" at bounding box center [296, 224] width 22 height 22
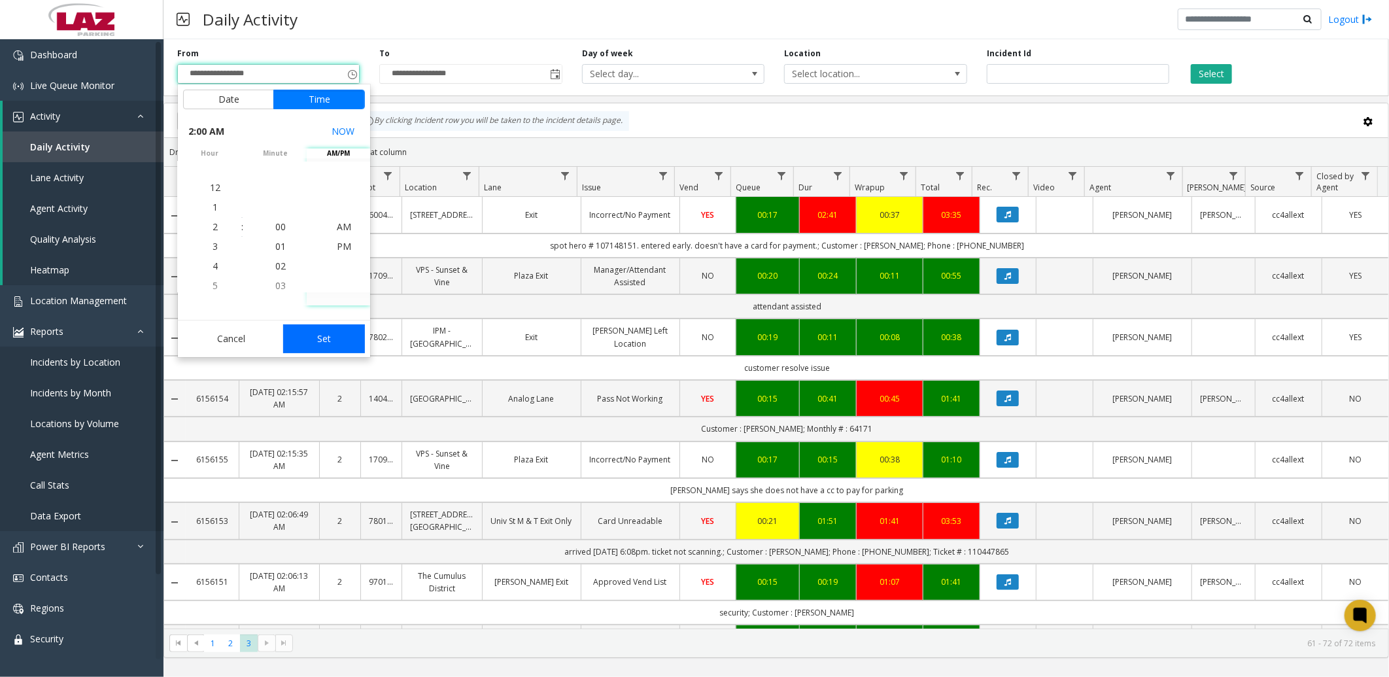
click at [334, 336] on button "Set" at bounding box center [324, 338] width 82 height 29
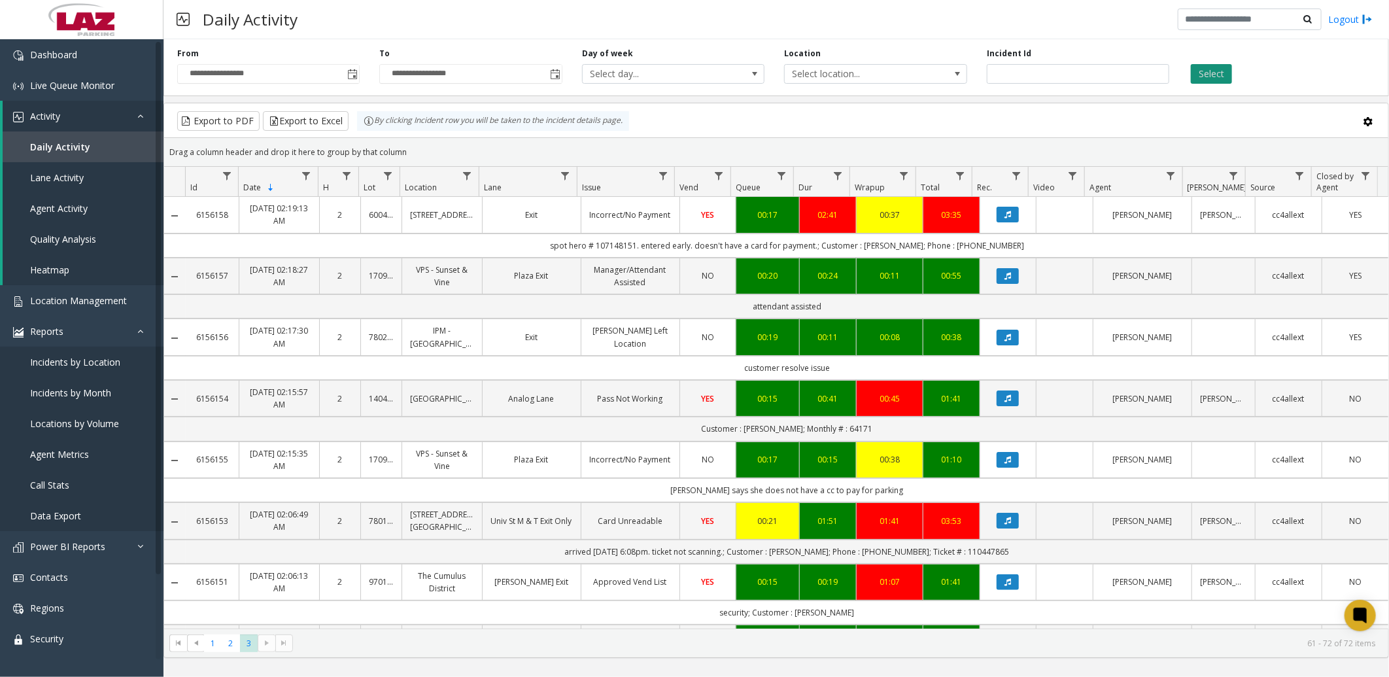
click at [1214, 69] on button "Select" at bounding box center [1211, 74] width 41 height 20
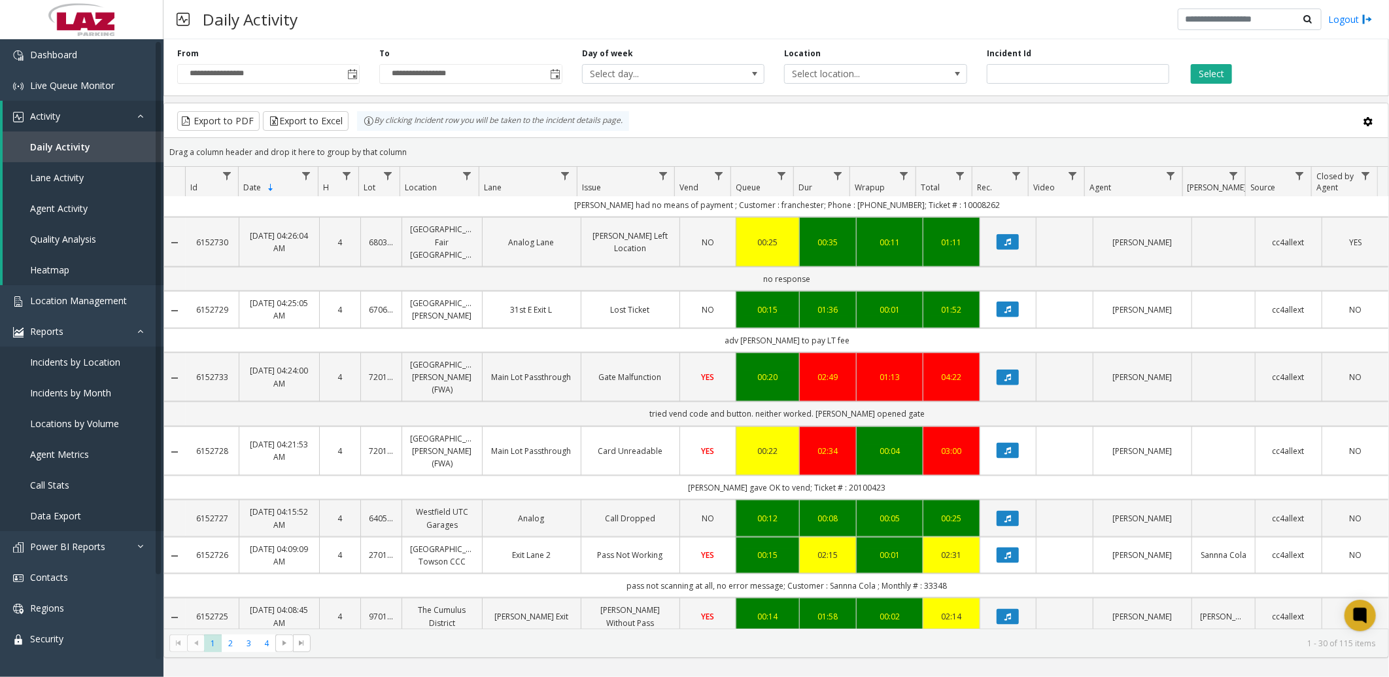
scroll to position [1243, 0]
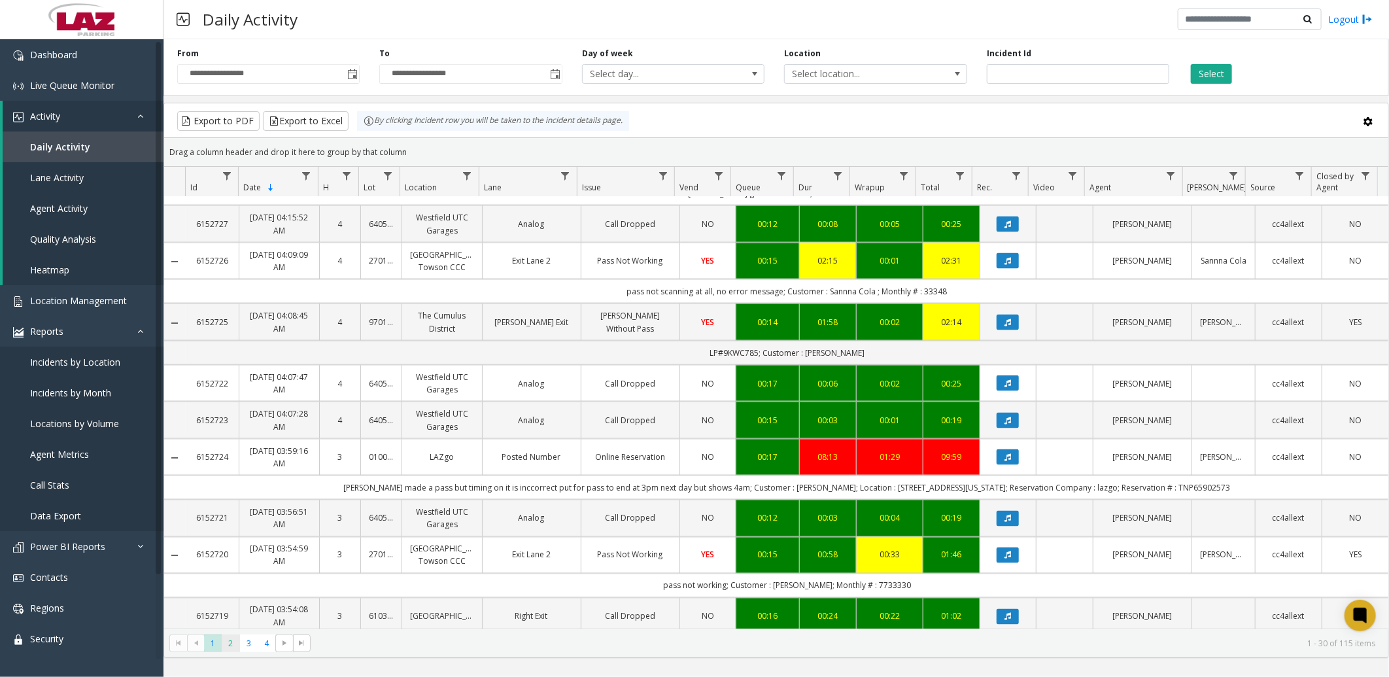
click at [226, 638] on span "2" at bounding box center [231, 644] width 18 height 18
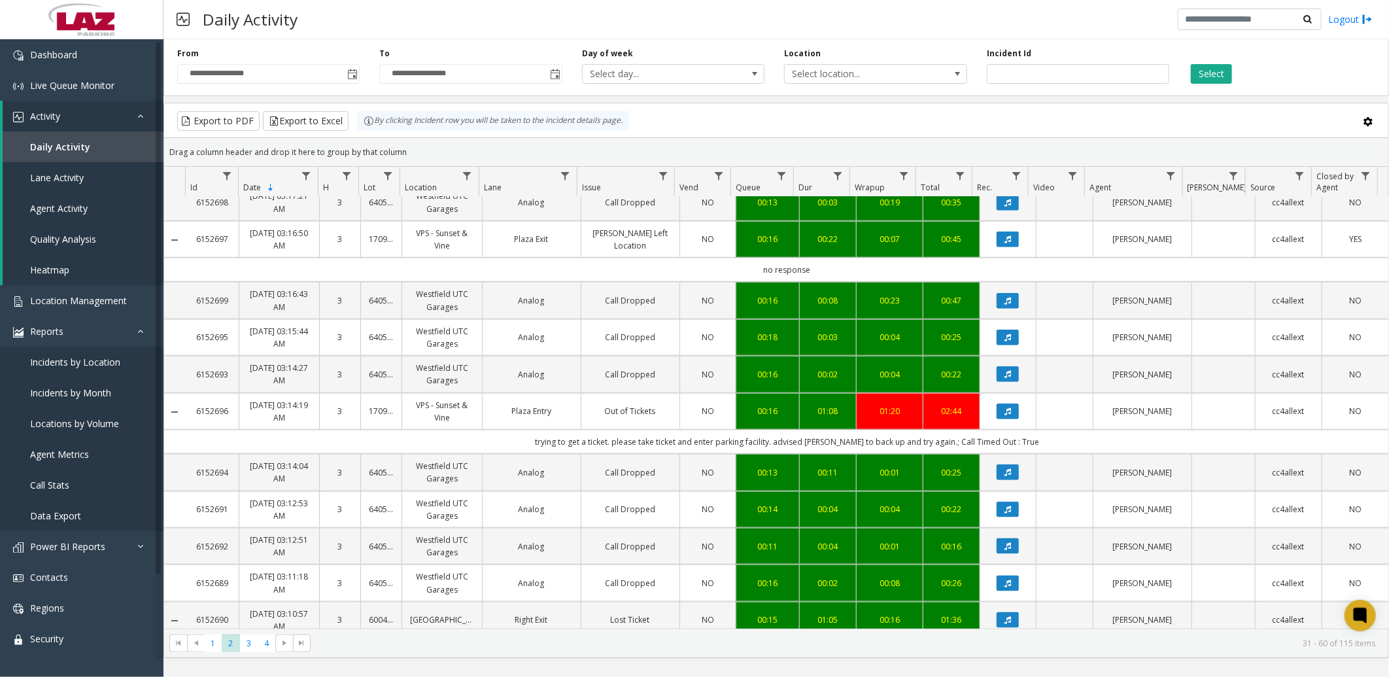
scroll to position [886, 0]
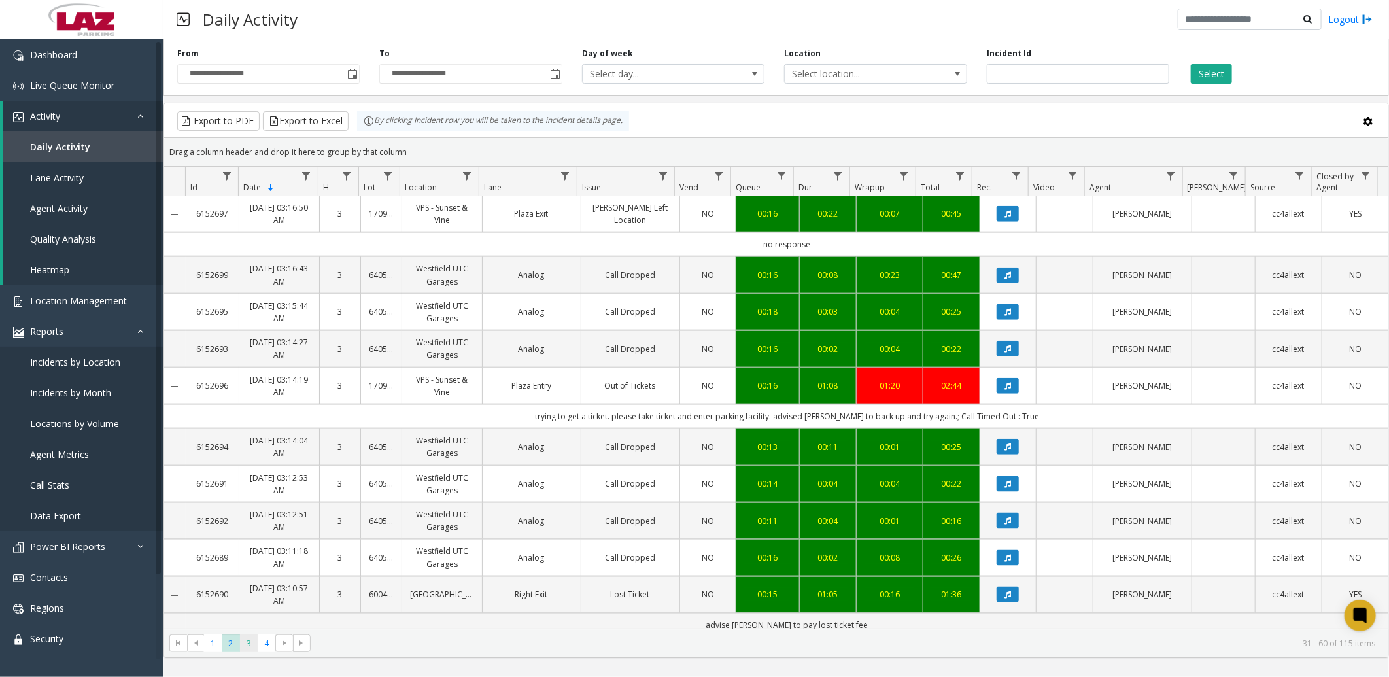
click at [245, 643] on span "3" at bounding box center [249, 644] width 18 height 18
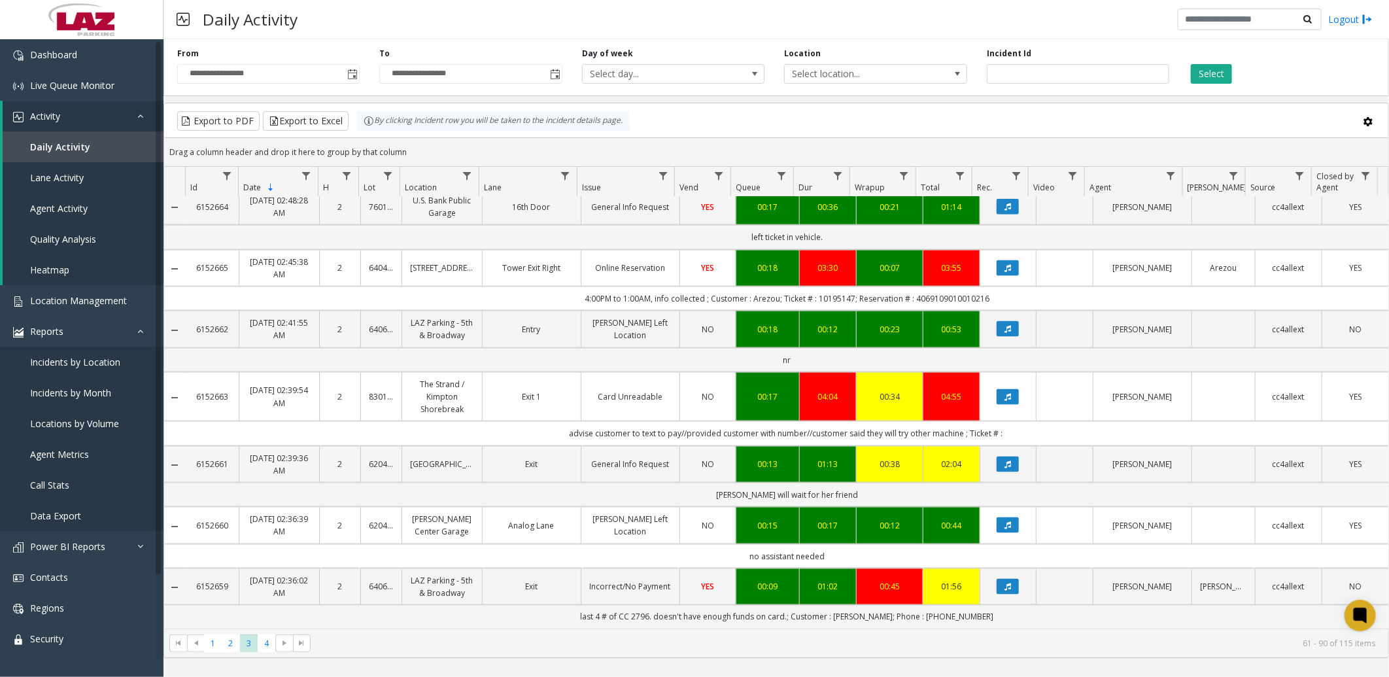
scroll to position [1168, 0]
click at [266, 640] on span "4" at bounding box center [267, 644] width 18 height 18
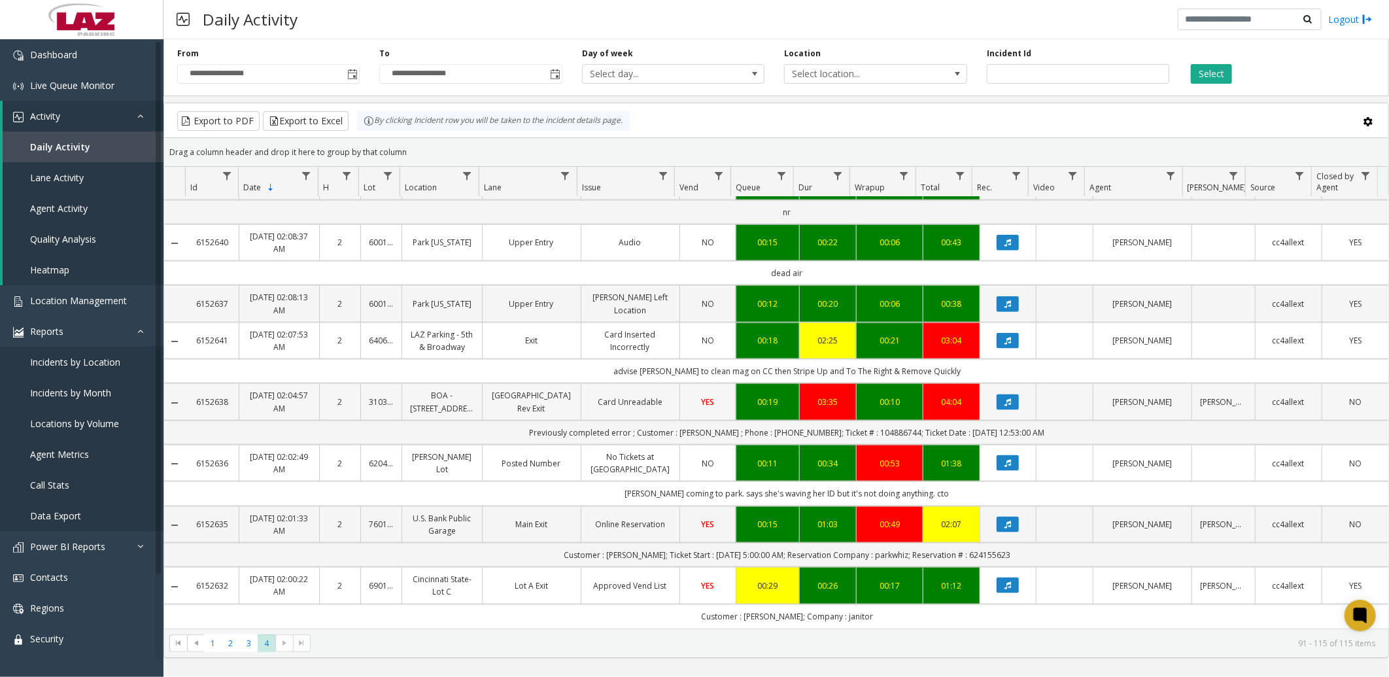
scroll to position [1031, 0]
click at [247, 640] on span "3" at bounding box center [249, 644] width 18 height 18
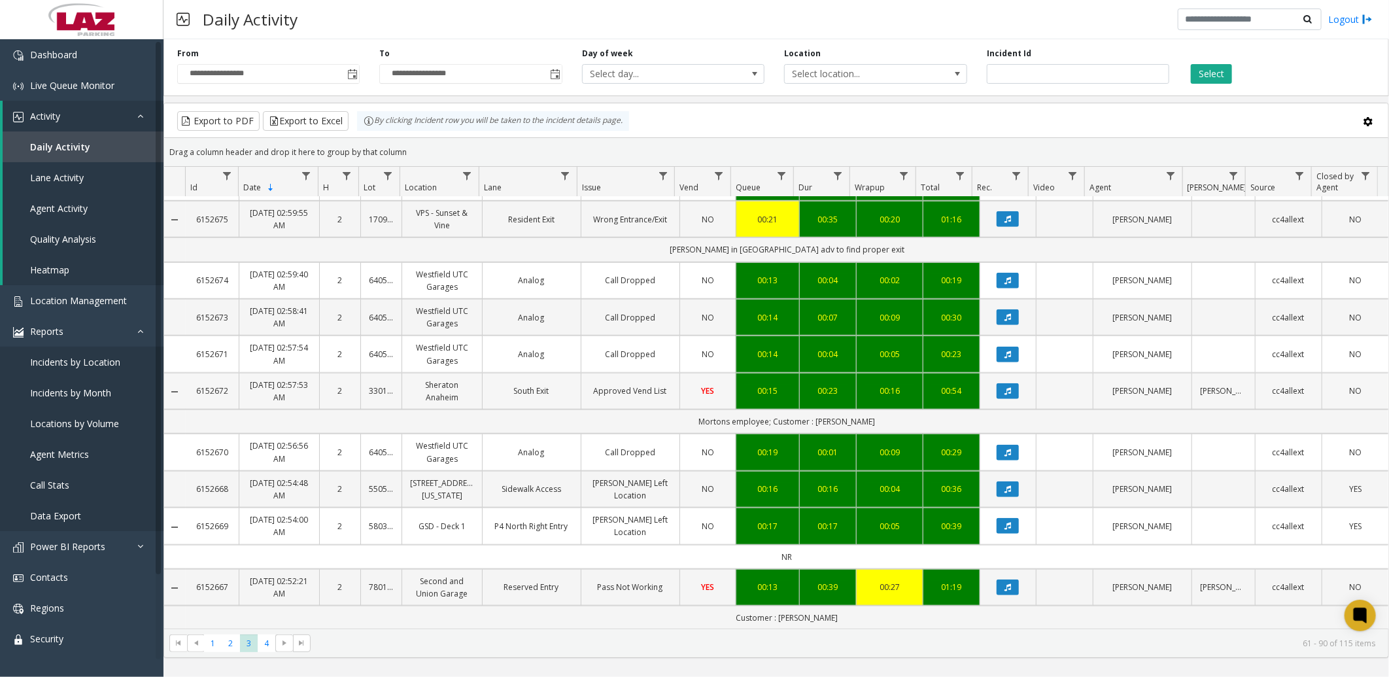
scroll to position [654, 0]
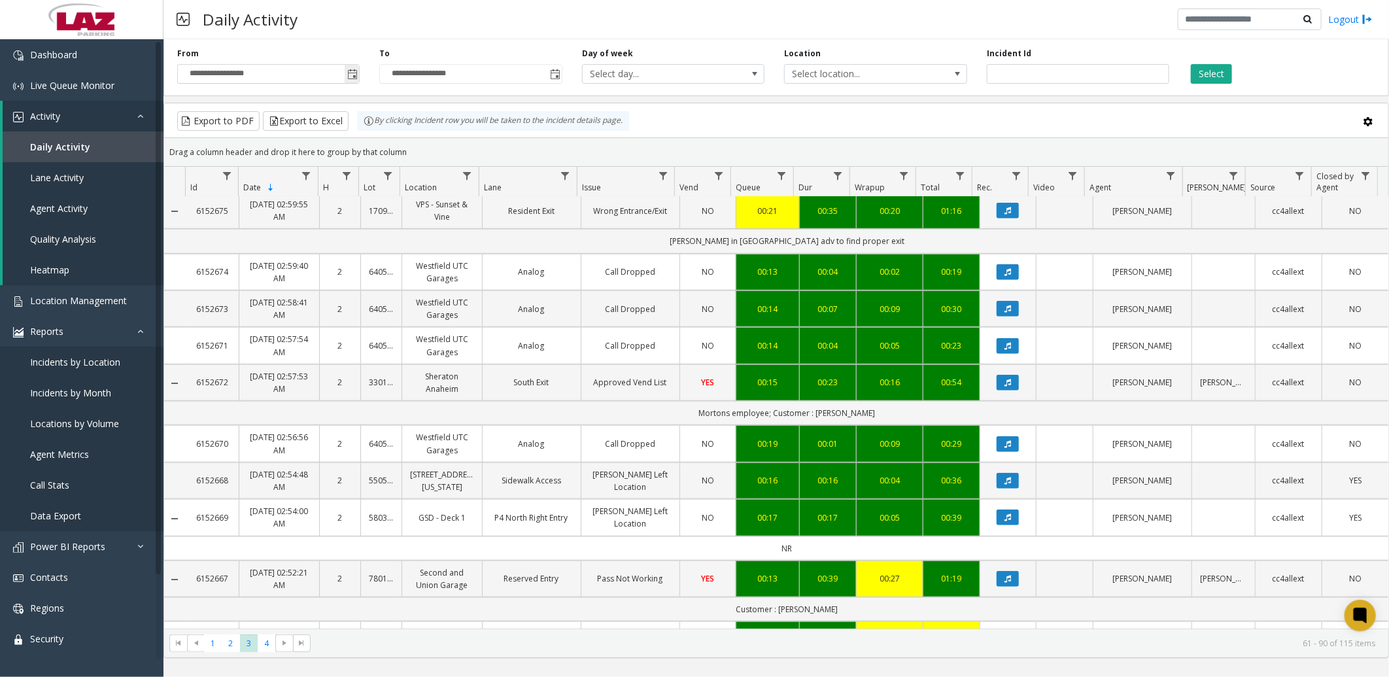
click at [350, 71] on span "Toggle popup" at bounding box center [352, 74] width 10 height 10
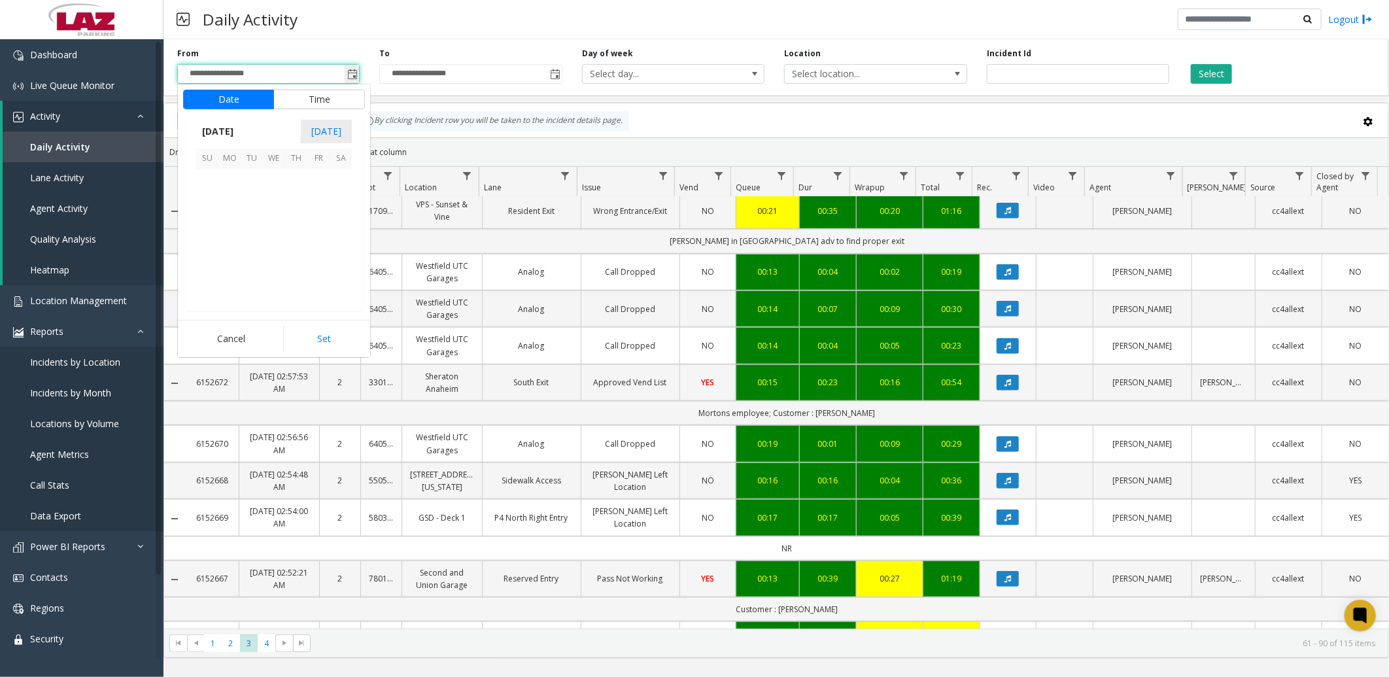
scroll to position [39, 0]
click at [232, 224] on span "15" at bounding box center [229, 224] width 22 height 22
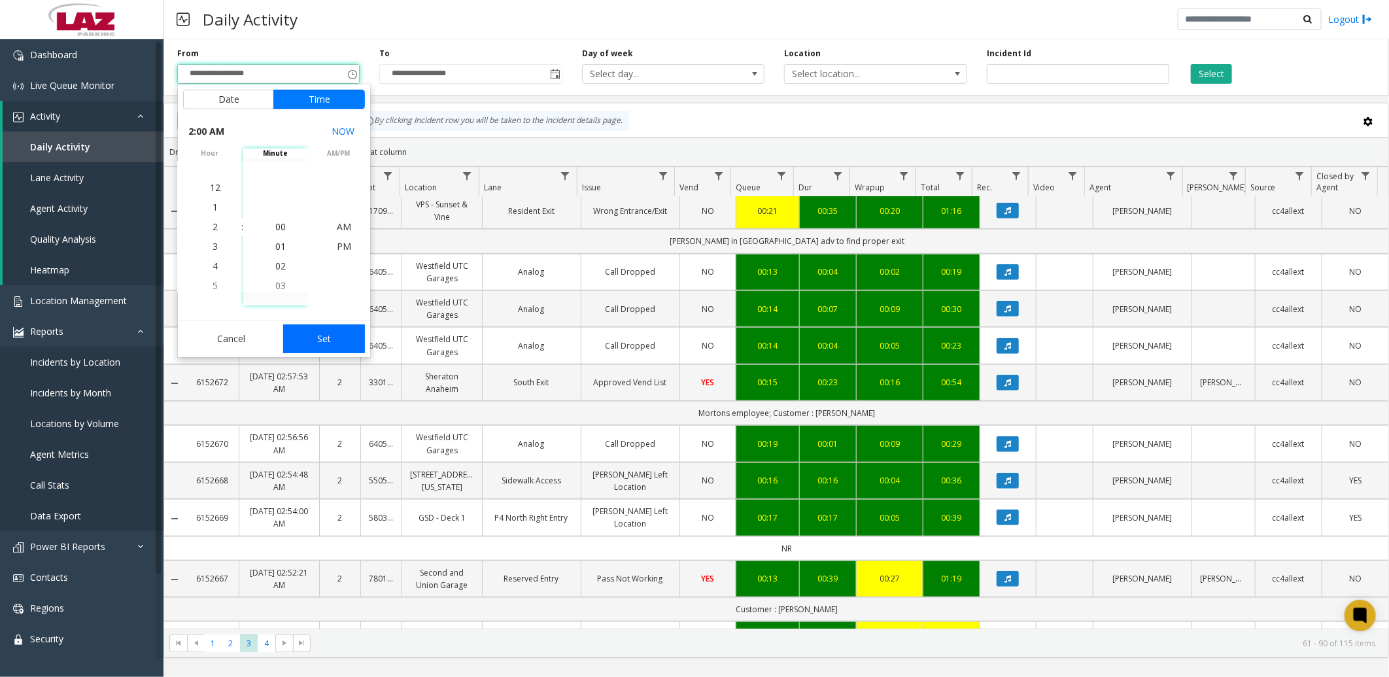
click at [323, 340] on button "Set" at bounding box center [324, 338] width 82 height 29
type input "**********"
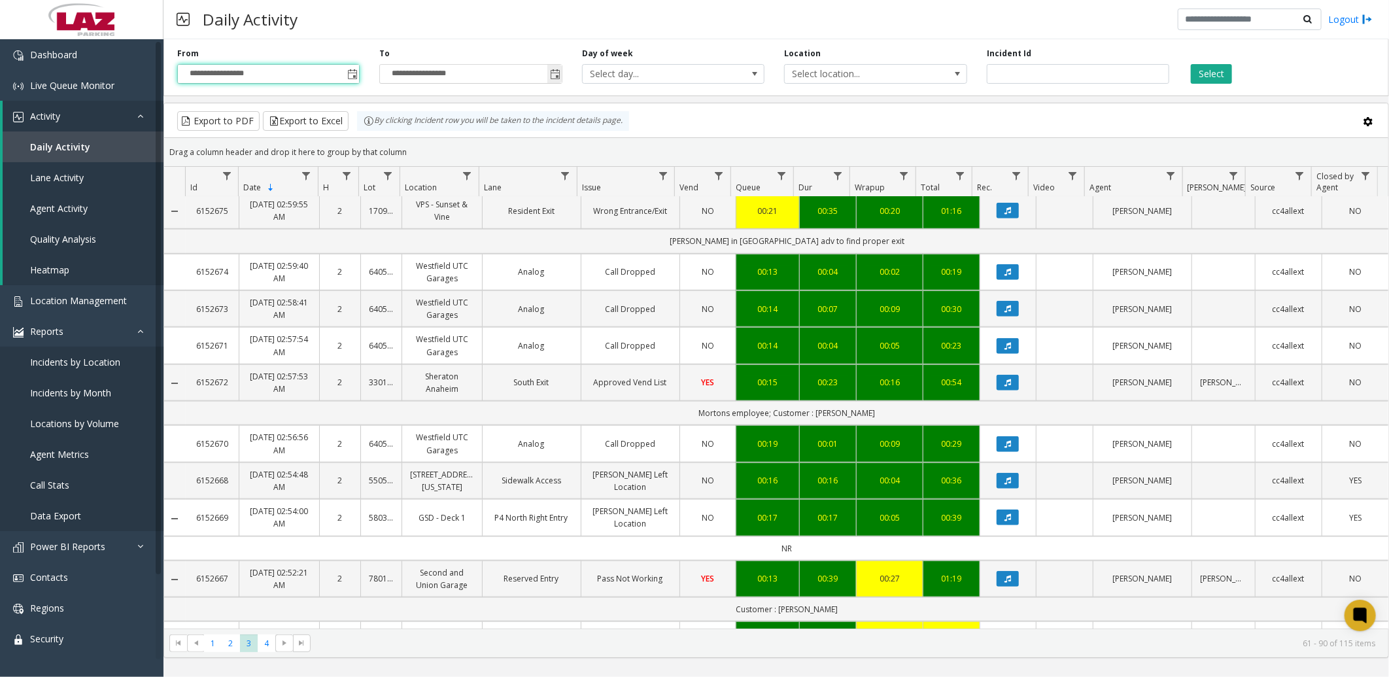
click at [550, 75] on span "Toggle popup" at bounding box center [555, 74] width 10 height 10
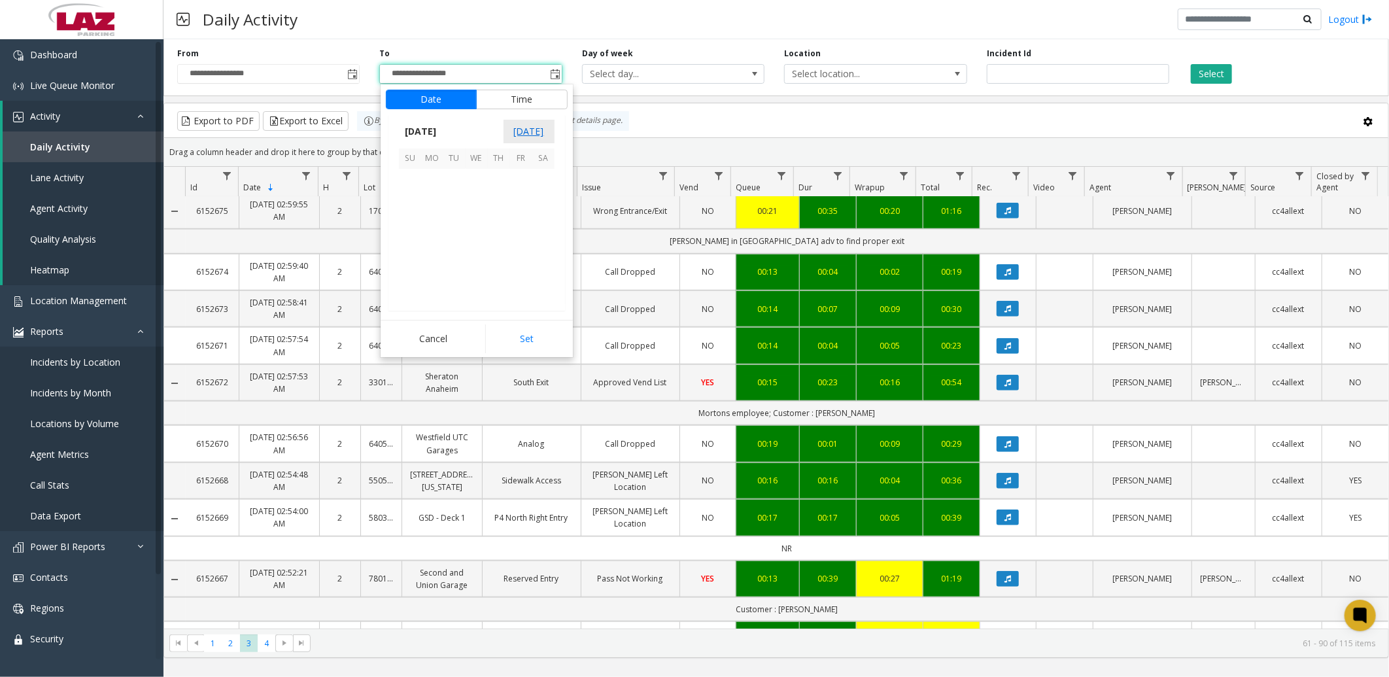
scroll to position [1158, 0]
click at [428, 227] on span "15" at bounding box center [432, 224] width 22 height 22
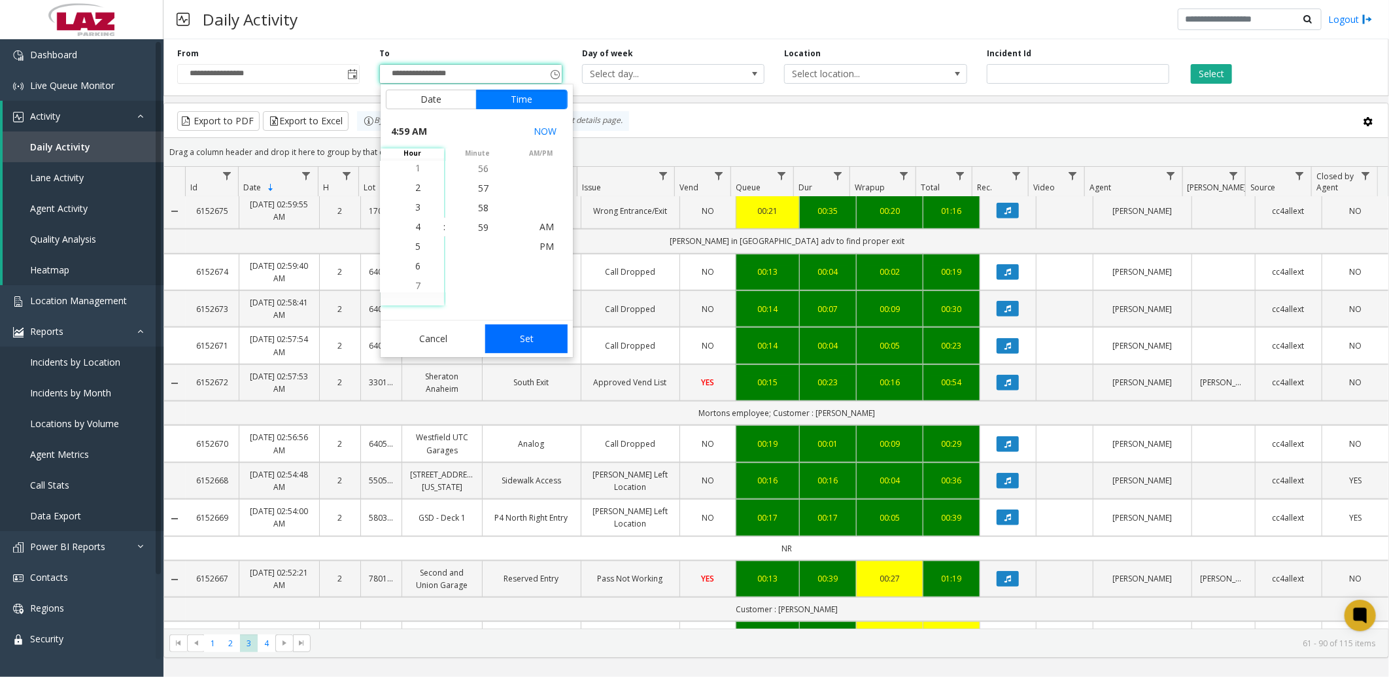
click at [512, 352] on button "Set" at bounding box center [526, 338] width 82 height 29
type input "**********"
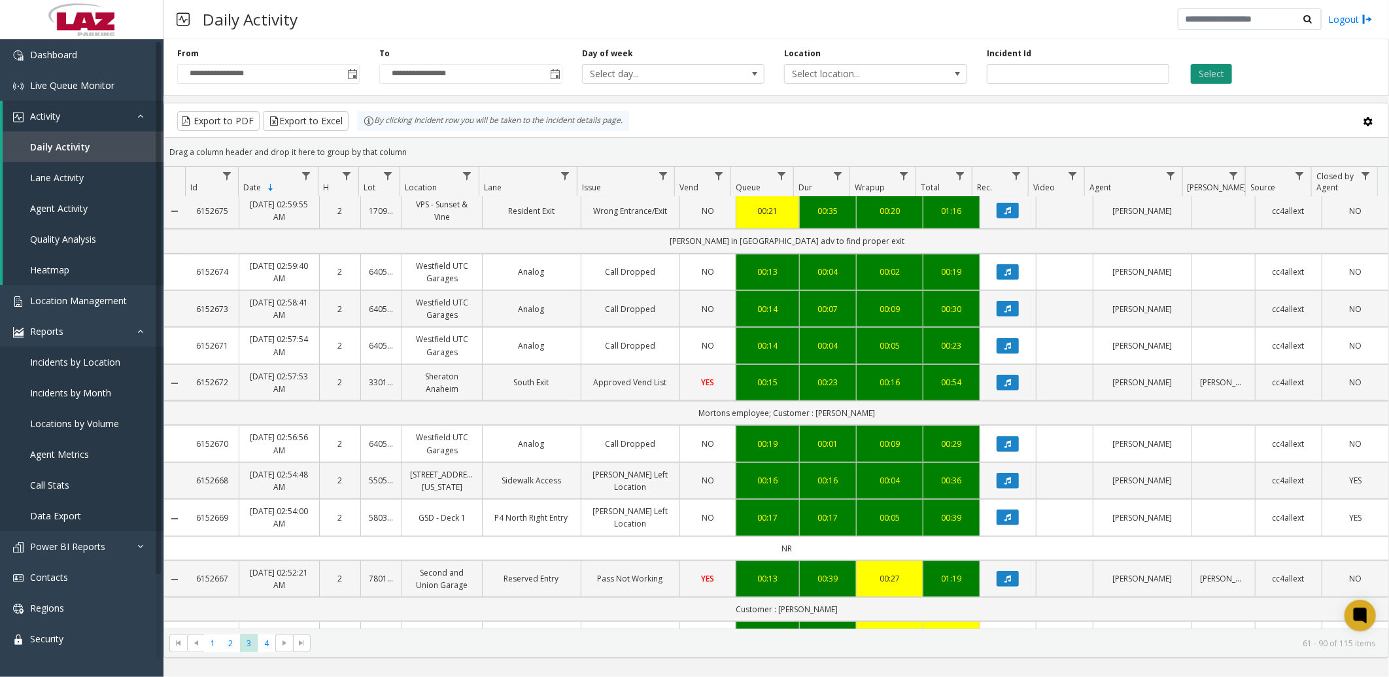
click at [1226, 70] on button "Select" at bounding box center [1211, 74] width 41 height 20
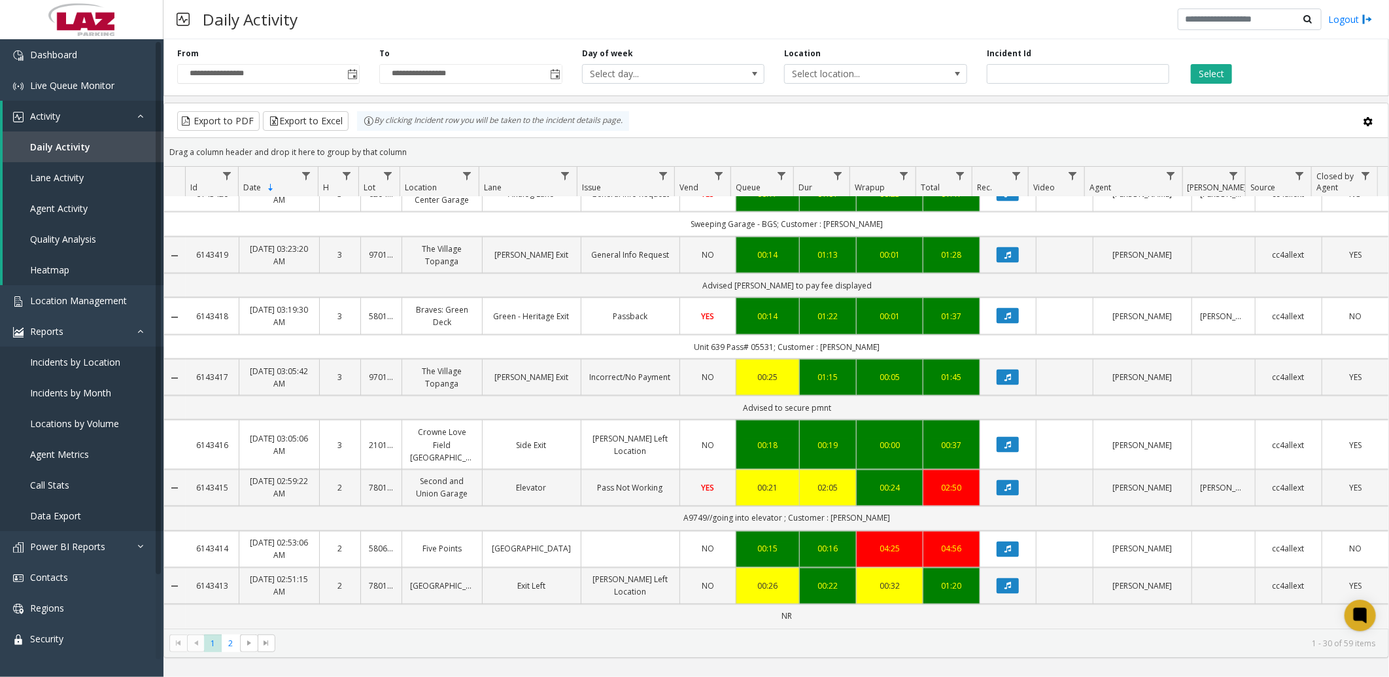
scroll to position [1290, 0]
click at [236, 639] on span "2" at bounding box center [231, 644] width 18 height 18
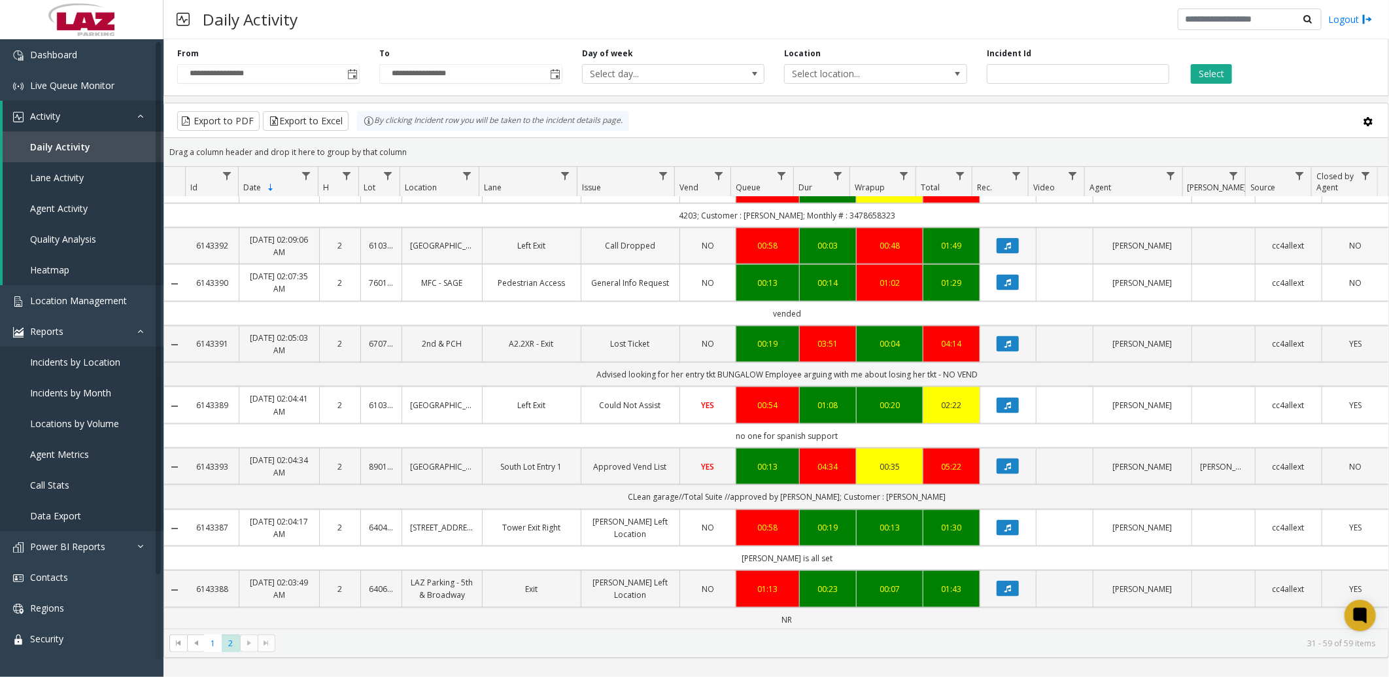
scroll to position [1035, 0]
